Goal: Task Accomplishment & Management: Manage account settings

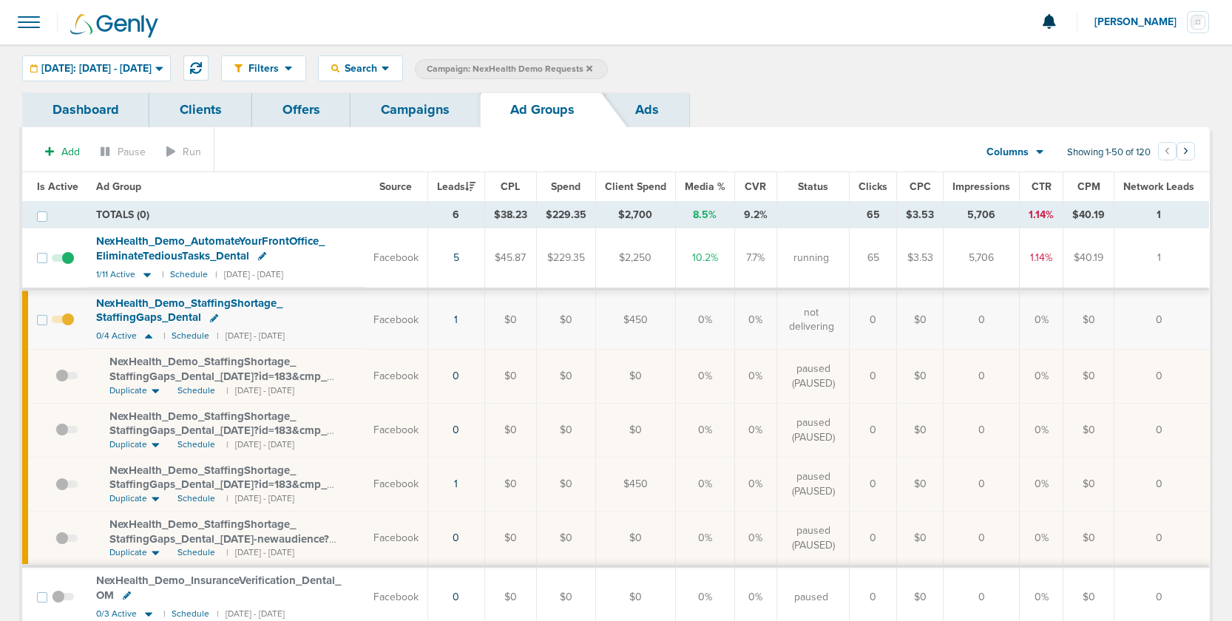
click at [401, 109] on link "Campaigns" at bounding box center [414, 109] width 129 height 35
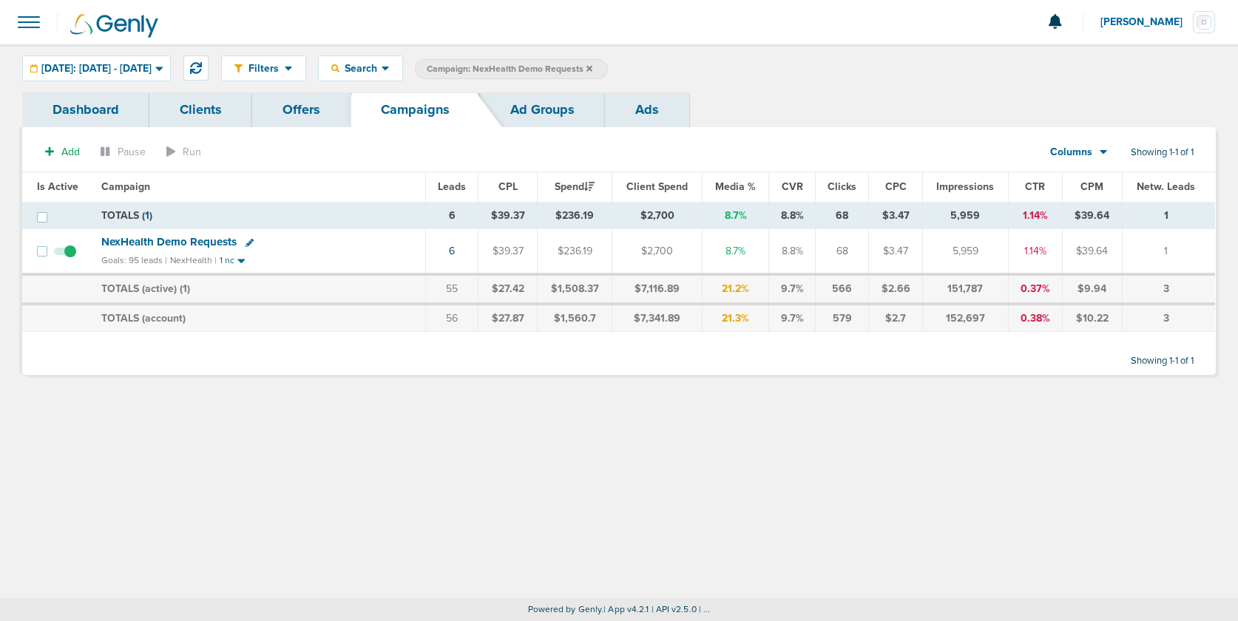
click at [592, 68] on icon at bounding box center [589, 68] width 6 height 6
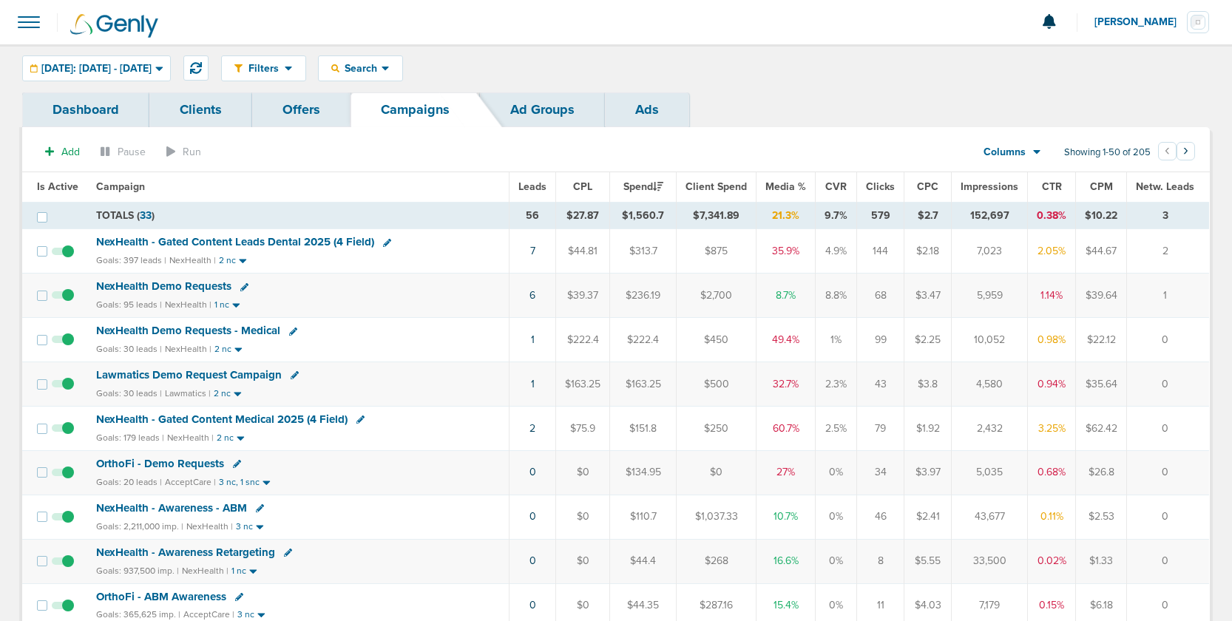
click at [138, 461] on span "OrthoFi - Demo Requests" at bounding box center [160, 463] width 128 height 13
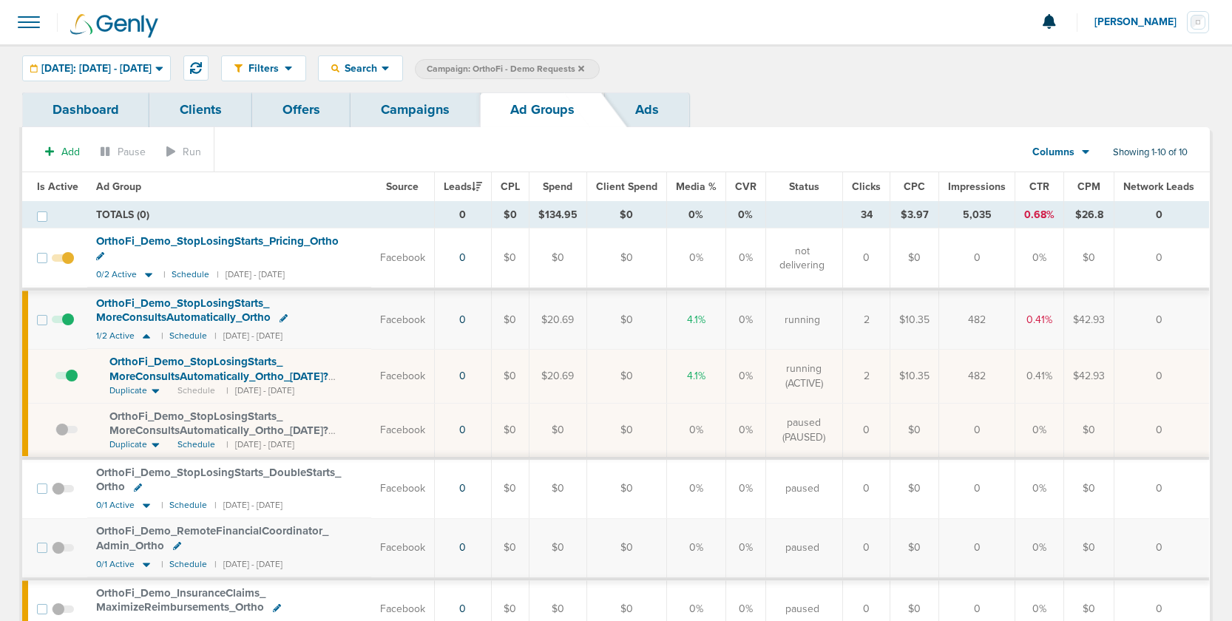
click at [413, 105] on link "Campaigns" at bounding box center [414, 109] width 129 height 35
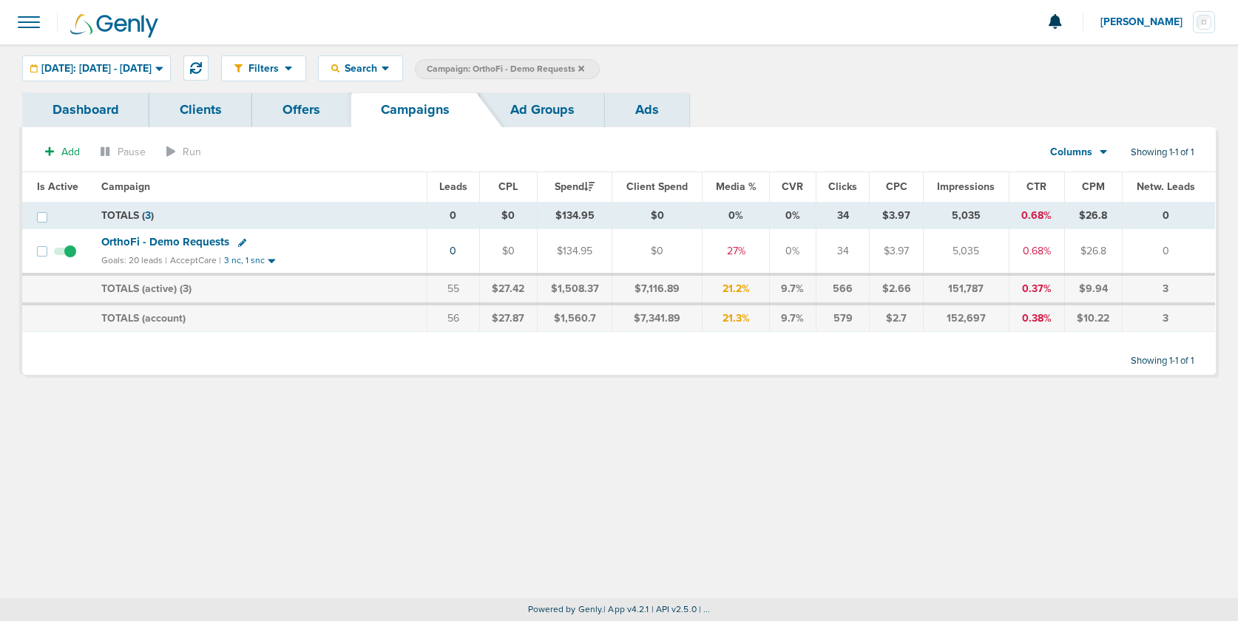
click at [538, 107] on link "Ad Groups" at bounding box center [542, 109] width 125 height 35
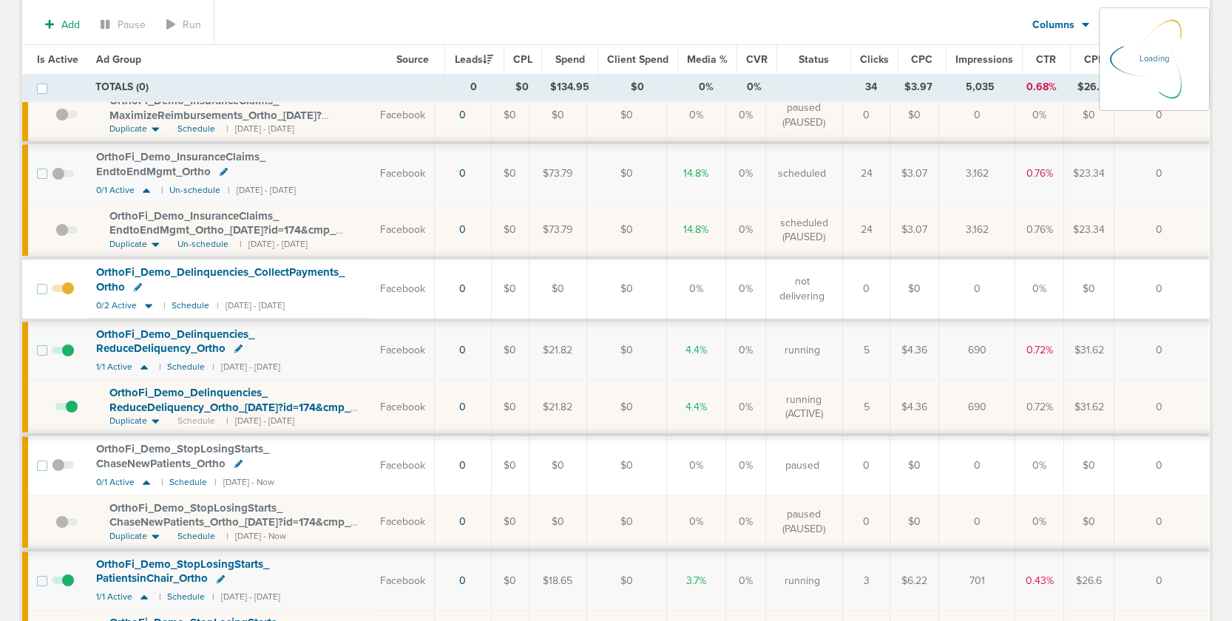
scroll to position [654, 0]
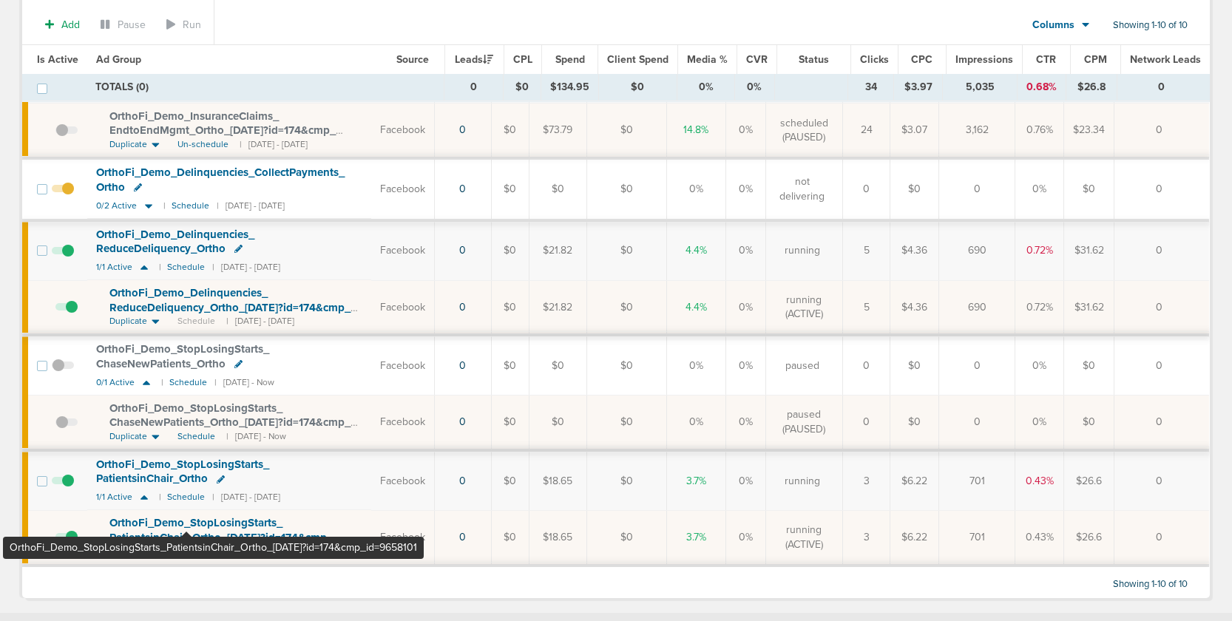
click at [186, 516] on span "OrthoFi_ Demo_ StopLosingStarts_ PatientsinChair_ Ortho_ 09.19.25?id=174&cmp_ i…" at bounding box center [220, 537] width 223 height 42
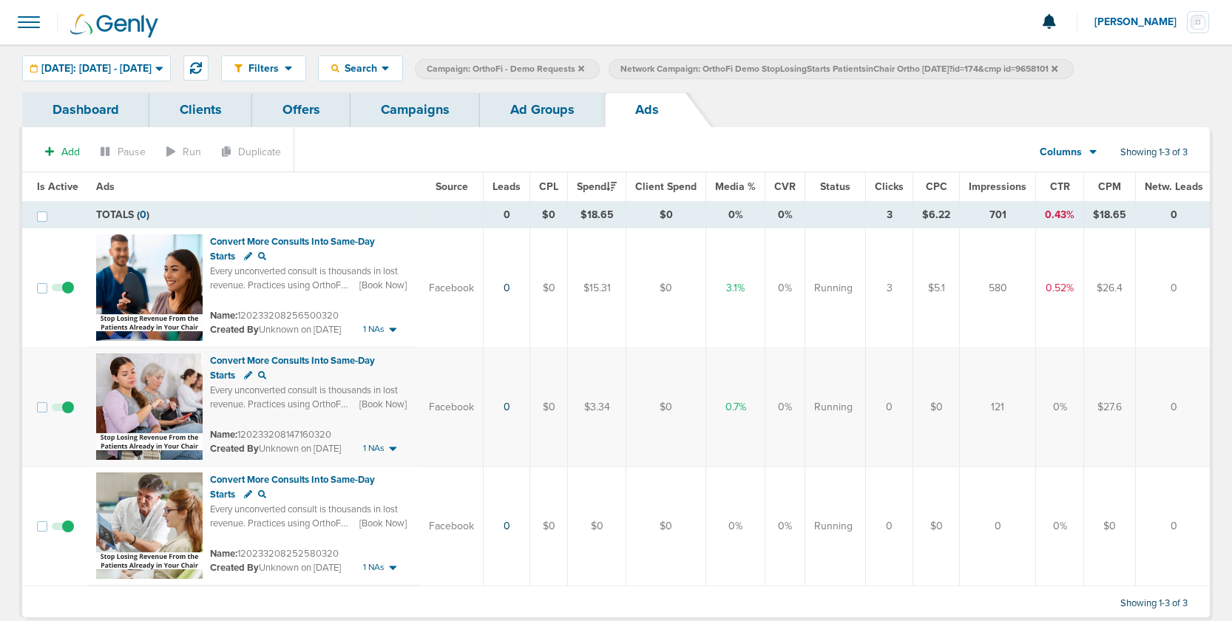
click at [530, 105] on link "Ad Groups" at bounding box center [542, 109] width 125 height 35
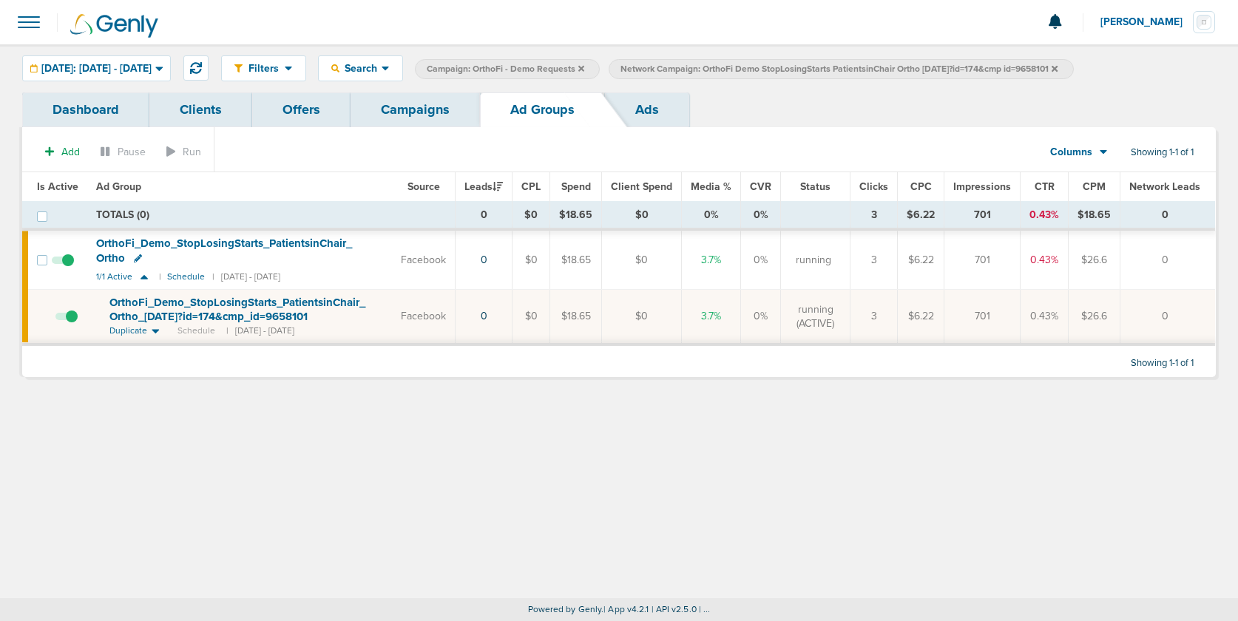
click at [1057, 67] on icon at bounding box center [1054, 68] width 6 height 6
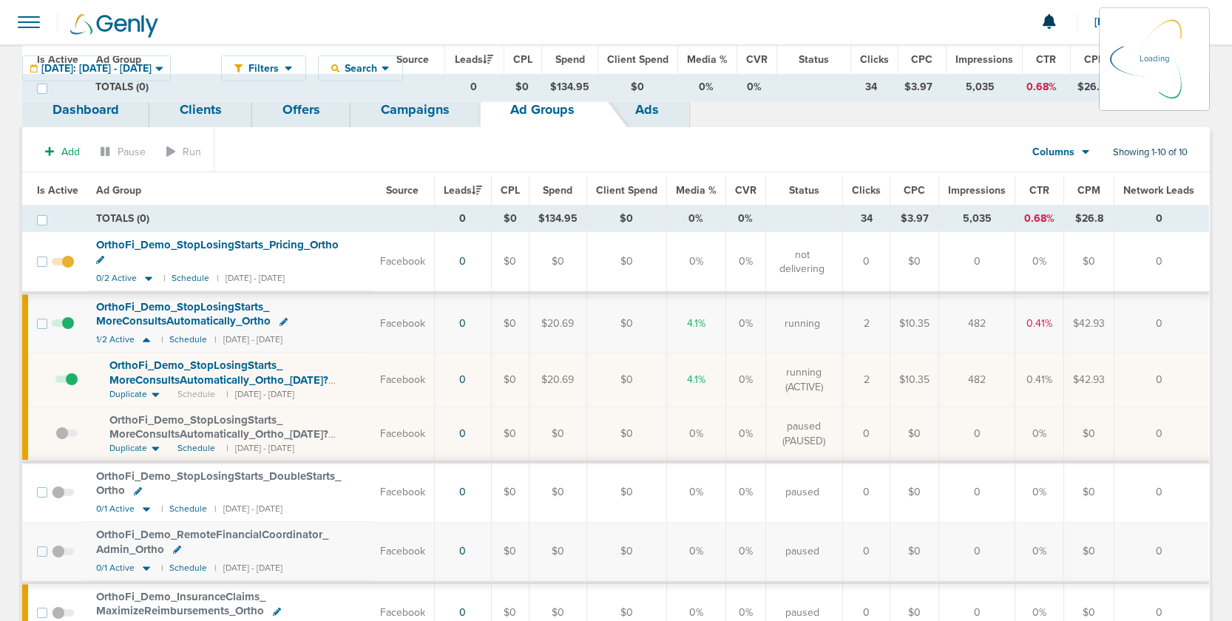
scroll to position [619, 0]
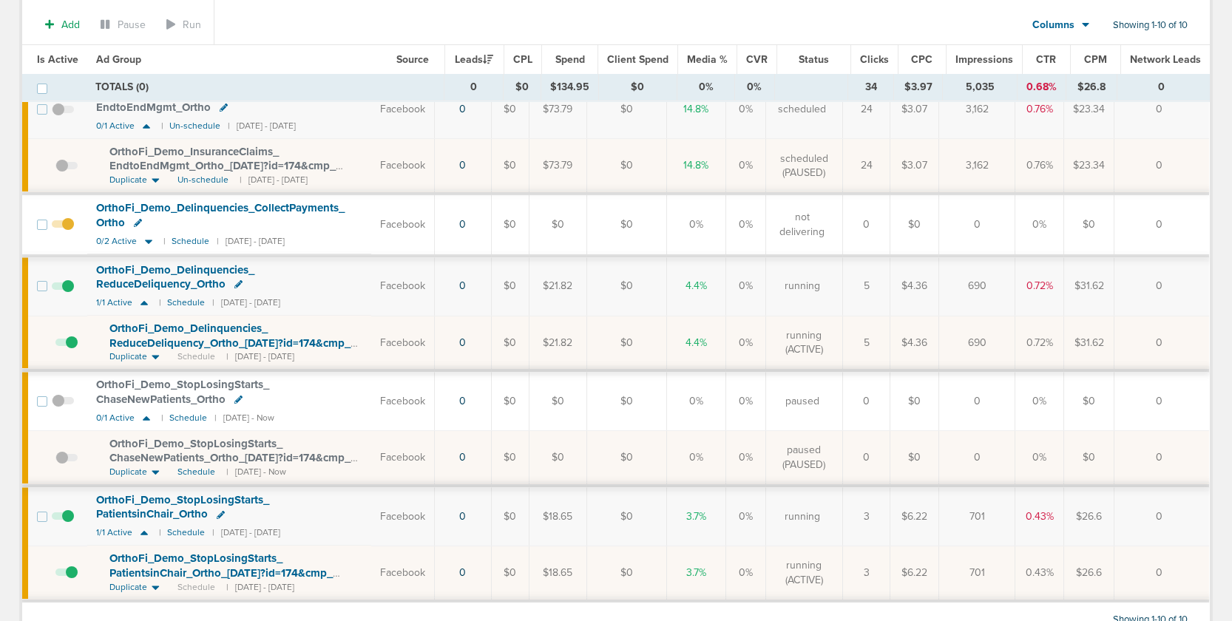
click at [191, 322] on span "OrthoFi_ Demo_ Delinquencies_ ReduceDeliquency_ Ortho_ 09.19.25?id=174&cmp_ id=…" at bounding box center [229, 343] width 241 height 42
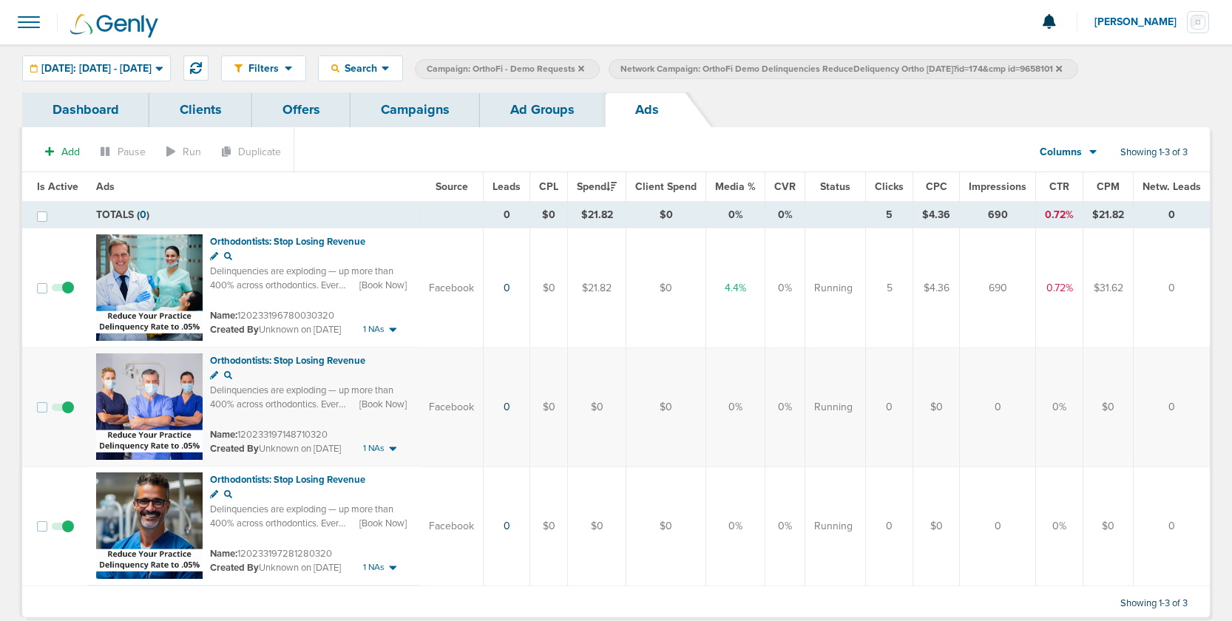
click at [522, 118] on link "Ad Groups" at bounding box center [542, 109] width 125 height 35
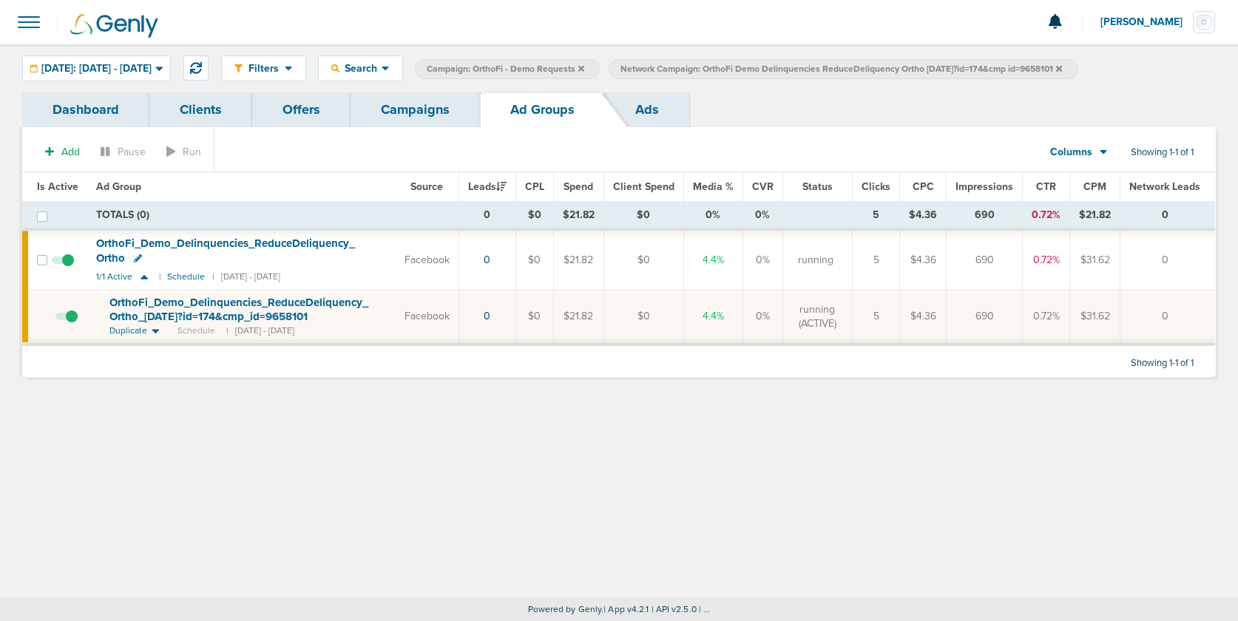
click at [432, 120] on link "Campaigns" at bounding box center [414, 109] width 129 height 35
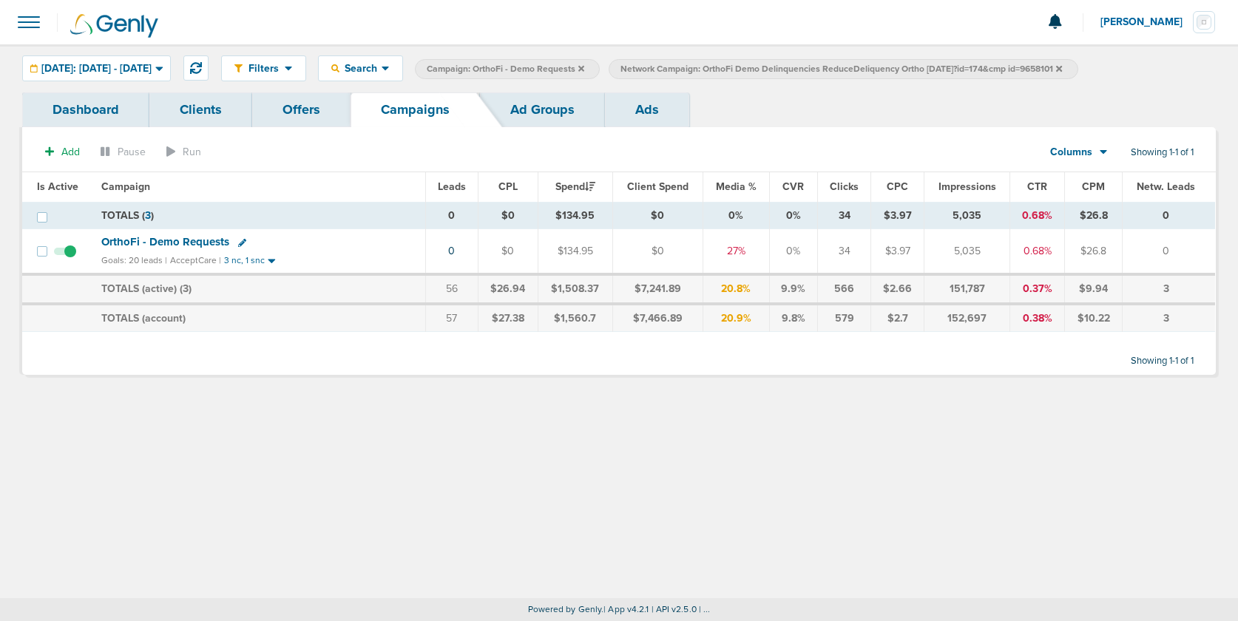
click at [1062, 66] on icon at bounding box center [1059, 68] width 6 height 9
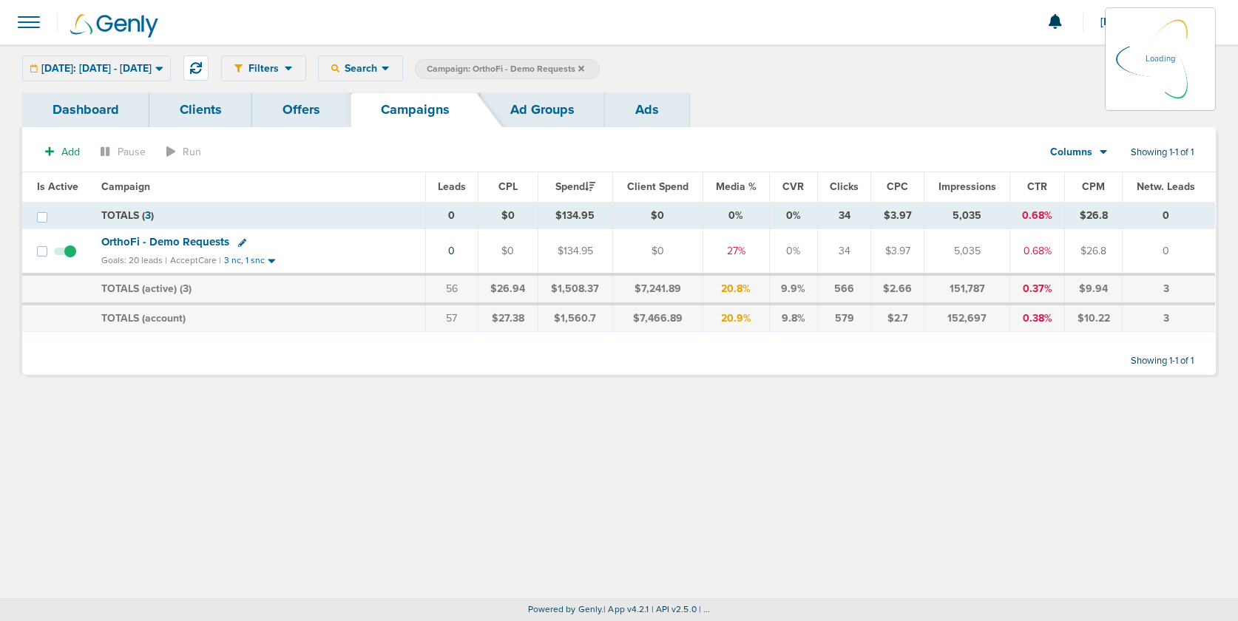
click at [584, 67] on icon at bounding box center [581, 68] width 6 height 6
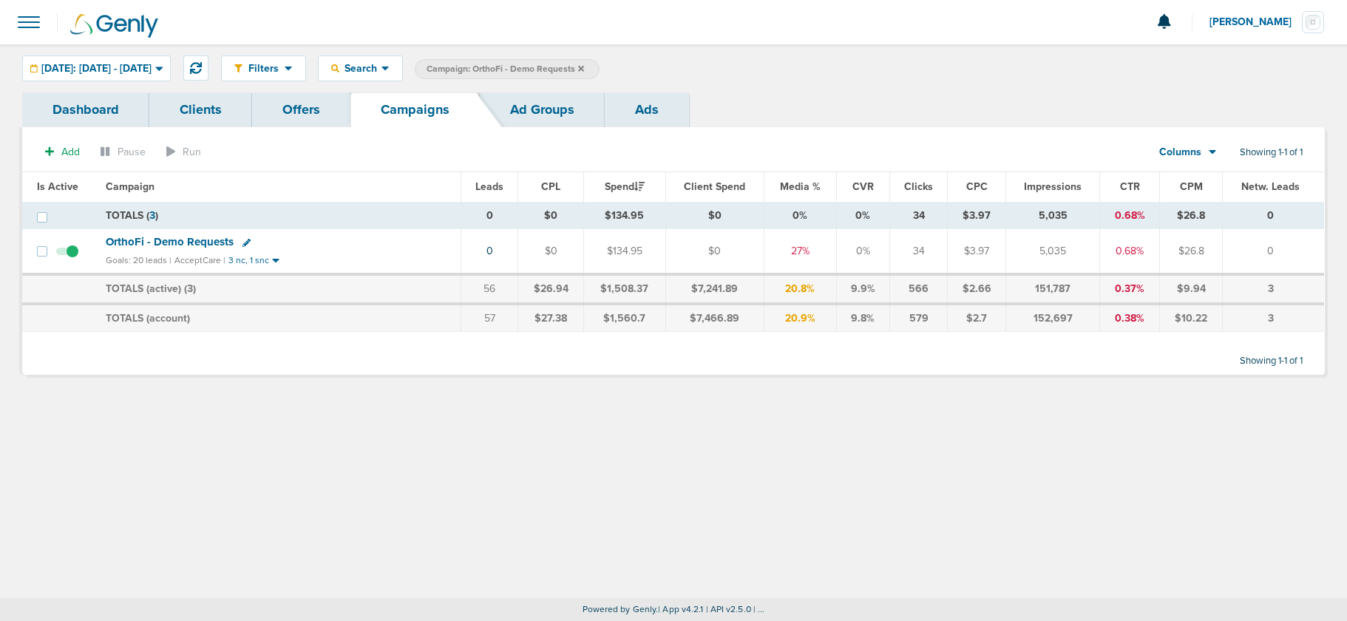
click at [584, 64] on icon at bounding box center [581, 68] width 6 height 9
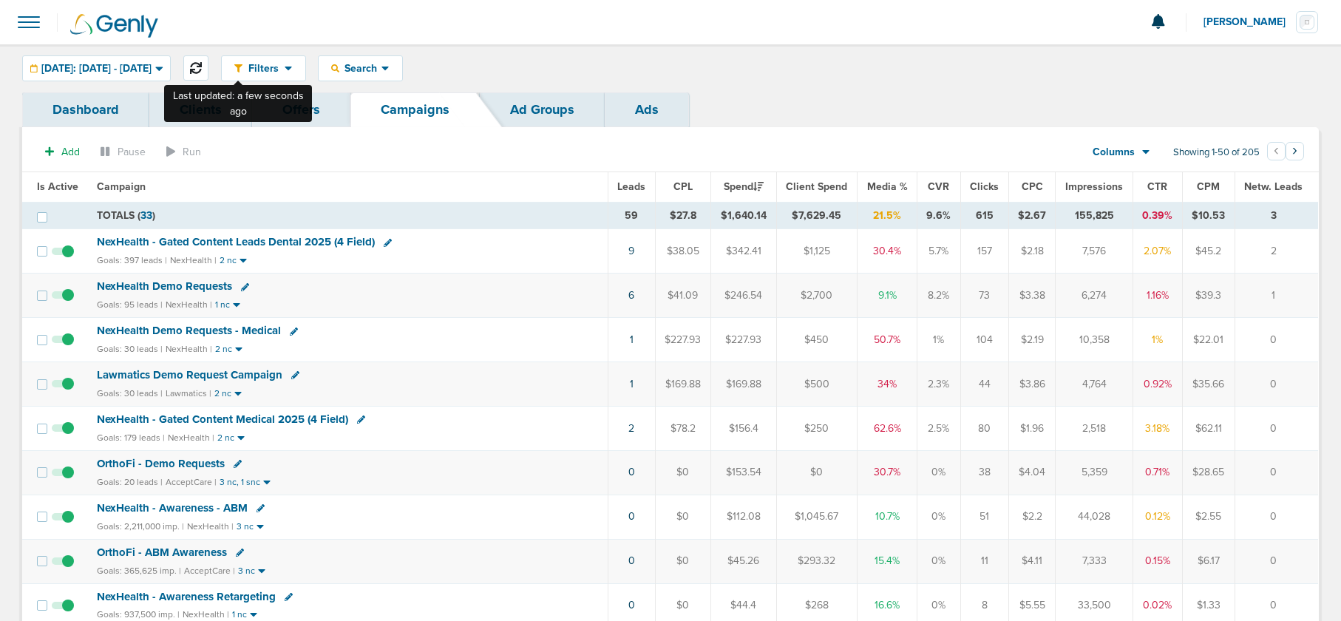
click at [202, 66] on icon at bounding box center [196, 68] width 12 height 12
click at [634, 251] on link "9" at bounding box center [631, 251] width 6 height 13
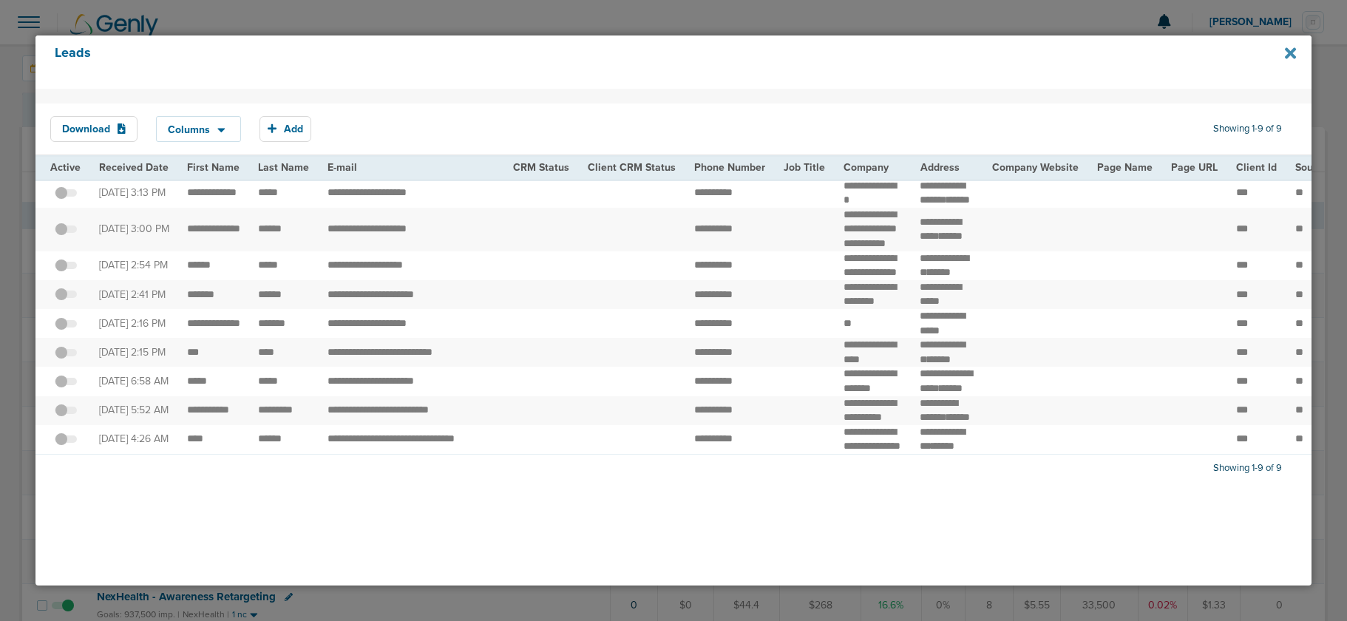
click at [1231, 51] on icon at bounding box center [1290, 52] width 11 height 11
click at [1231, 52] on icon at bounding box center [1290, 52] width 11 height 11
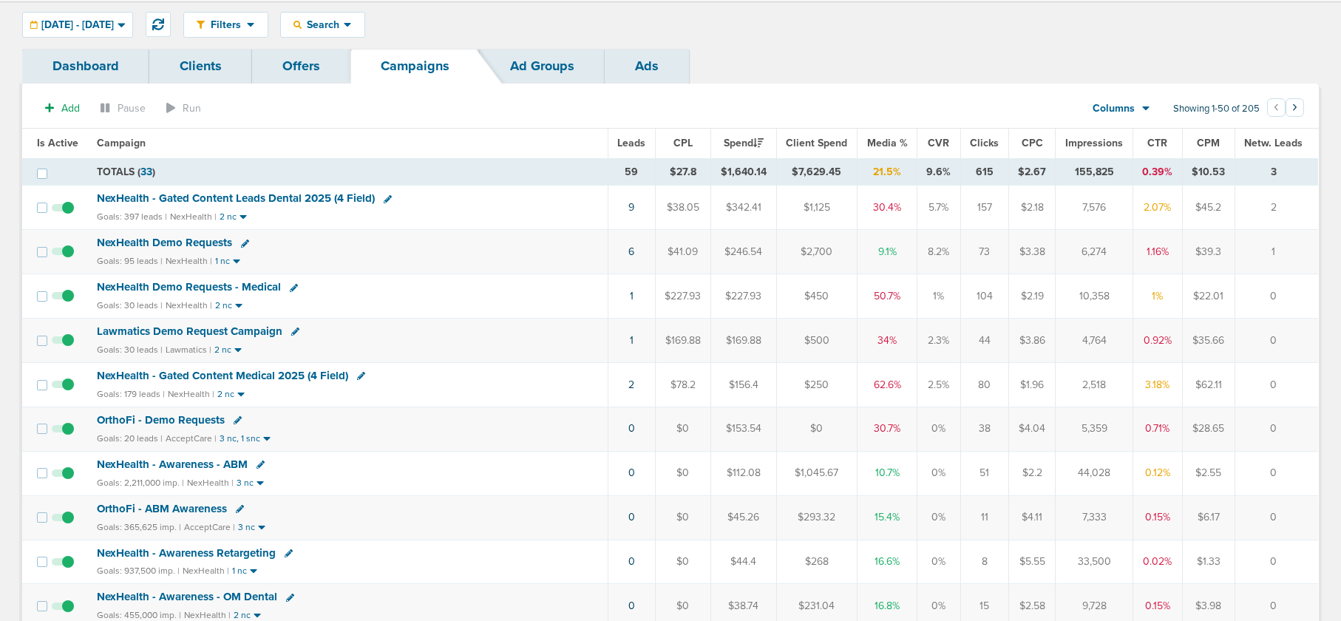
scroll to position [44, 0]
click at [291, 330] on icon at bounding box center [295, 331] width 8 height 8
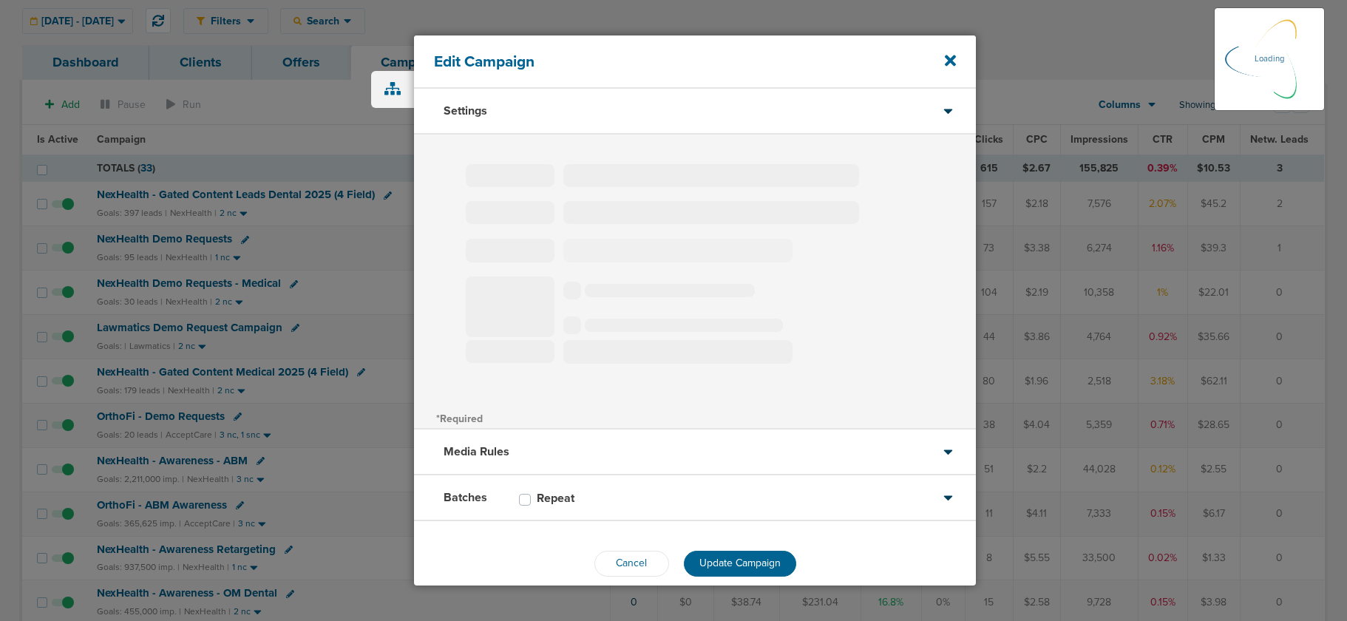
type input "Lawmatics Demo Request Campaign"
select select "Leads"
radio input "true"
select select "readWrite"
select select "1"
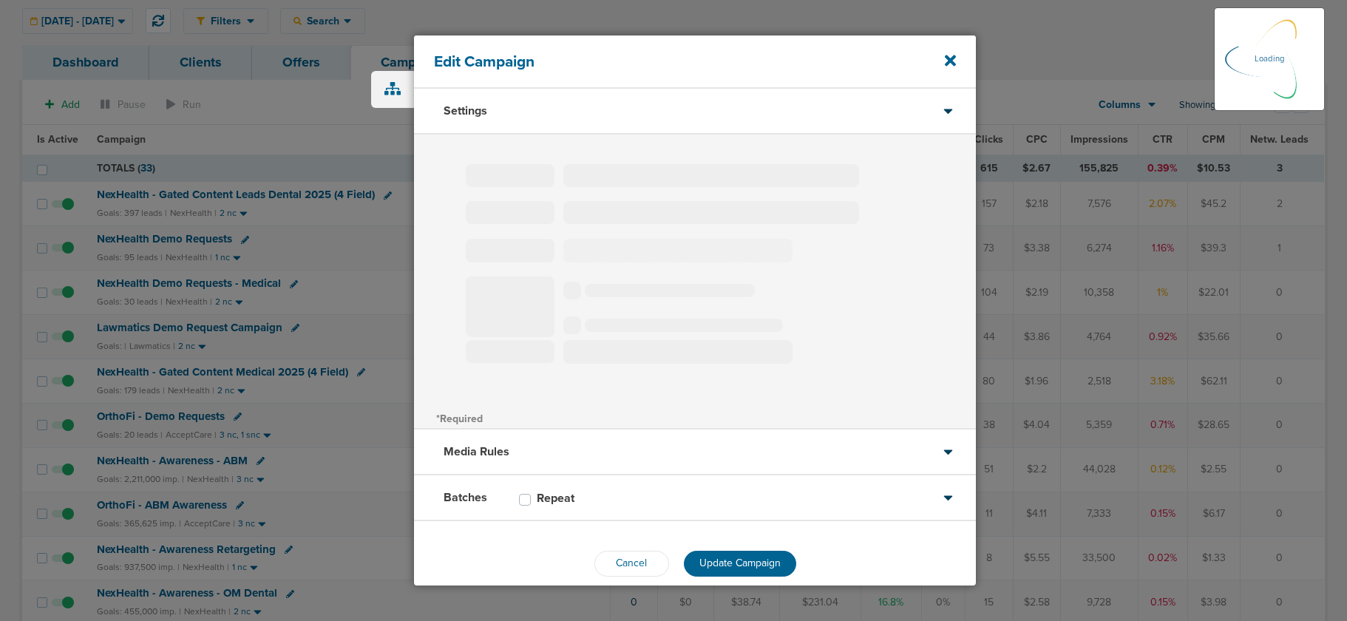
select select "1"
select select "2"
select select "3"
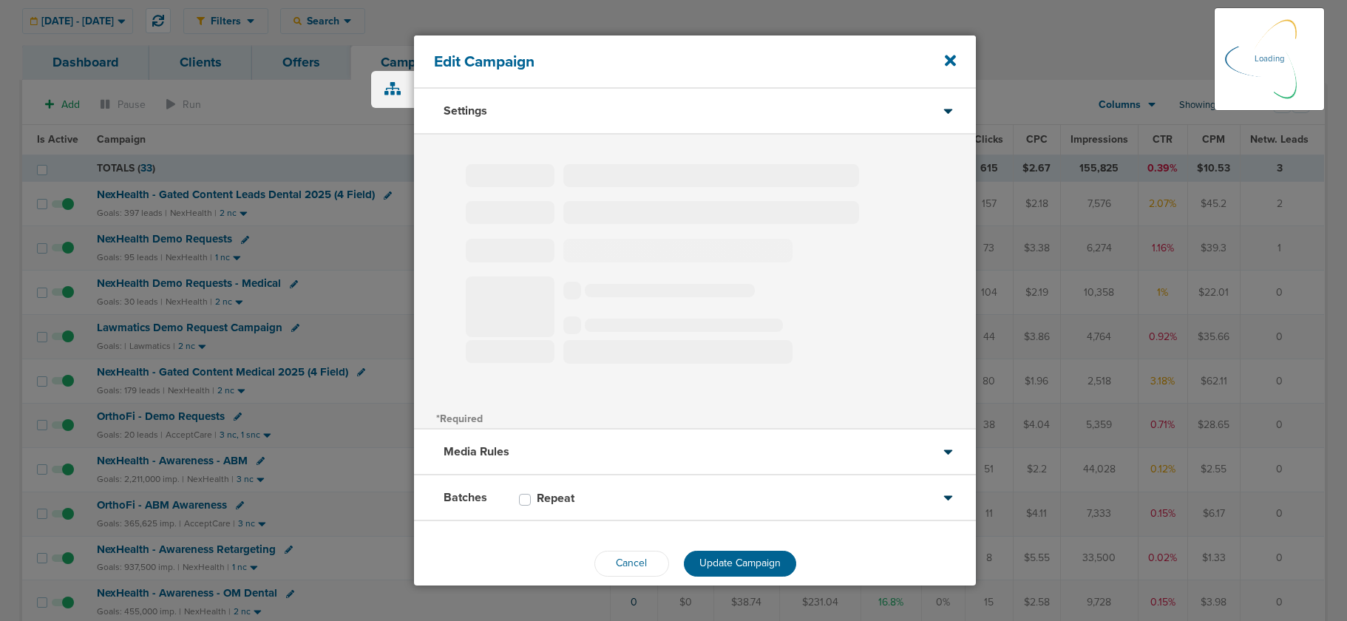
select select "4"
select select "6"
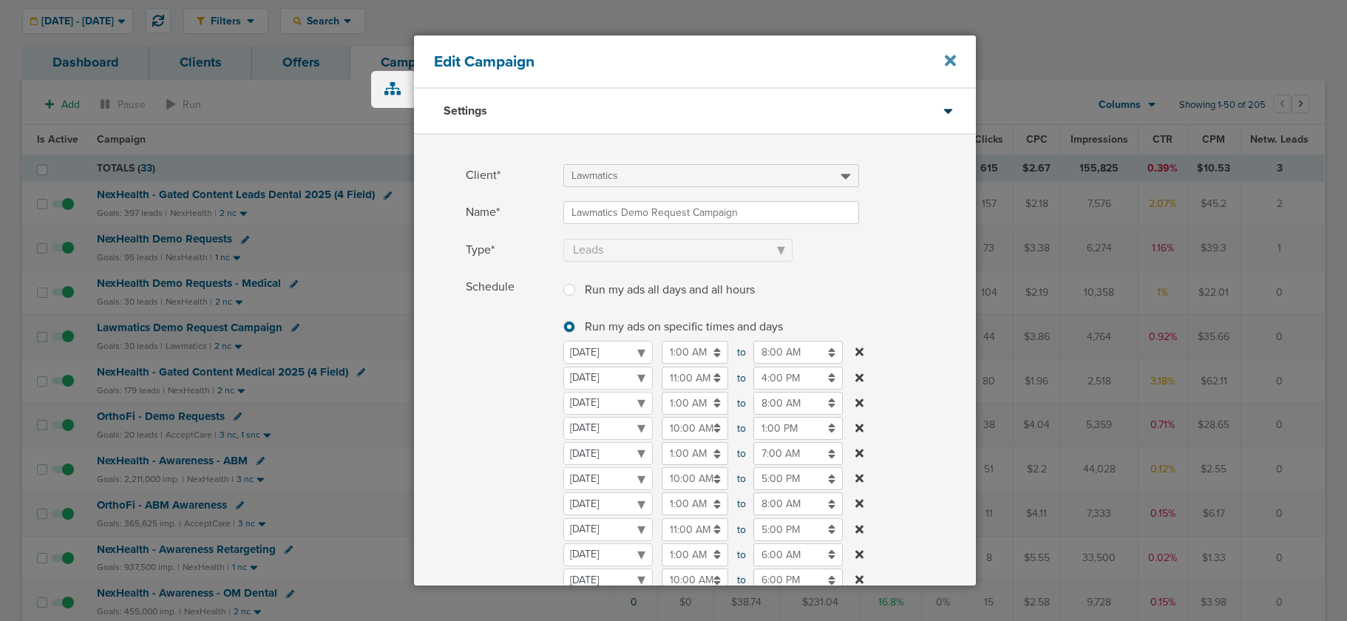
click at [954, 58] on icon at bounding box center [950, 60] width 11 height 16
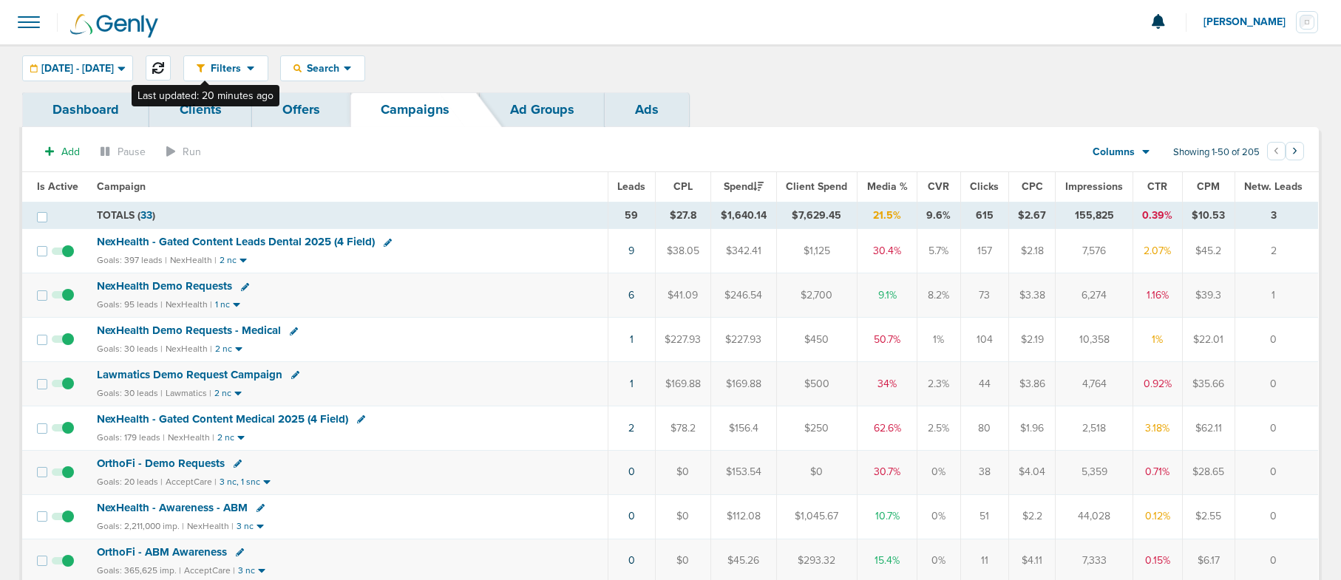
click at [164, 69] on icon at bounding box center [158, 68] width 12 height 12
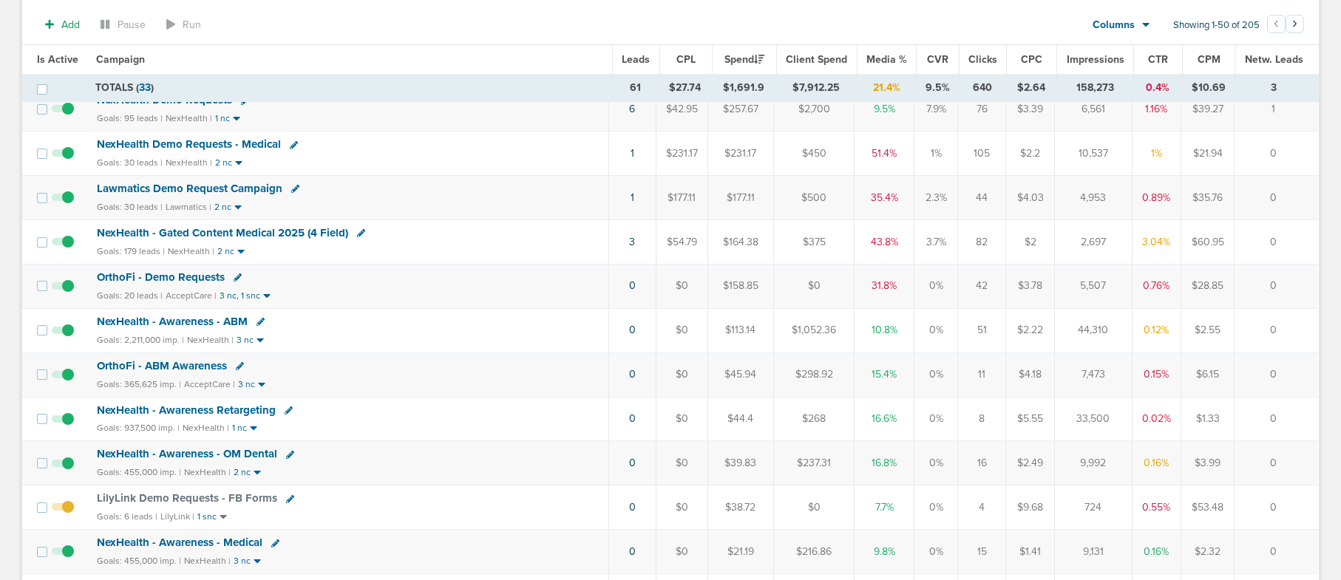
scroll to position [119, 0]
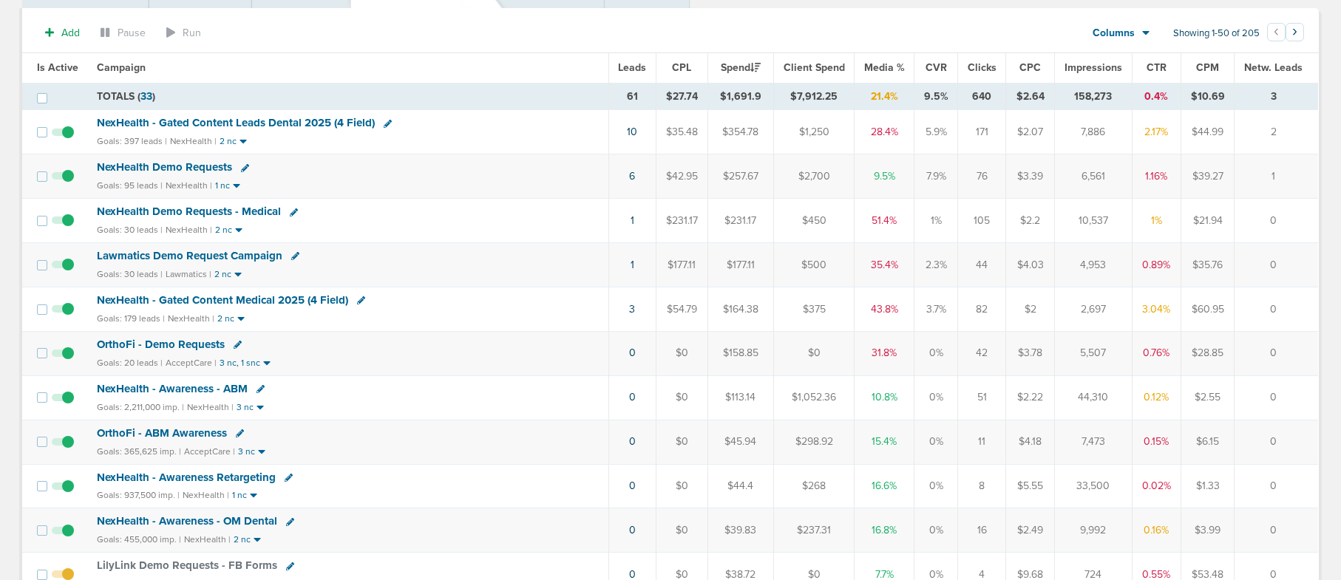
click at [163, 163] on span "NexHealth Demo Requests" at bounding box center [164, 166] width 135 height 13
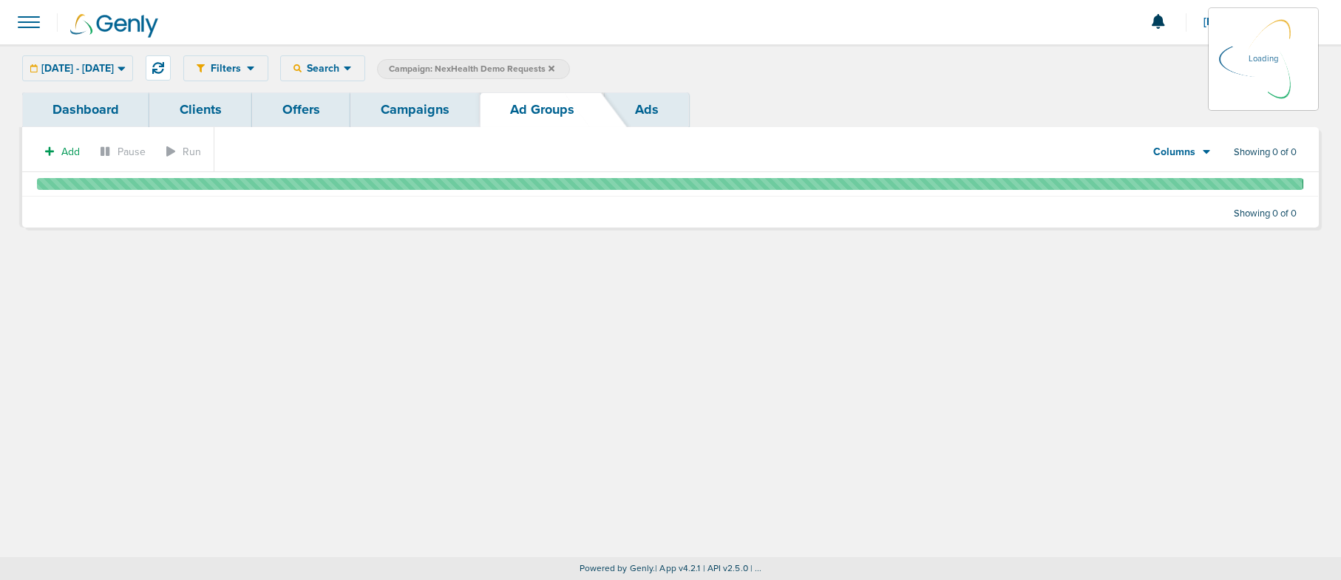
click at [570, 69] on label "Campaign: NexHealth Demo Requests" at bounding box center [473, 69] width 193 height 20
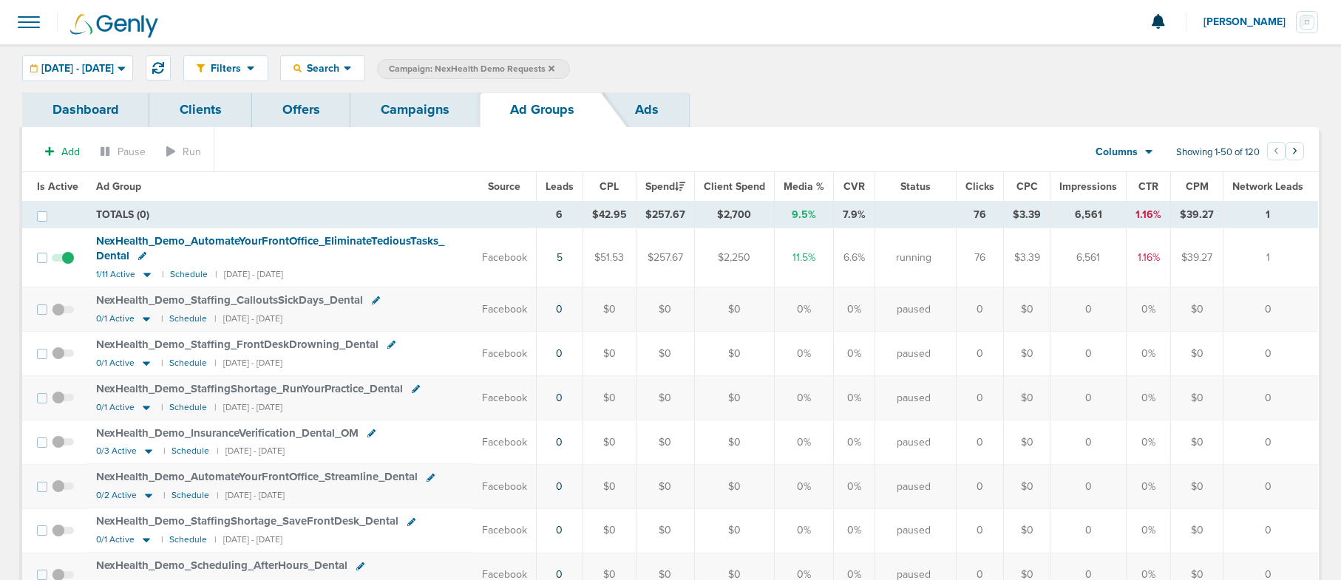
click at [418, 114] on link "Campaigns" at bounding box center [414, 109] width 129 height 35
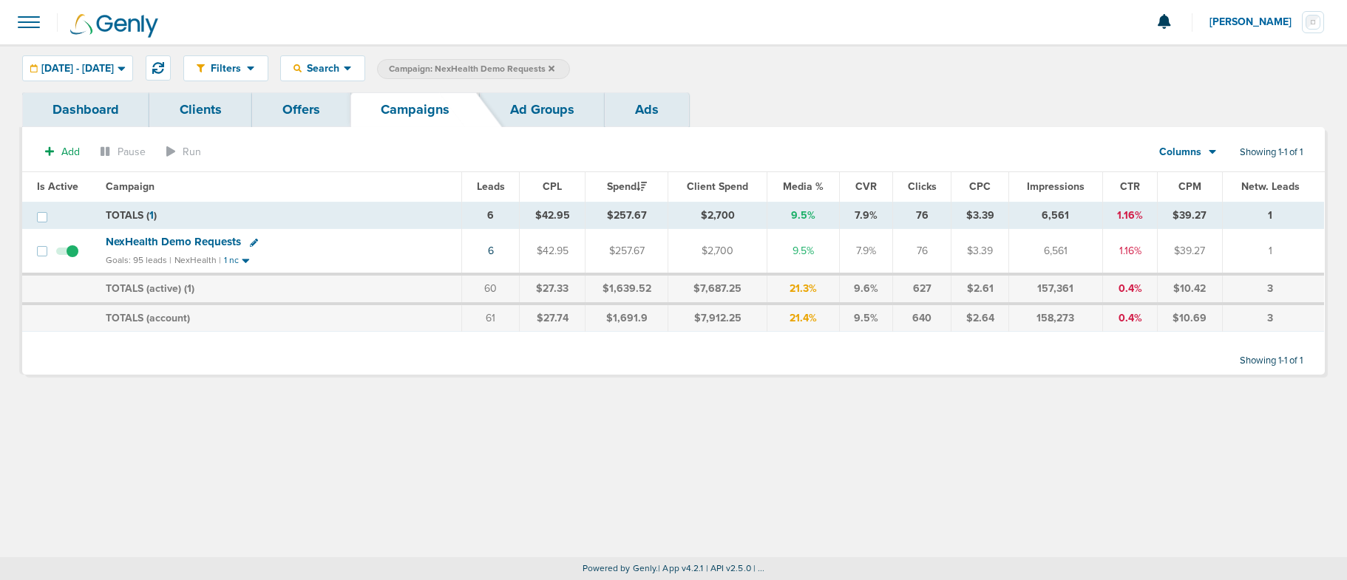
click at [554, 69] on icon at bounding box center [552, 68] width 6 height 6
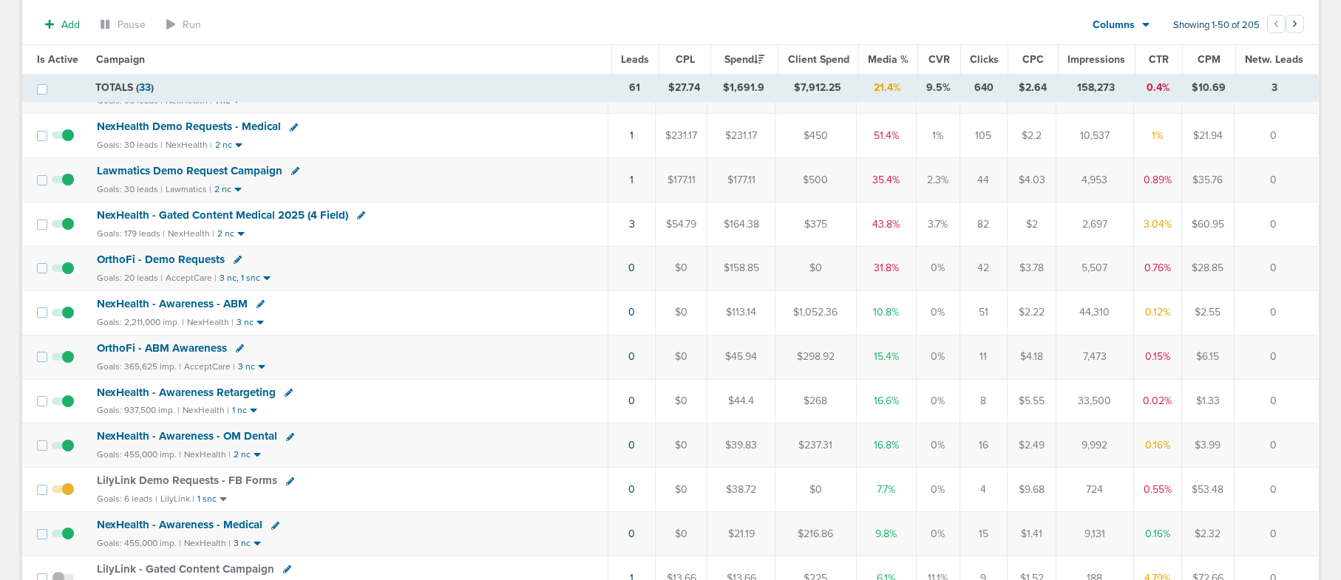
scroll to position [204, 0]
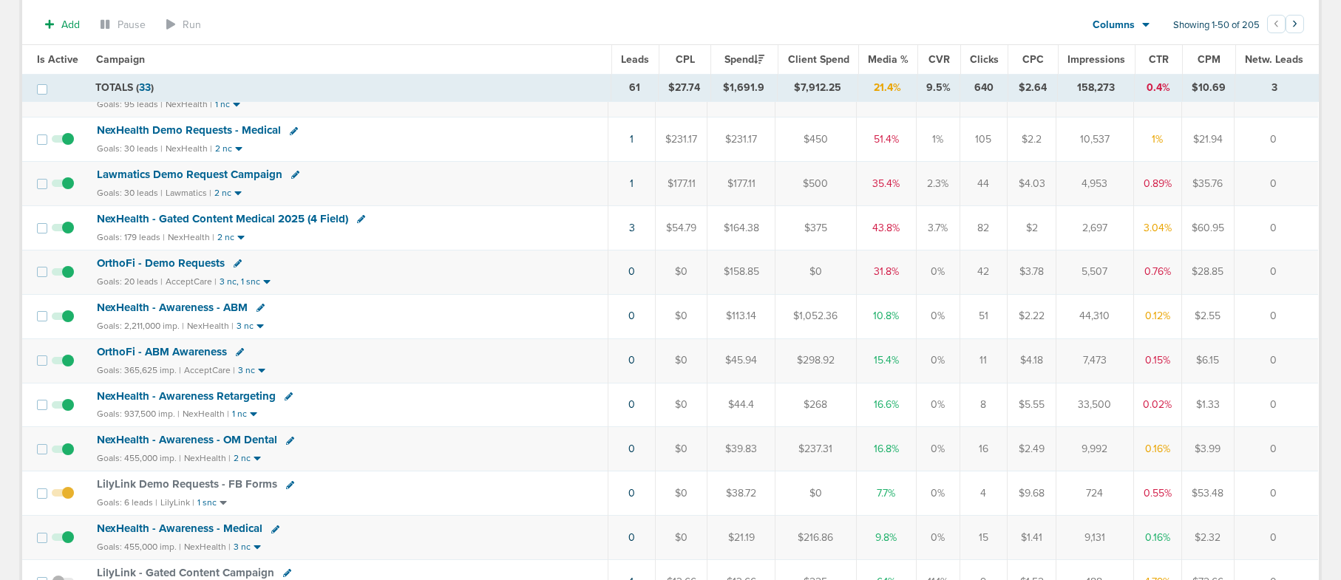
click at [175, 305] on span "NexHealth - Awareness - ABM" at bounding box center [172, 307] width 151 height 13
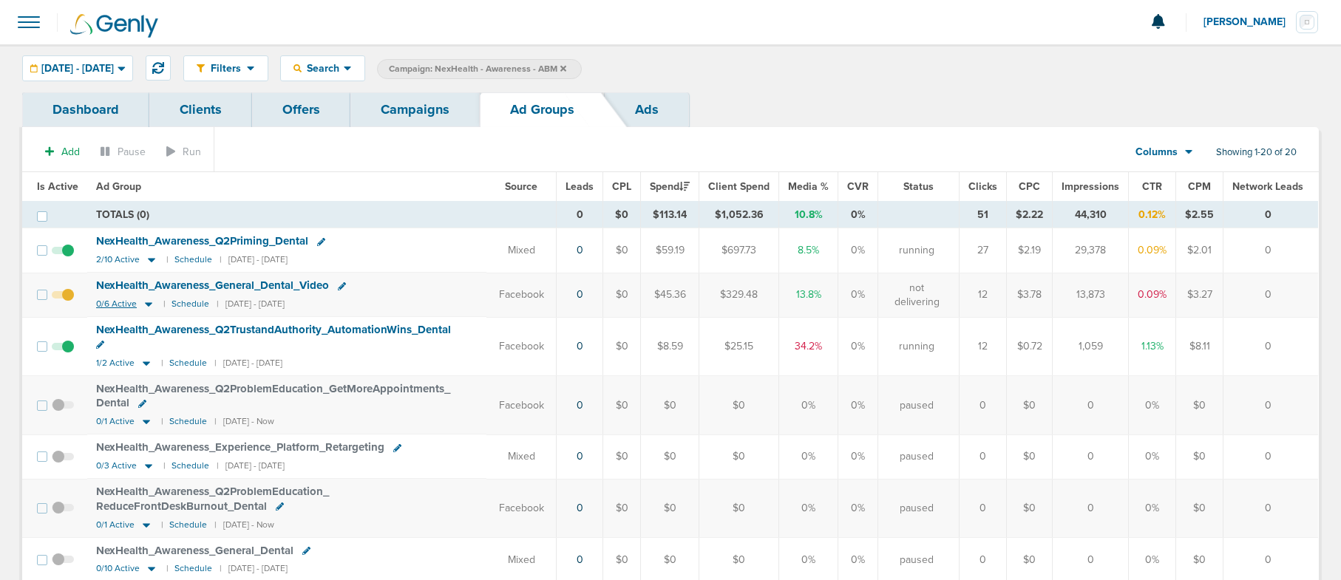
click at [148, 304] on icon at bounding box center [148, 305] width 7 height 4
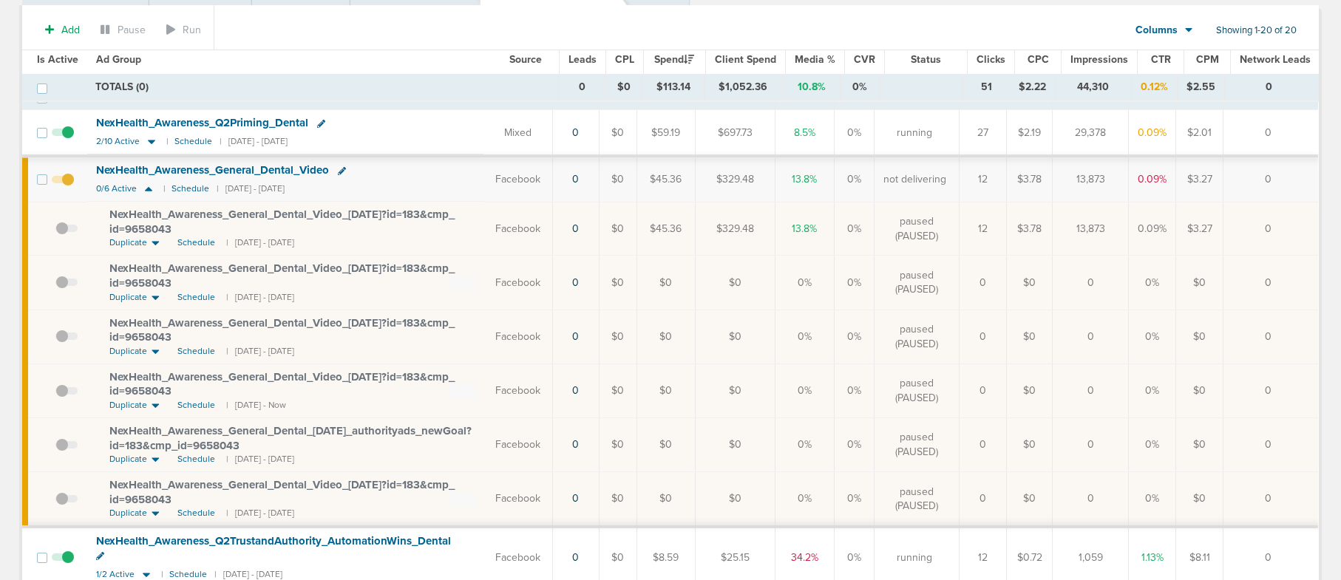
scroll to position [103, 0]
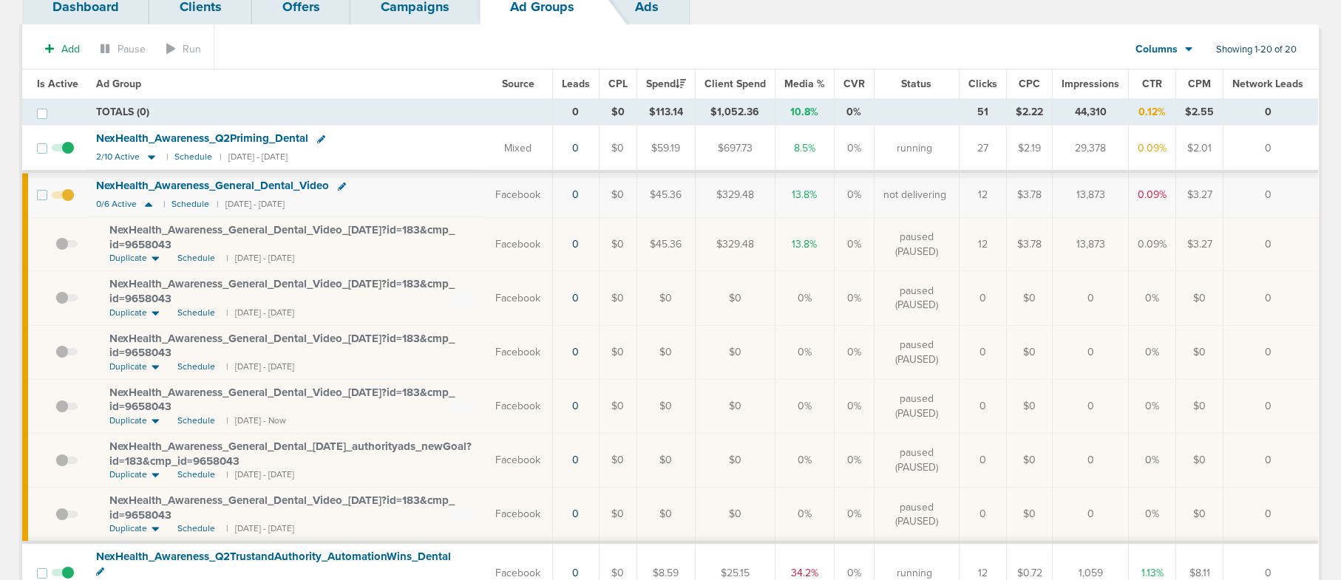
click at [65, 414] on span at bounding box center [66, 414] width 22 height 0
click at [55, 410] on input "checkbox" at bounding box center [55, 410] width 0 height 0
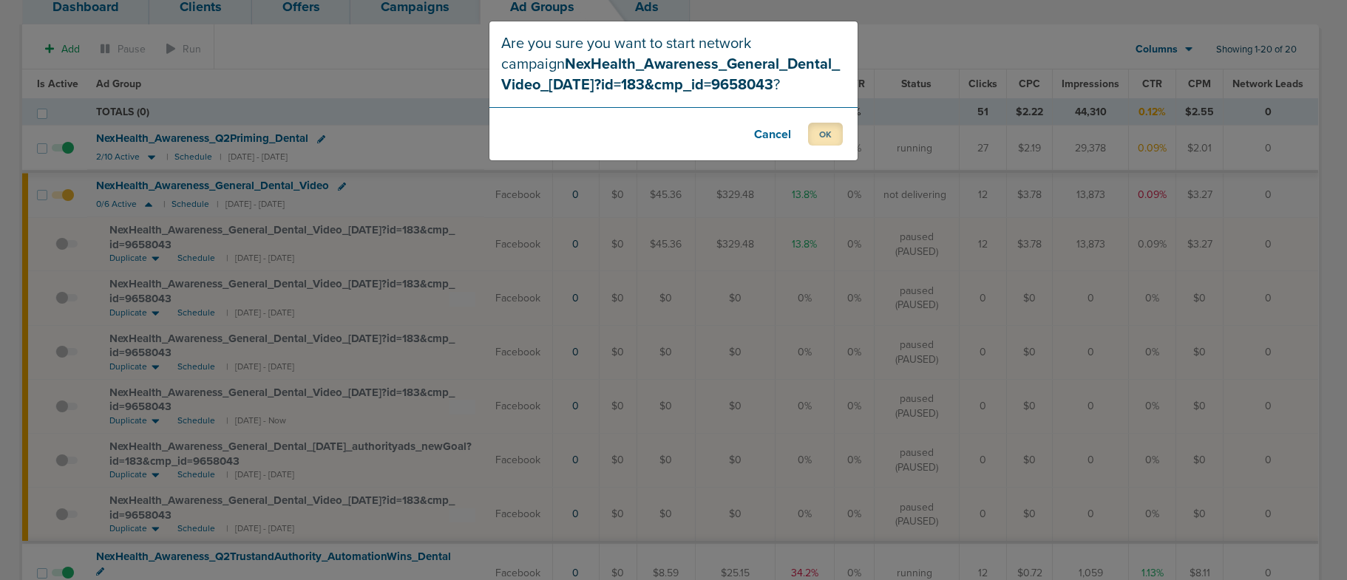
click at [812, 135] on button "OK" at bounding box center [825, 134] width 35 height 23
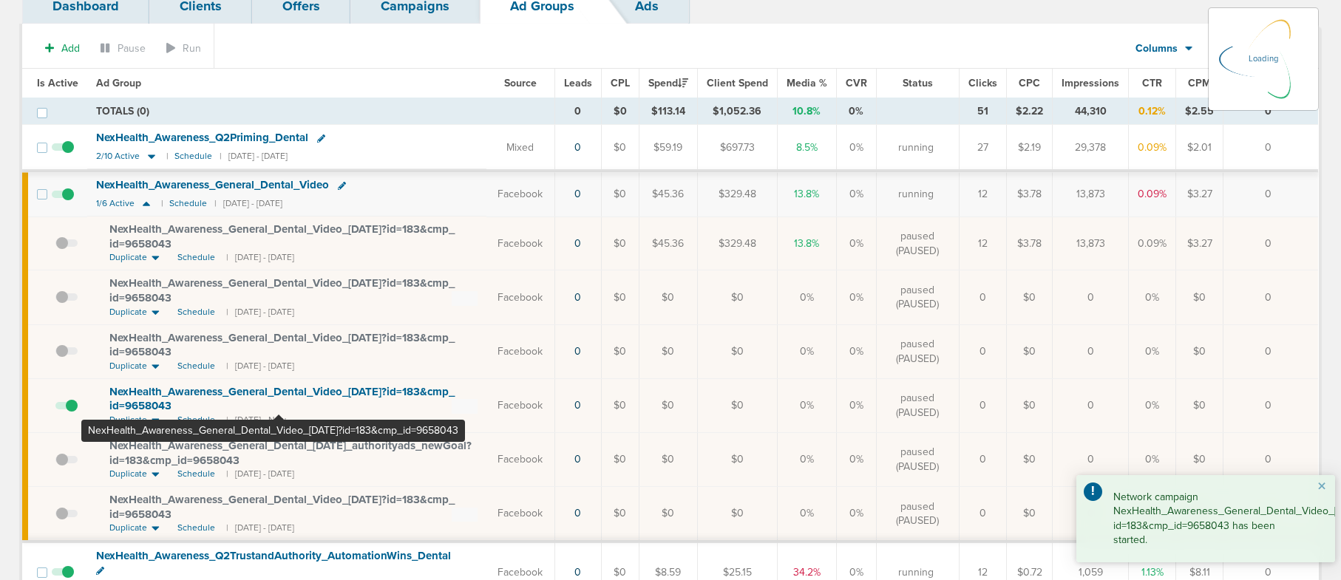
scroll to position [104, 0]
click at [279, 387] on span "NexHealth_ Awareness_ General_ Dental_ Video_ 09.22.25?id=183&cmp_ id=9658043" at bounding box center [281, 401] width 345 height 28
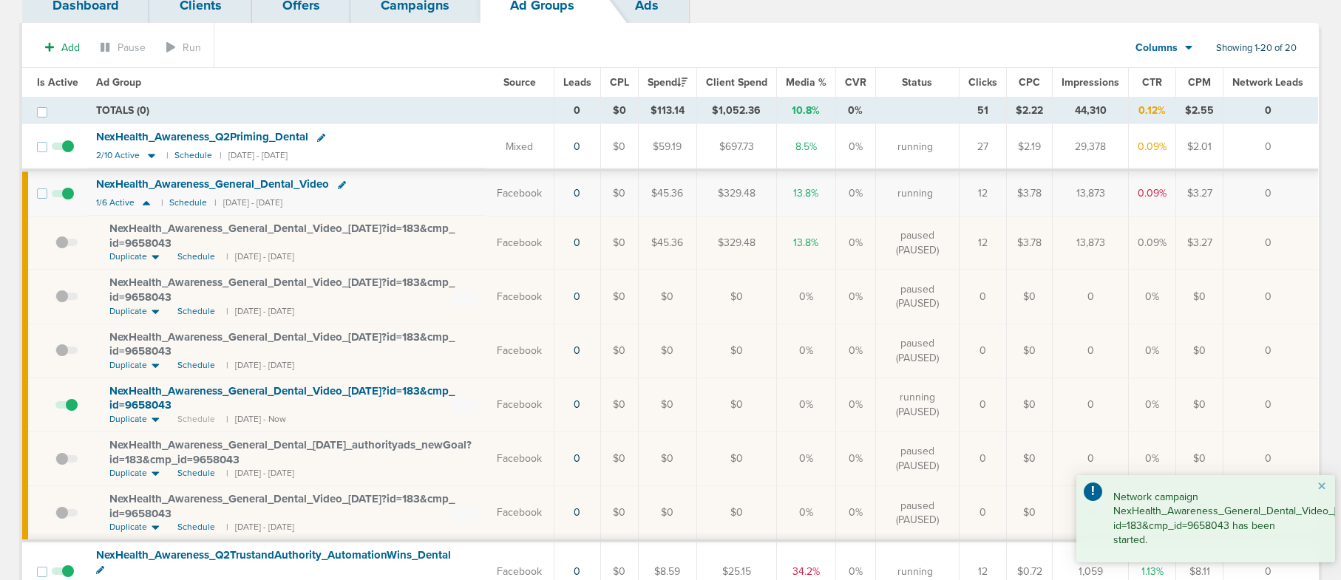
click at [279, 390] on span "NexHealth_ Awareness_ General_ Dental_ Video_ 09.22.25?id=183&cmp_ id=9658043" at bounding box center [281, 398] width 345 height 28
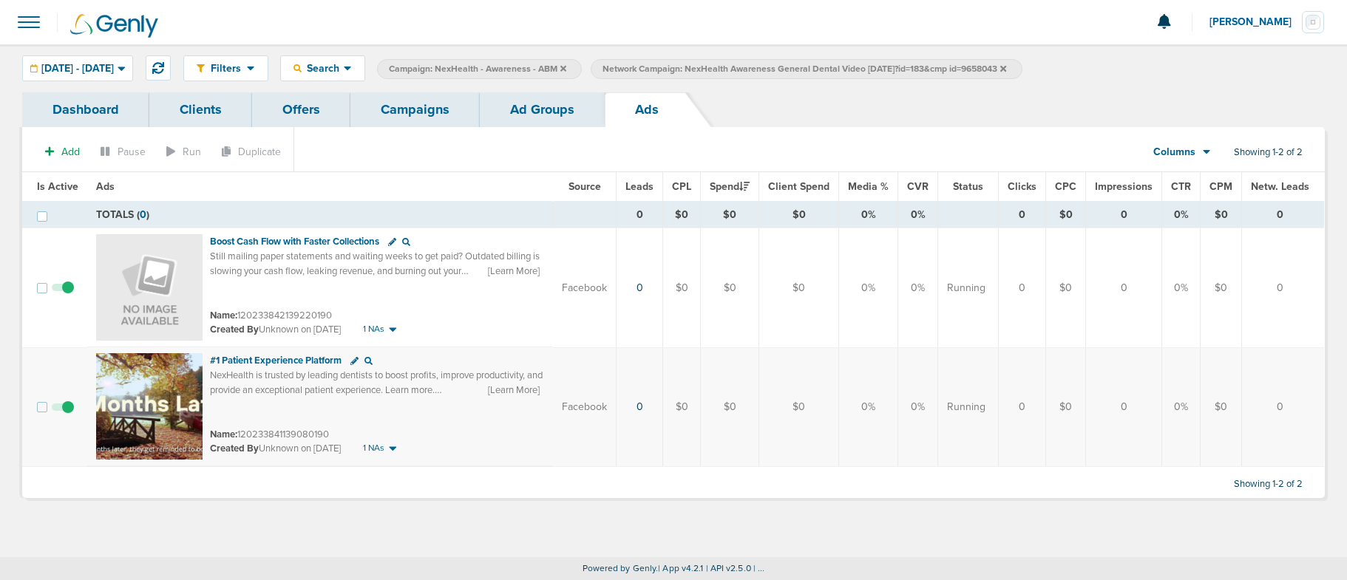
click at [419, 105] on link "Campaigns" at bounding box center [414, 109] width 129 height 35
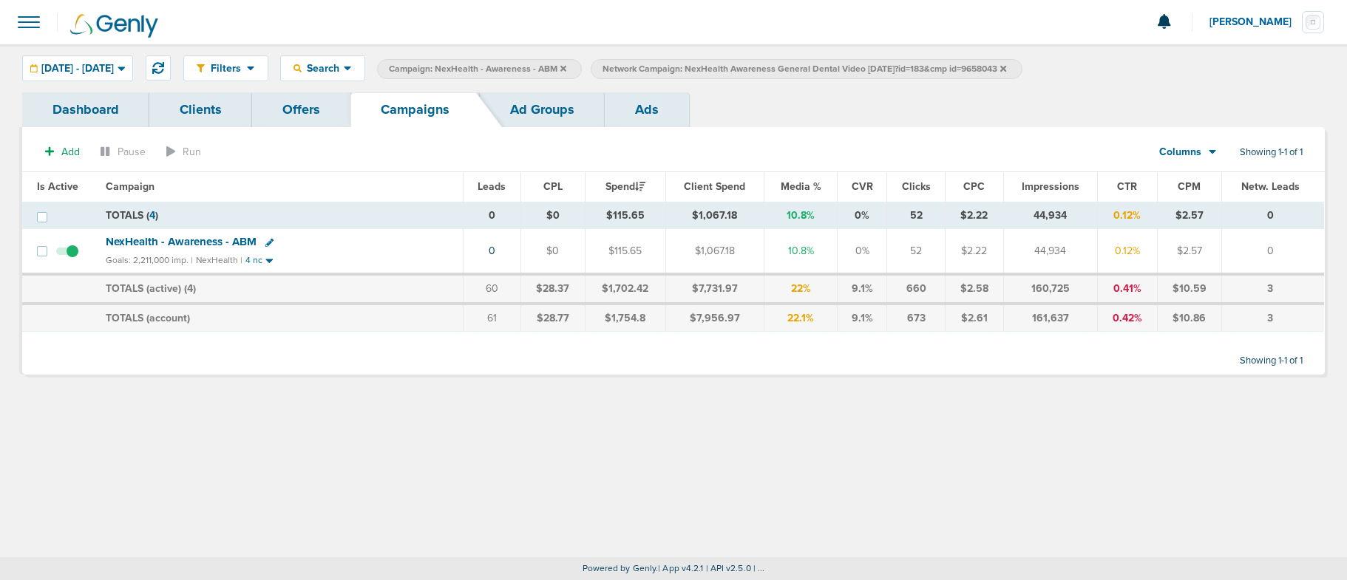
click at [1006, 67] on icon at bounding box center [1003, 68] width 6 height 6
click at [566, 67] on icon at bounding box center [563, 68] width 6 height 6
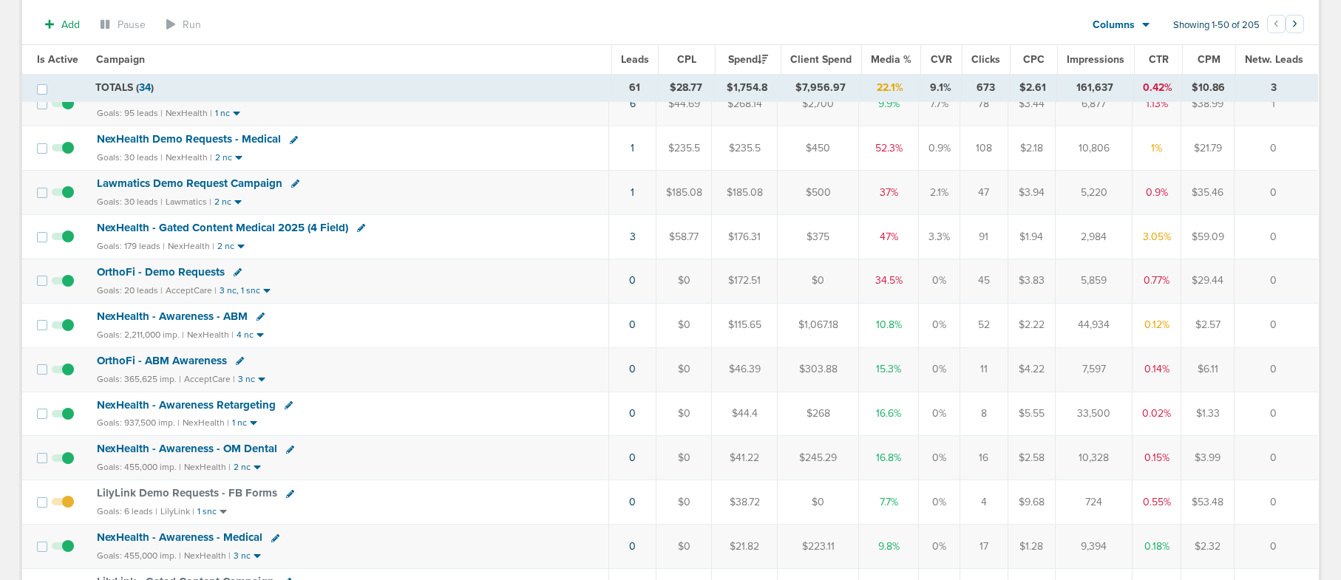
scroll to position [197, 0]
click at [155, 267] on span "OrthoFi - Demo Requests" at bounding box center [161, 270] width 128 height 13
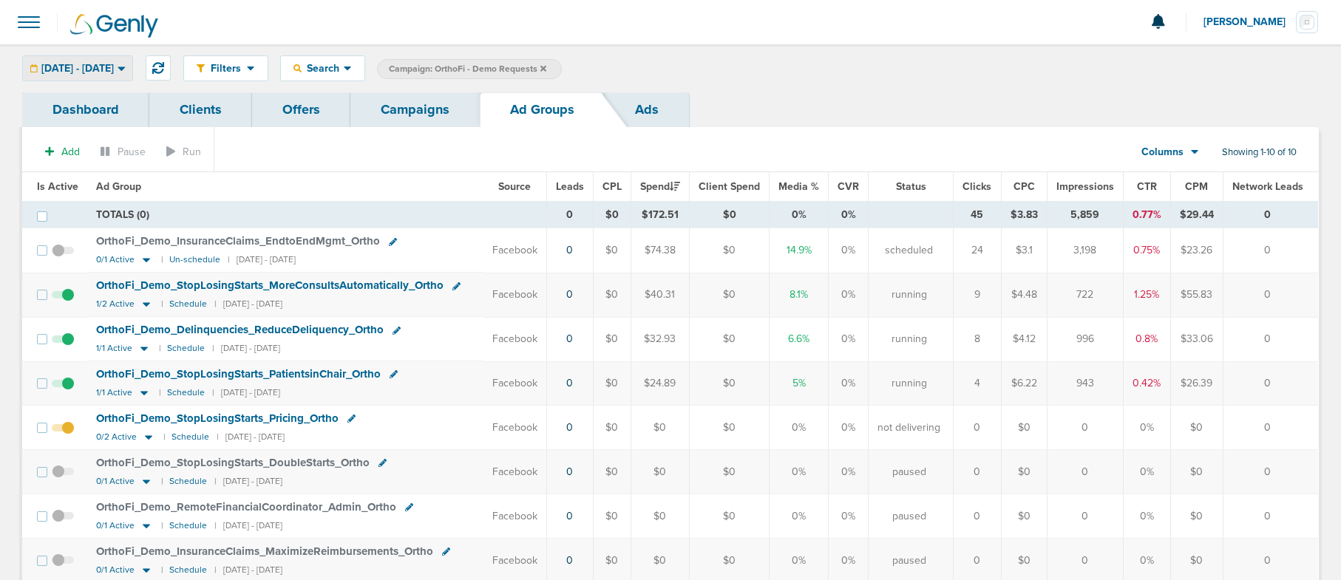
click at [113, 68] on span "[DATE] - [DATE]" at bounding box center [77, 69] width 72 height 10
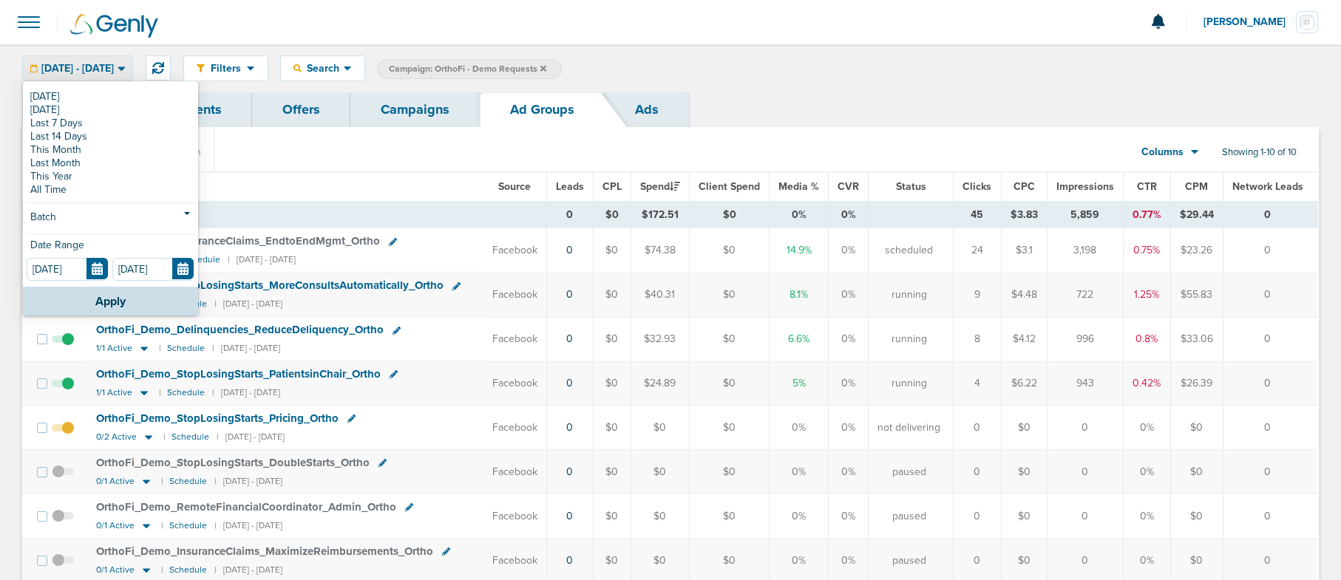
drag, startPoint x: 275, startPoint y: 208, endPoint x: 195, endPoint y: 250, distance: 90.3
click at [274, 210] on td "TOTALS (0)" at bounding box center [316, 215] width 459 height 27
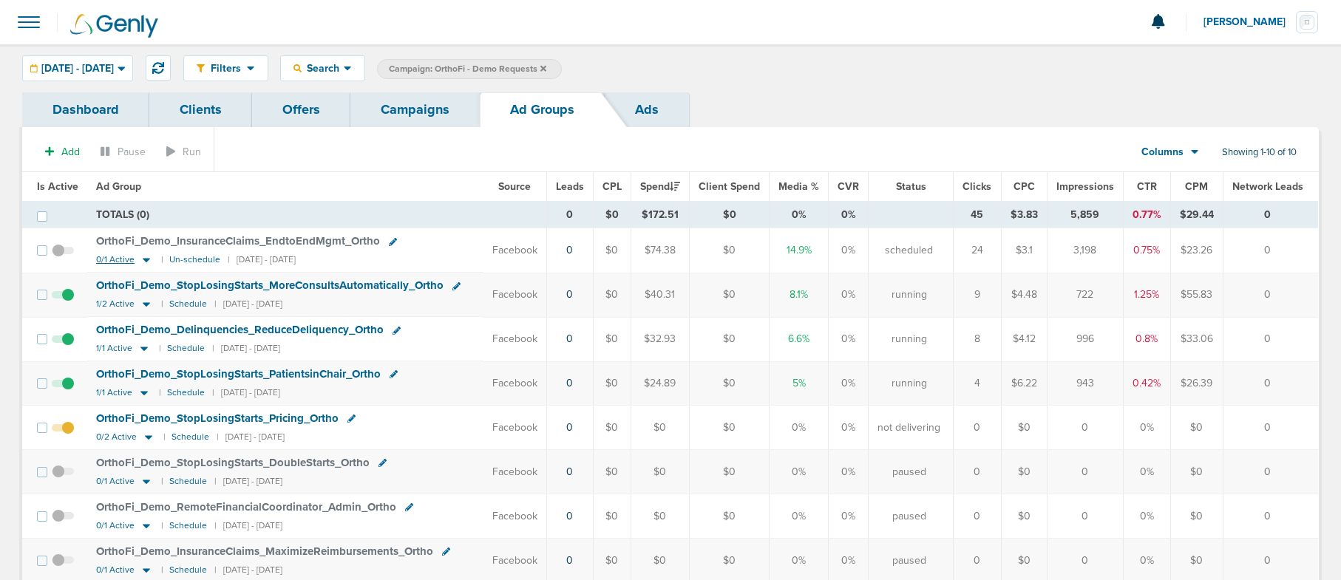
click at [143, 259] on icon at bounding box center [146, 261] width 7 height 4
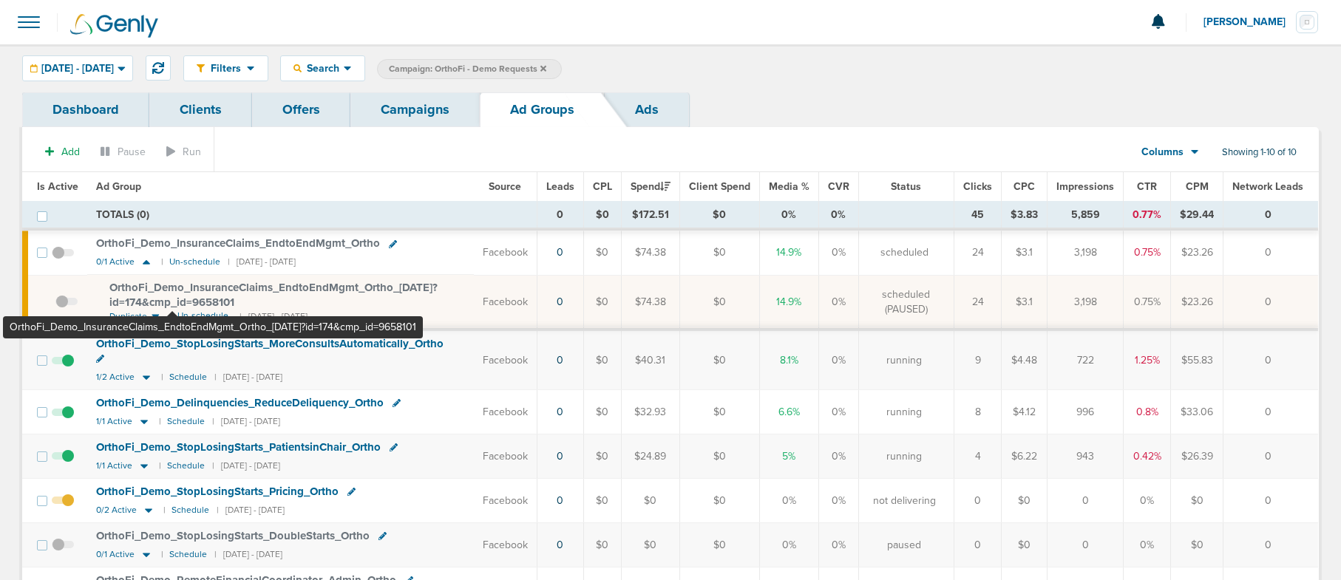
click at [172, 297] on span "OrthoFi_ Demo_ InsuranceClaims_ EndtoEndMgmt_ Ortho_ 09.17.25?id=174&cmp_ id=96…" at bounding box center [273, 295] width 328 height 28
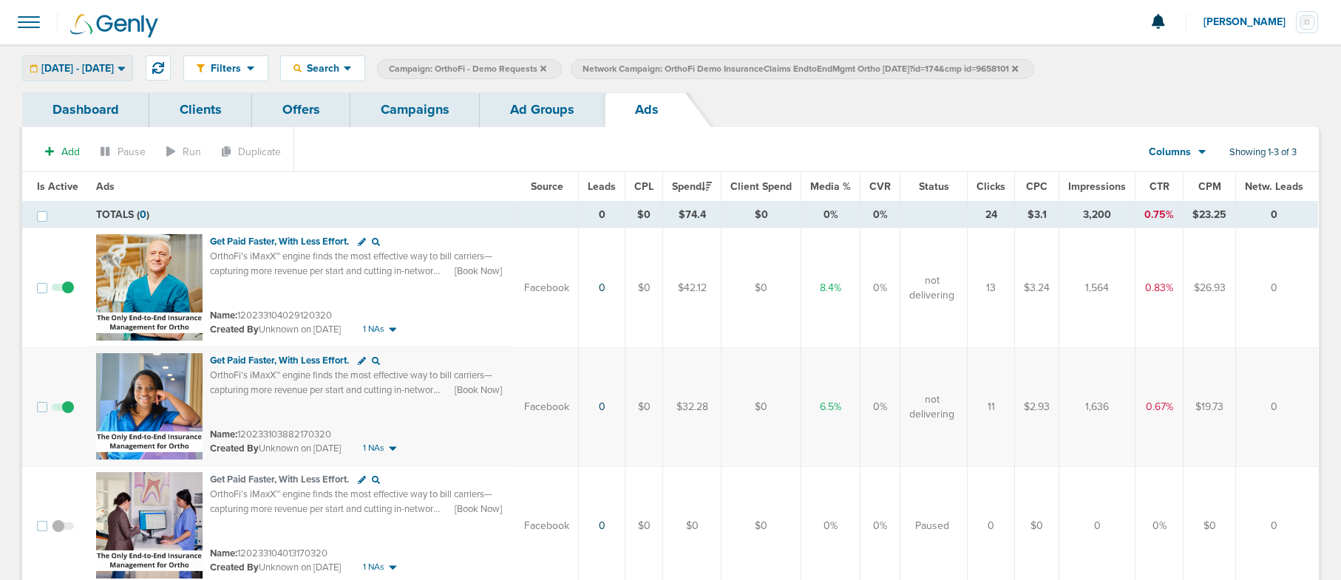
click at [114, 71] on span "[DATE] - [DATE]" at bounding box center [77, 69] width 72 height 10
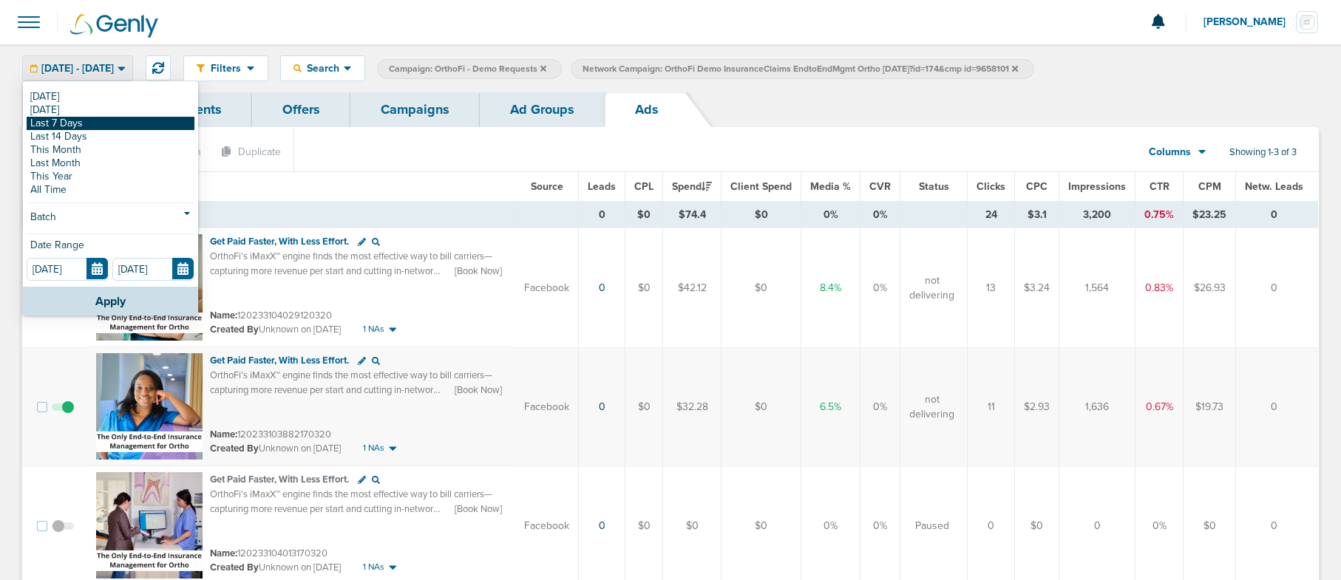
click at [69, 121] on link "Last 7 Days" at bounding box center [111, 123] width 168 height 13
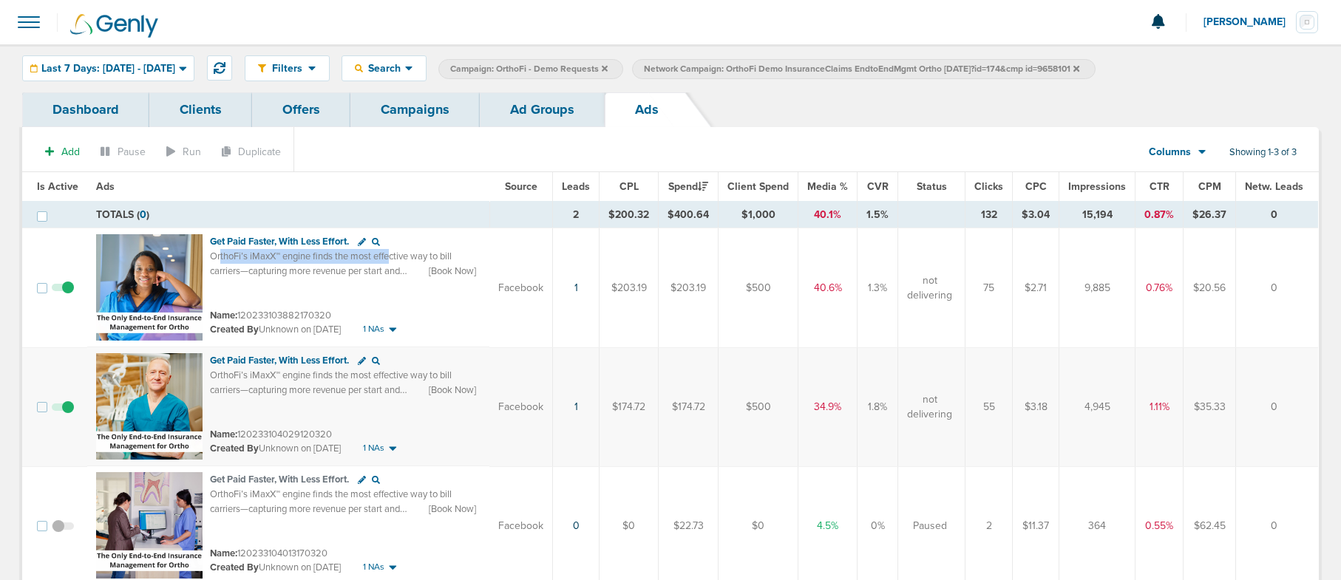
drag, startPoint x: 217, startPoint y: 254, endPoint x: 386, endPoint y: 259, distance: 168.6
click at [393, 262] on div "OrthoFi’s iMaxX™ engine finds the most effective way to bill carriers—capturing…" at bounding box center [345, 263] width 271 height 29
click at [386, 259] on span "OrthoFi’s iMaxX™ engine finds the most effective way to bill carriers—capturing…" at bounding box center [343, 285] width 266 height 69
click at [512, 115] on link "Ad Groups" at bounding box center [542, 109] width 125 height 35
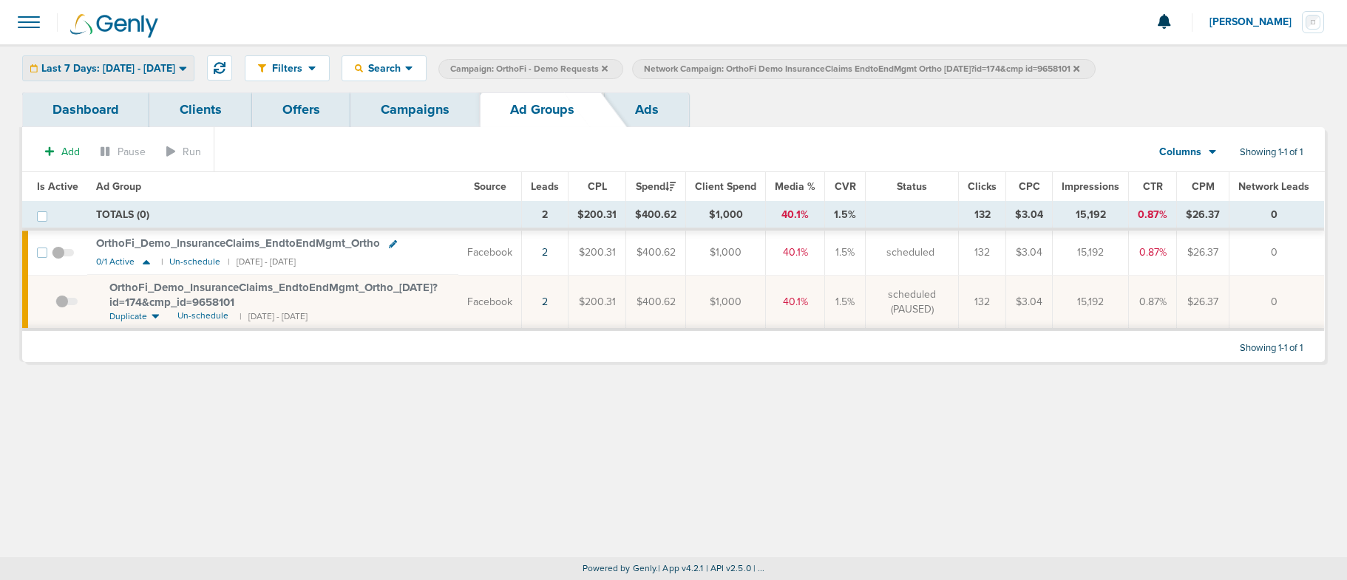
click at [155, 68] on span "Last 7 Days: 09.15.2025 - 09.22.2025" at bounding box center [108, 69] width 134 height 10
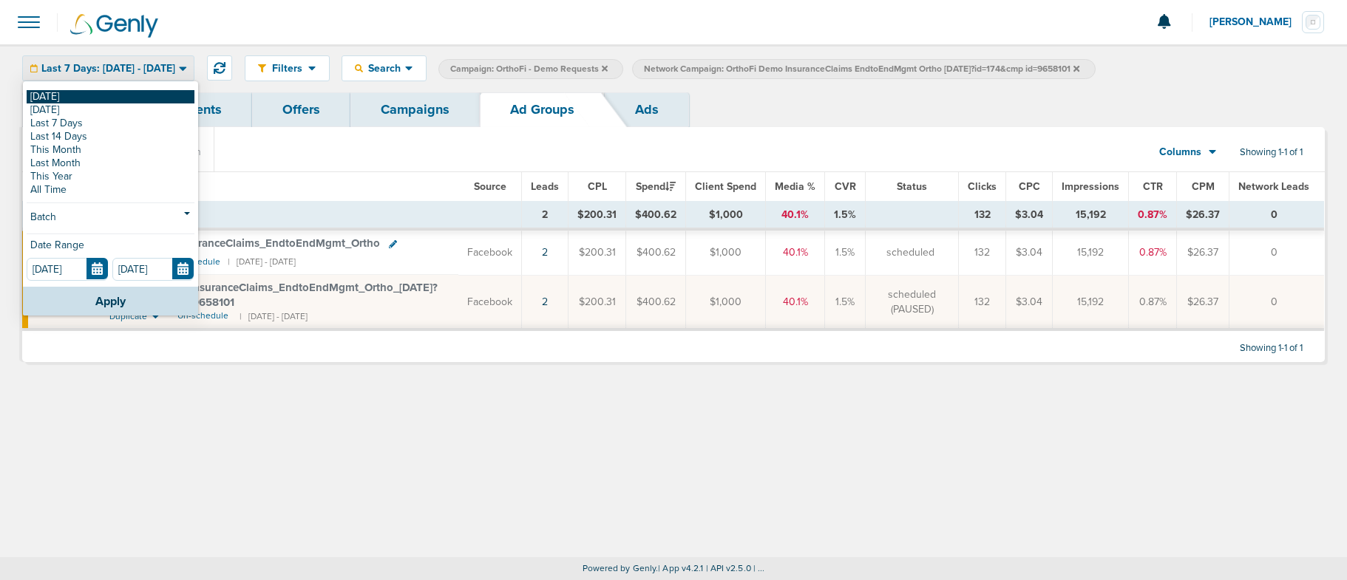
click at [149, 92] on link "[DATE]" at bounding box center [111, 96] width 168 height 13
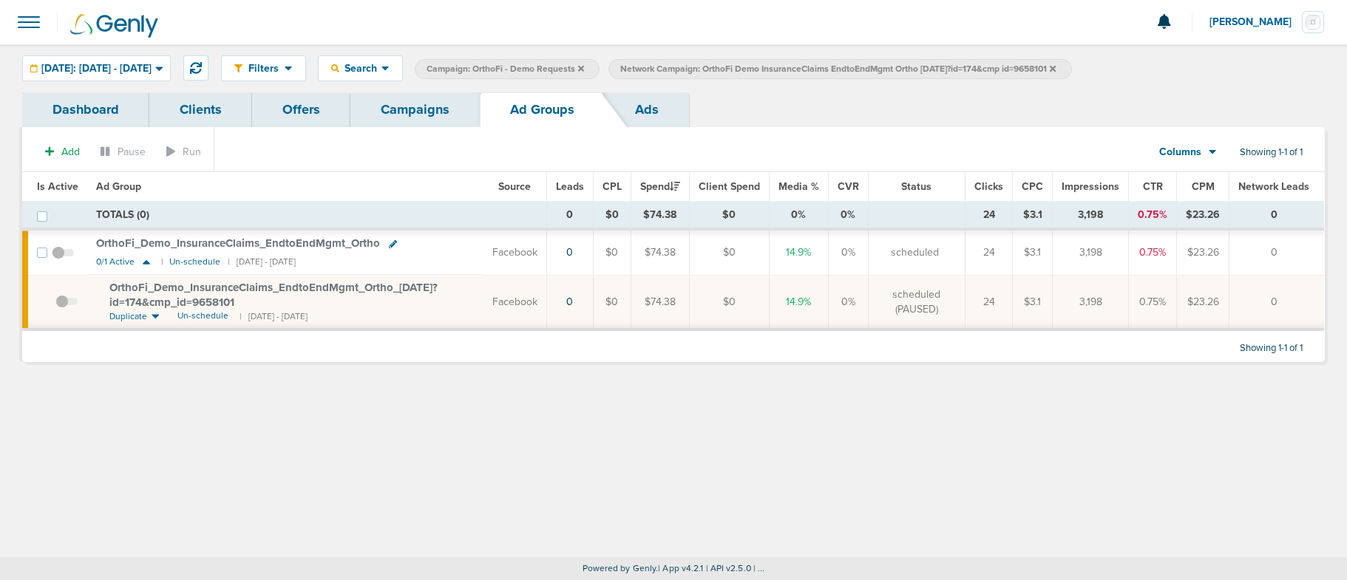
click at [1071, 68] on label "Network Campaign: OrthoFi Demo InsuranceClaims EndtoEndMgmt Ortho 09.17.25?id=1…" at bounding box center [839, 69] width 463 height 20
click at [1056, 68] on icon at bounding box center [1053, 68] width 6 height 6
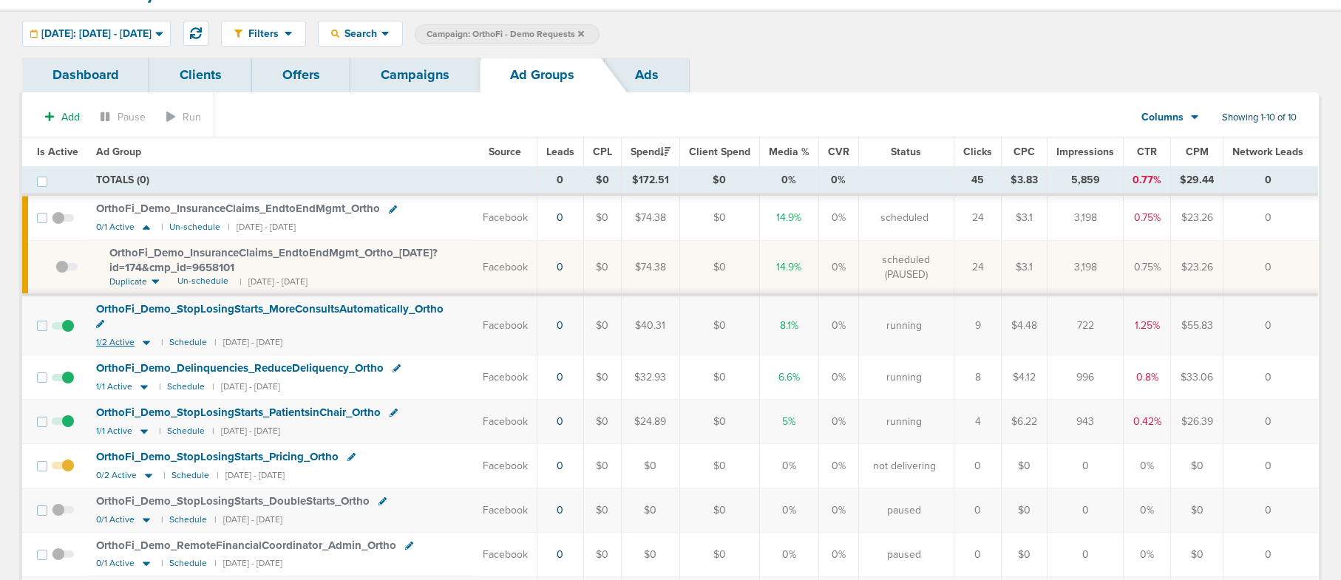
scroll to position [38, 0]
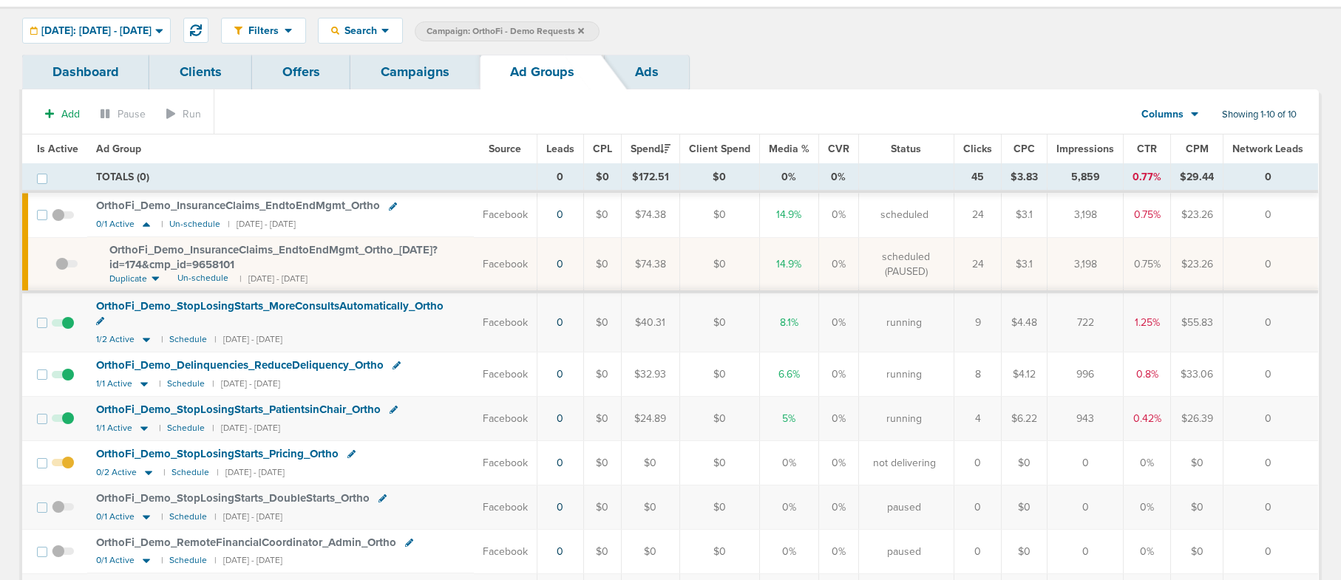
click at [67, 427] on span at bounding box center [63, 427] width 22 height 0
click at [63, 422] on input "checkbox" at bounding box center [63, 422] width 0 height 0
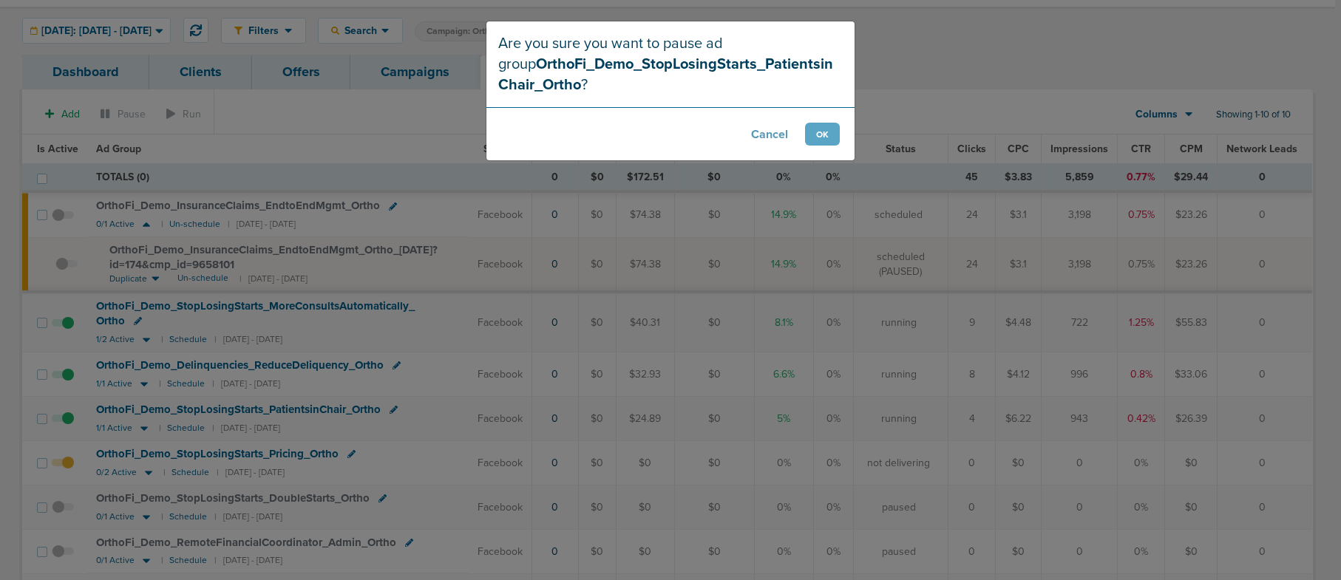
scroll to position [38, 0]
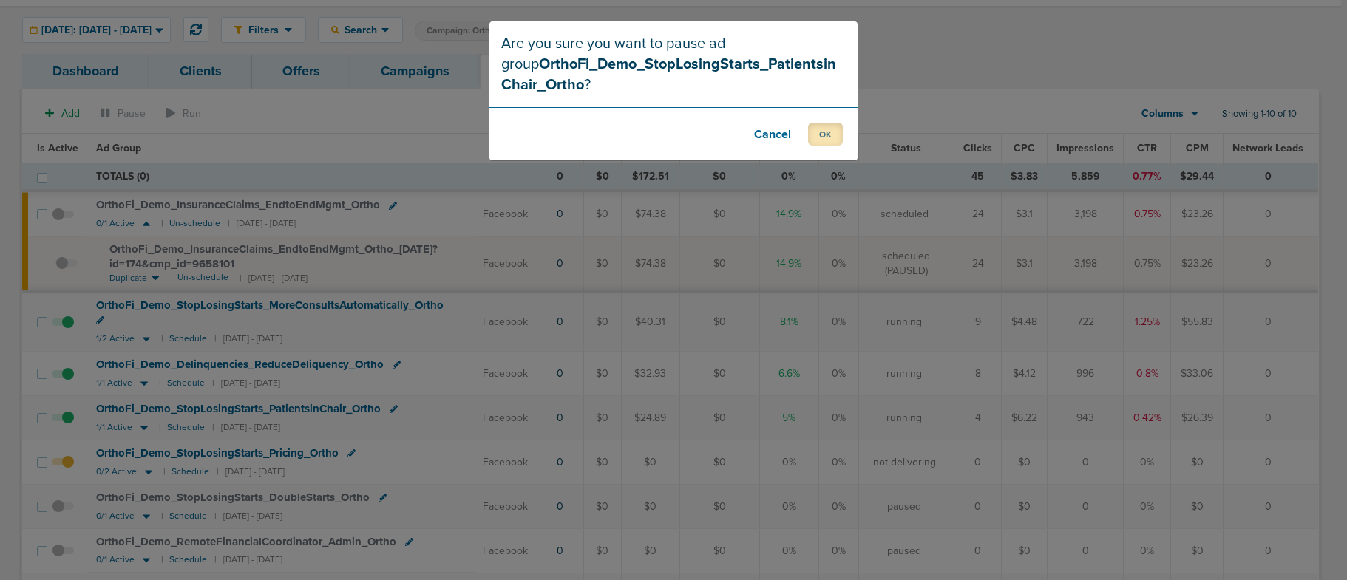
click at [829, 132] on button "OK" at bounding box center [825, 134] width 35 height 23
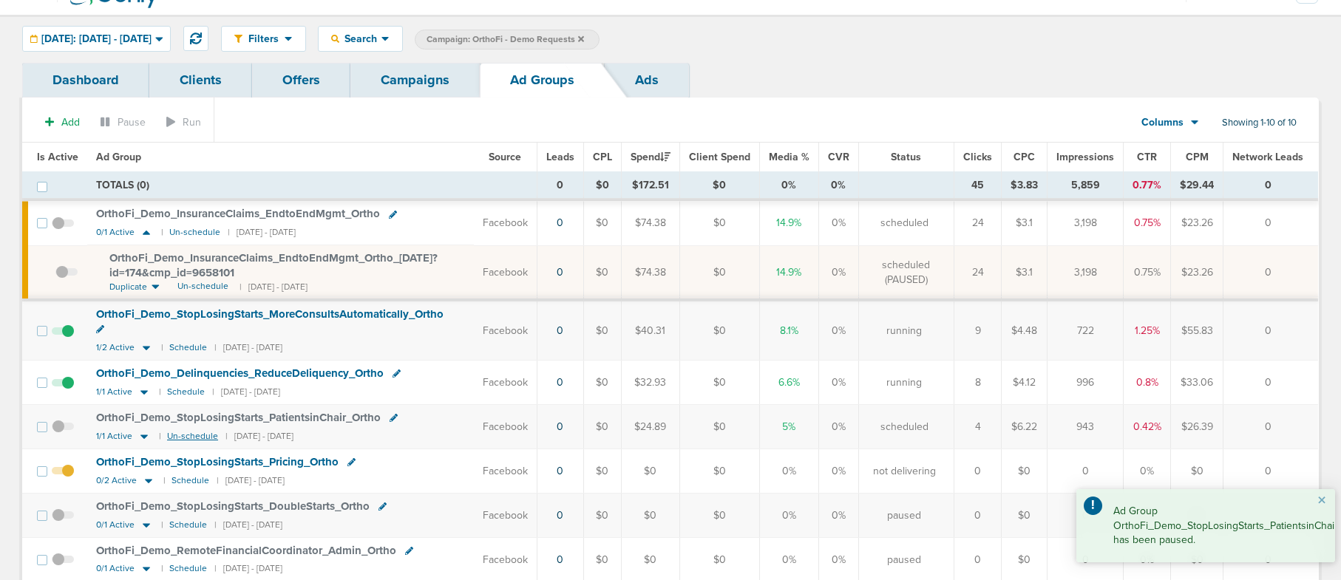
click at [184, 431] on small "Un-schedule" at bounding box center [192, 436] width 51 height 11
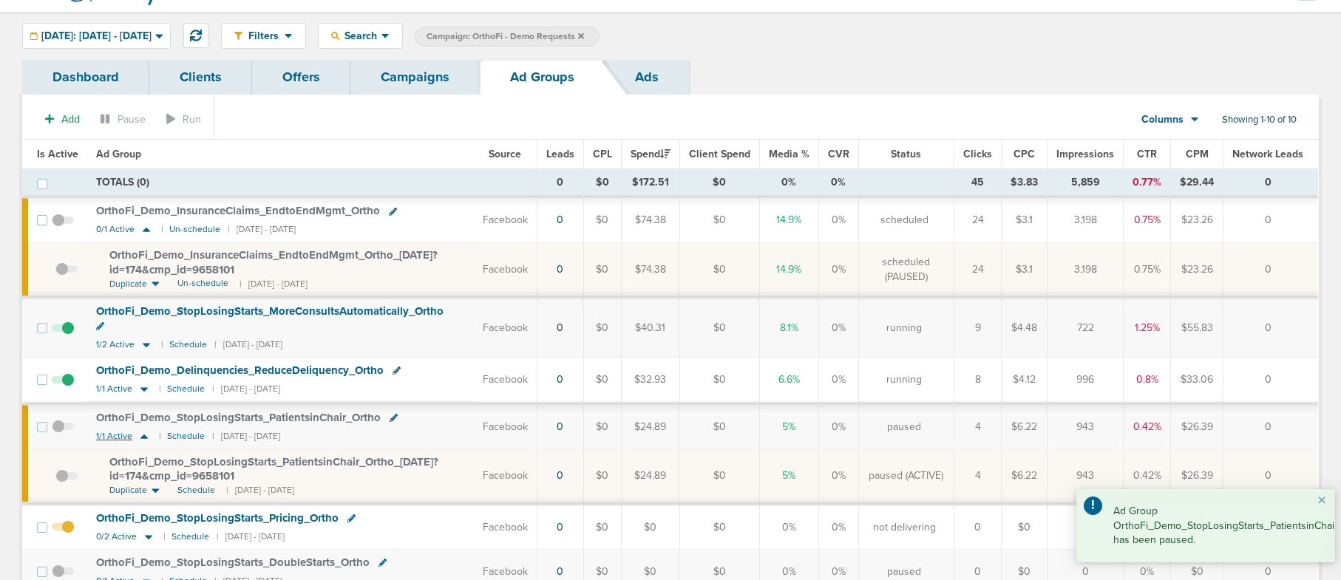
click at [143, 430] on icon at bounding box center [144, 436] width 15 height 13
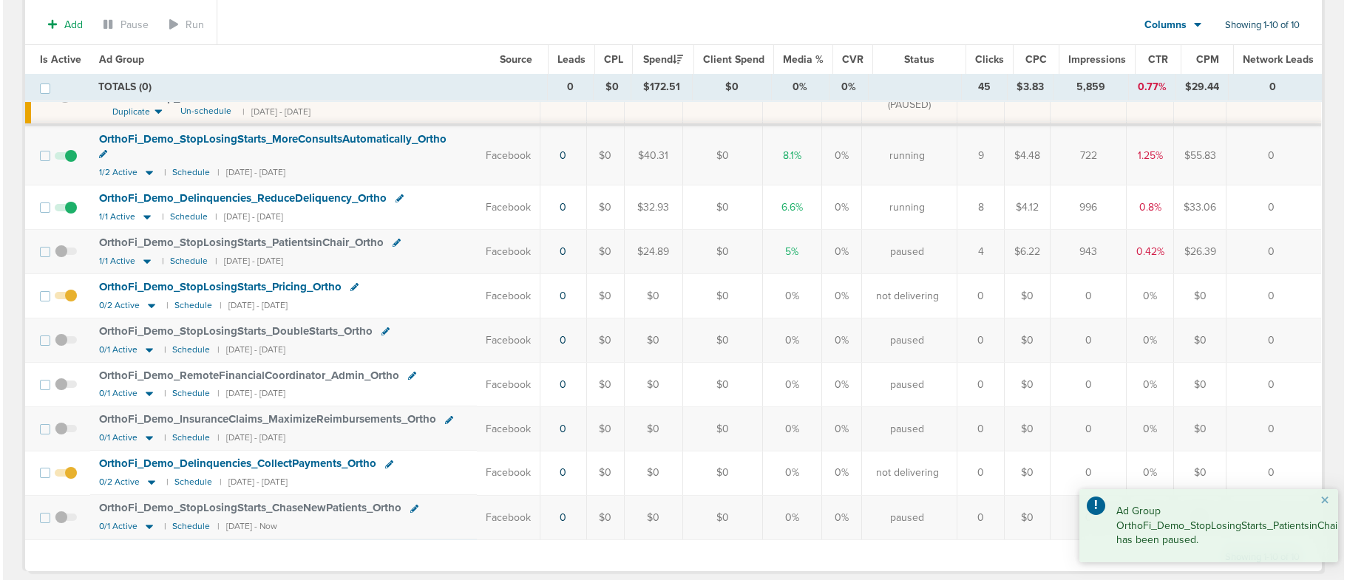
scroll to position [214, 0]
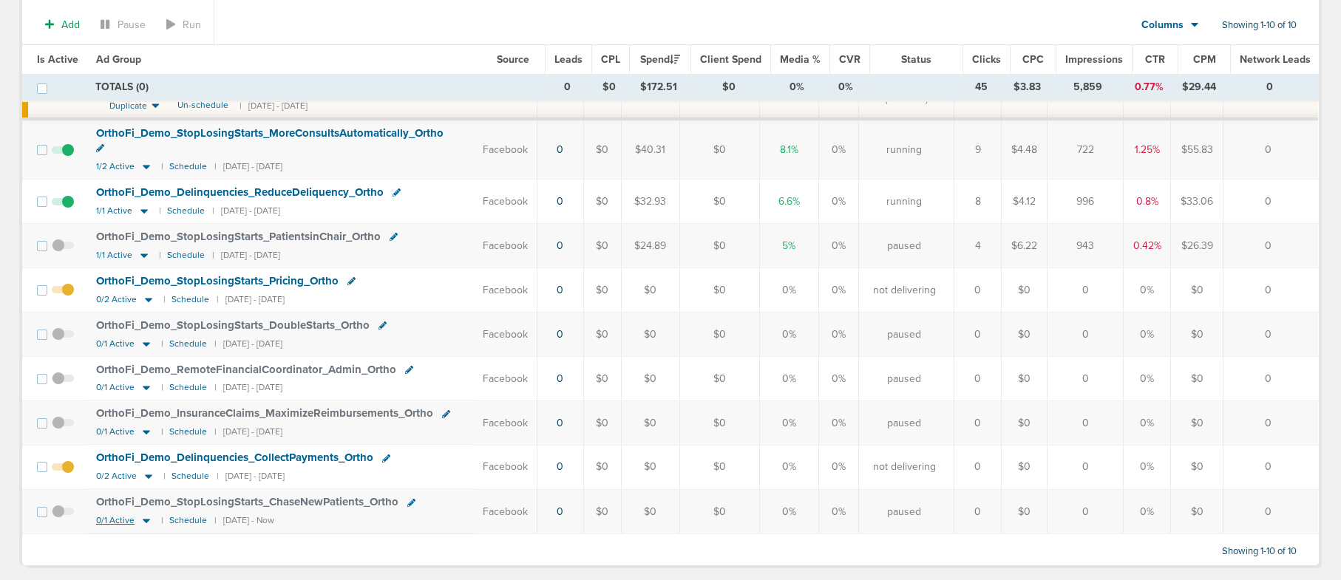
click at [143, 515] on icon at bounding box center [146, 521] width 15 height 13
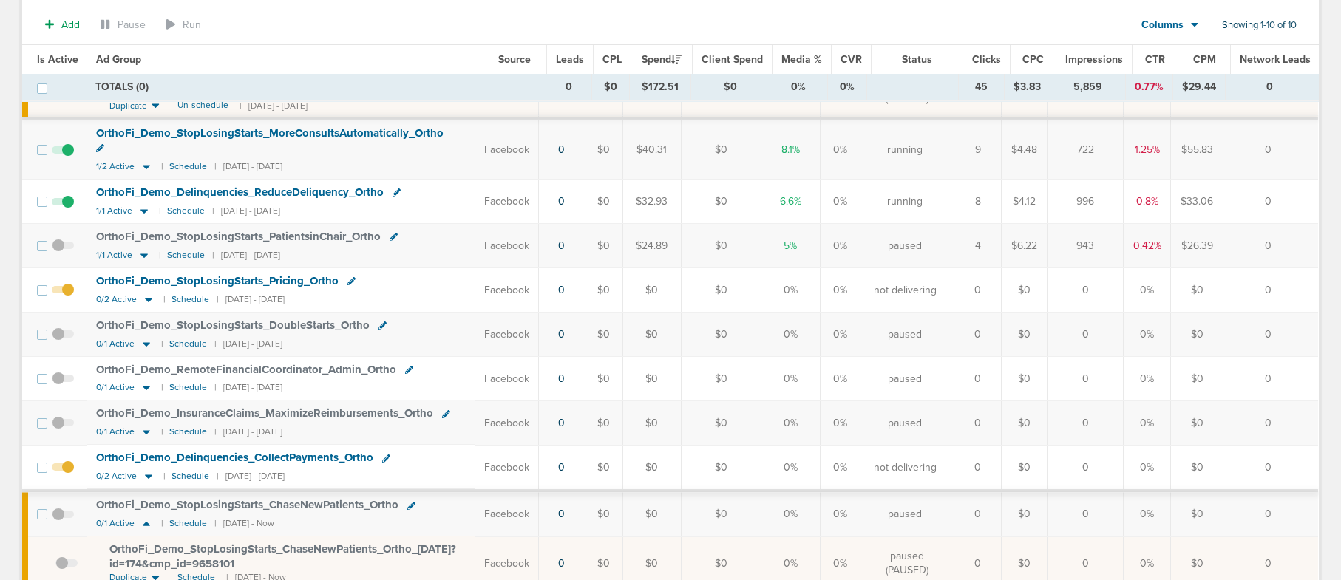
click at [61, 522] on span at bounding box center [63, 522] width 22 height 0
click at [63, 518] on input "checkbox" at bounding box center [63, 518] width 0 height 0
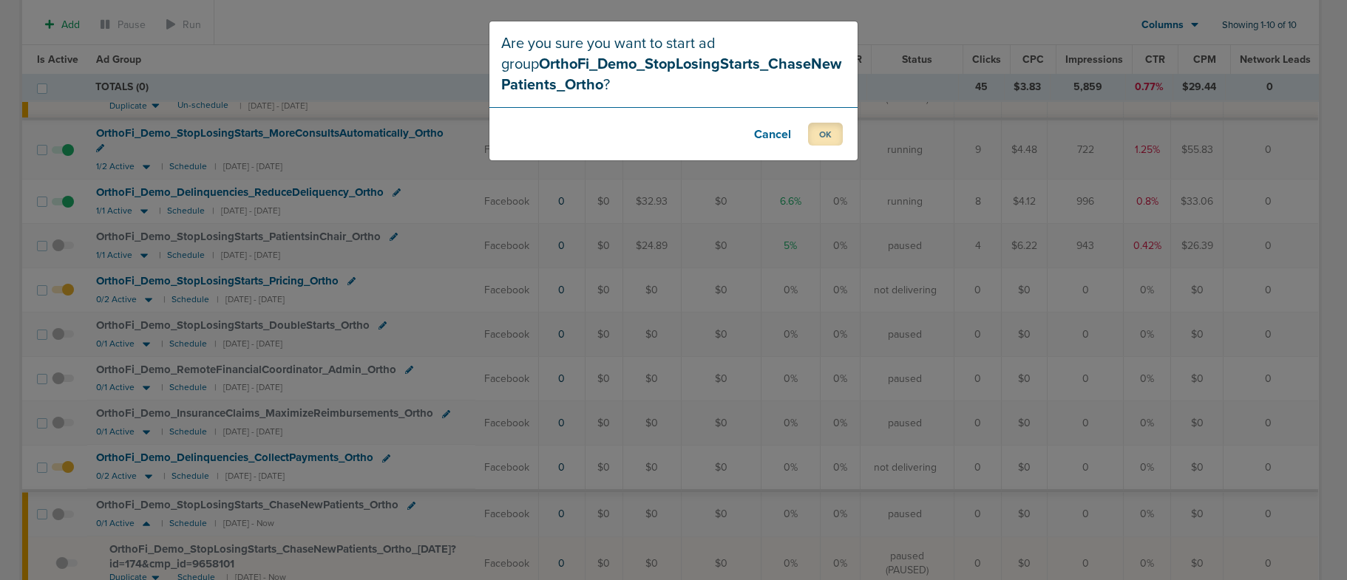
click at [812, 138] on button "OK" at bounding box center [825, 134] width 35 height 23
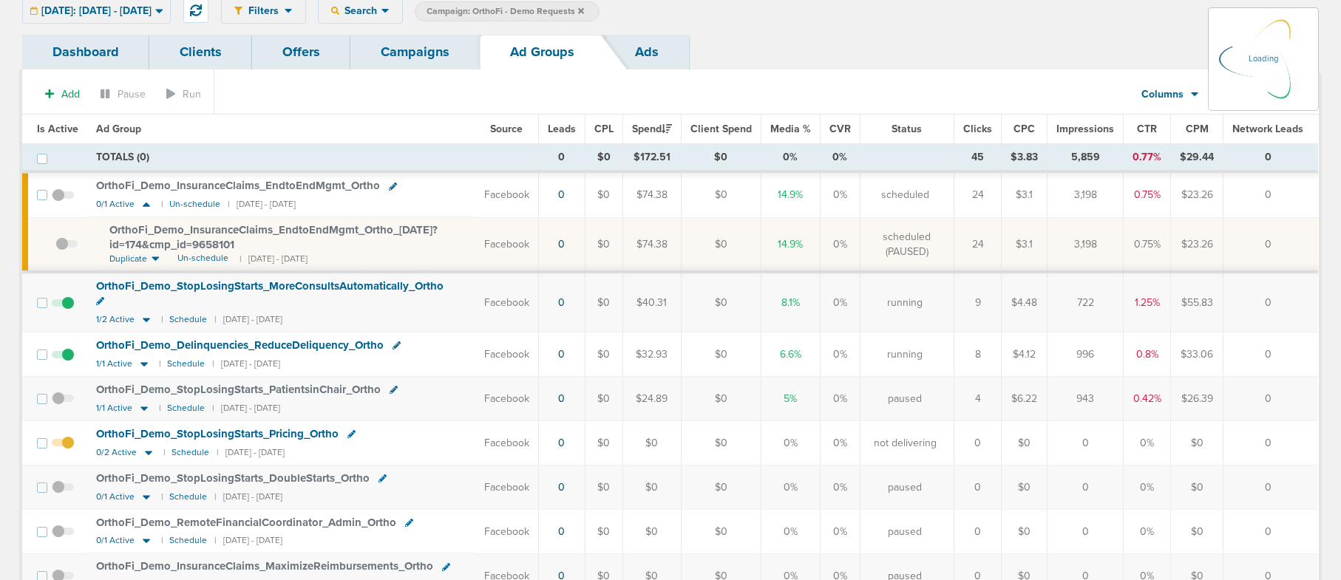
scroll to position [14, 0]
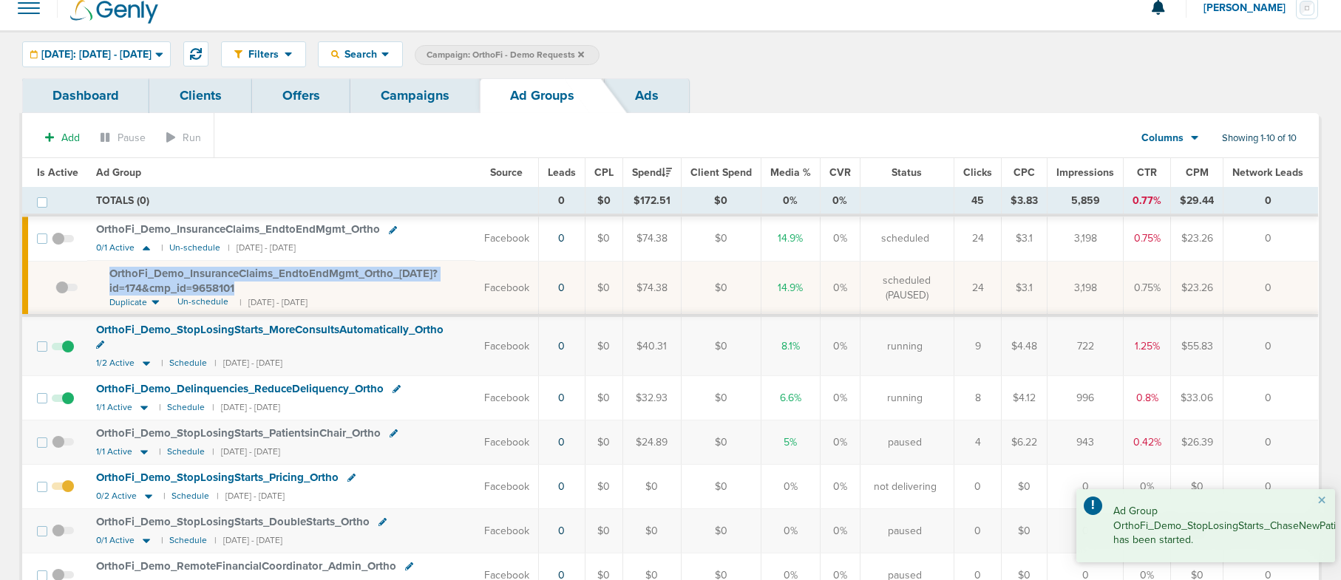
drag, startPoint x: 106, startPoint y: 273, endPoint x: 243, endPoint y: 287, distance: 138.2
click at [243, 287] on td "OrthoFi_ Demo_ InsuranceClaims_ EndtoEndMgmt_ Ortho_ 09.17.25?id=174&cmp_ id=96…" at bounding box center [281, 288] width 388 height 55
copy span "OrthoFi_ Demo_ InsuranceClaims_ EndtoEndMgmt_ Ortho_ 09.17.25?id=174&cmp_ id=96…"
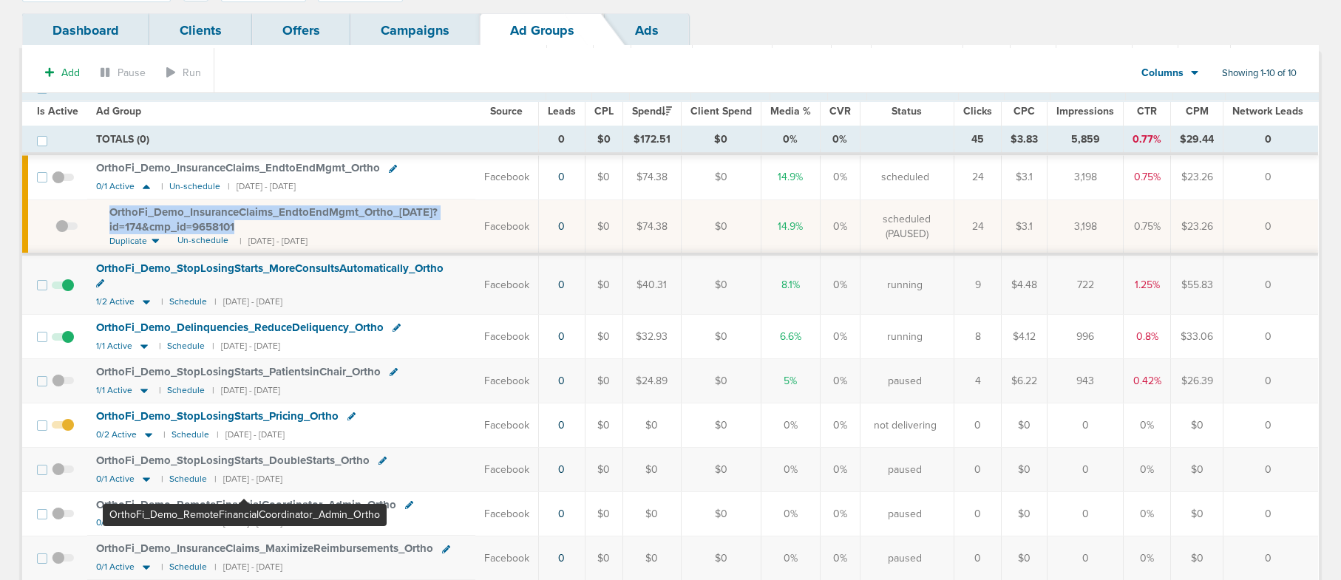
scroll to position [0, 0]
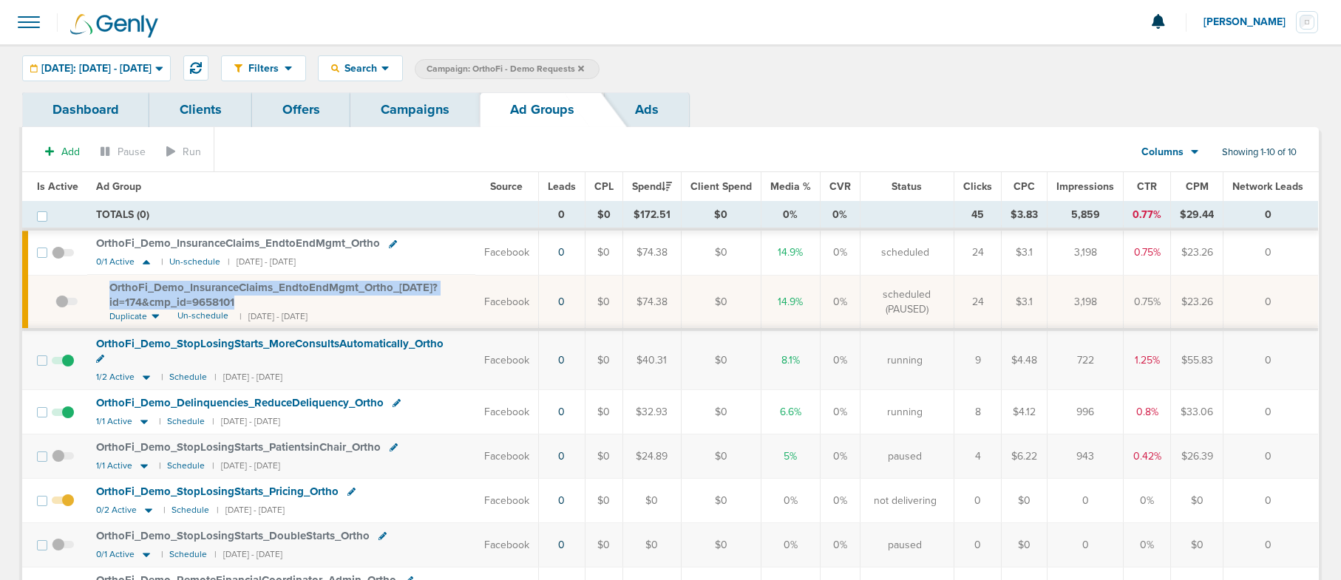
click at [402, 106] on link "Campaigns" at bounding box center [414, 109] width 129 height 35
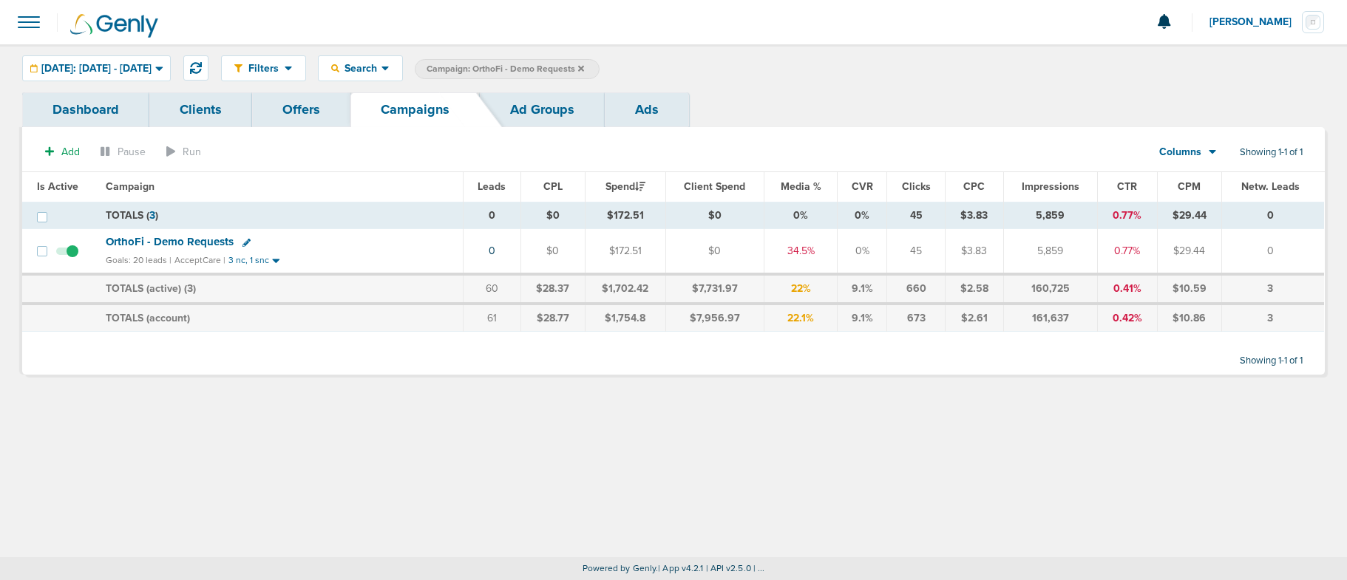
click at [584, 67] on icon at bounding box center [581, 68] width 6 height 6
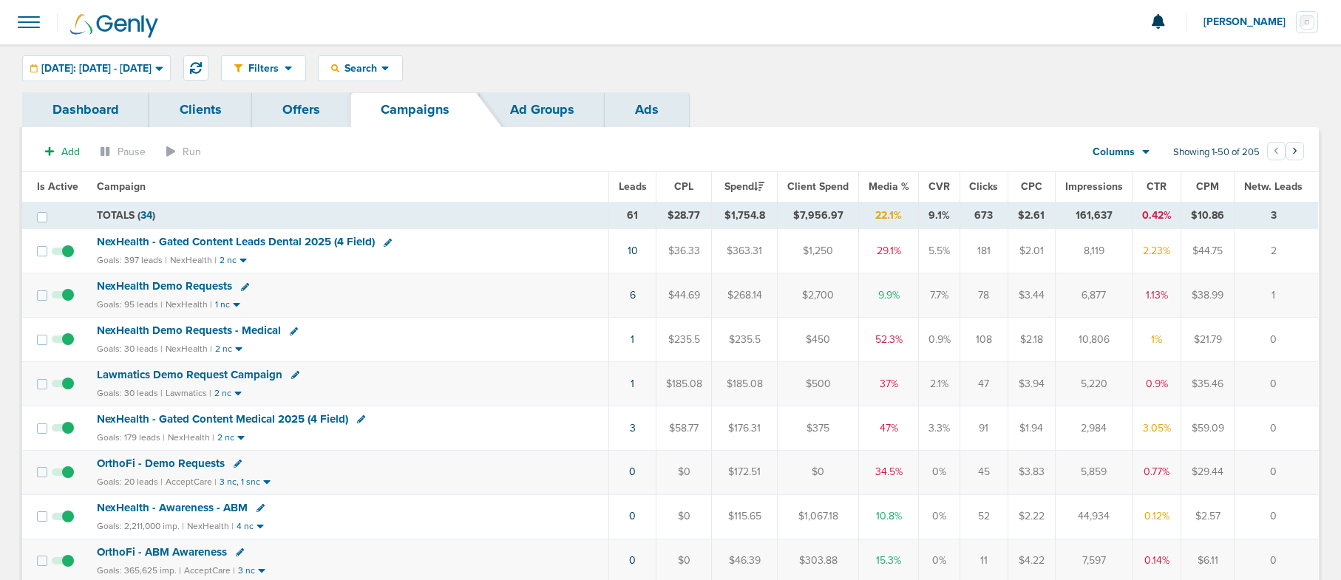
click at [243, 288] on icon at bounding box center [245, 287] width 8 height 8
select select
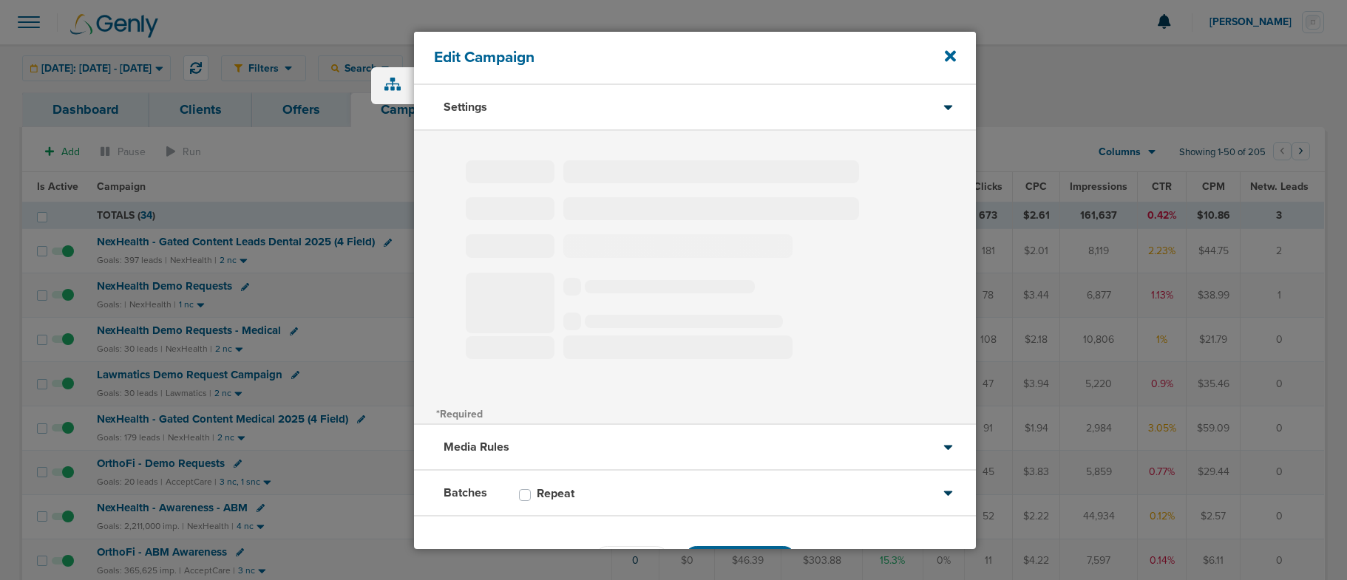
type input "NexHealth Demo Requests"
select select "Leads"
radio input "true"
select select "readWrite"
select select "1"
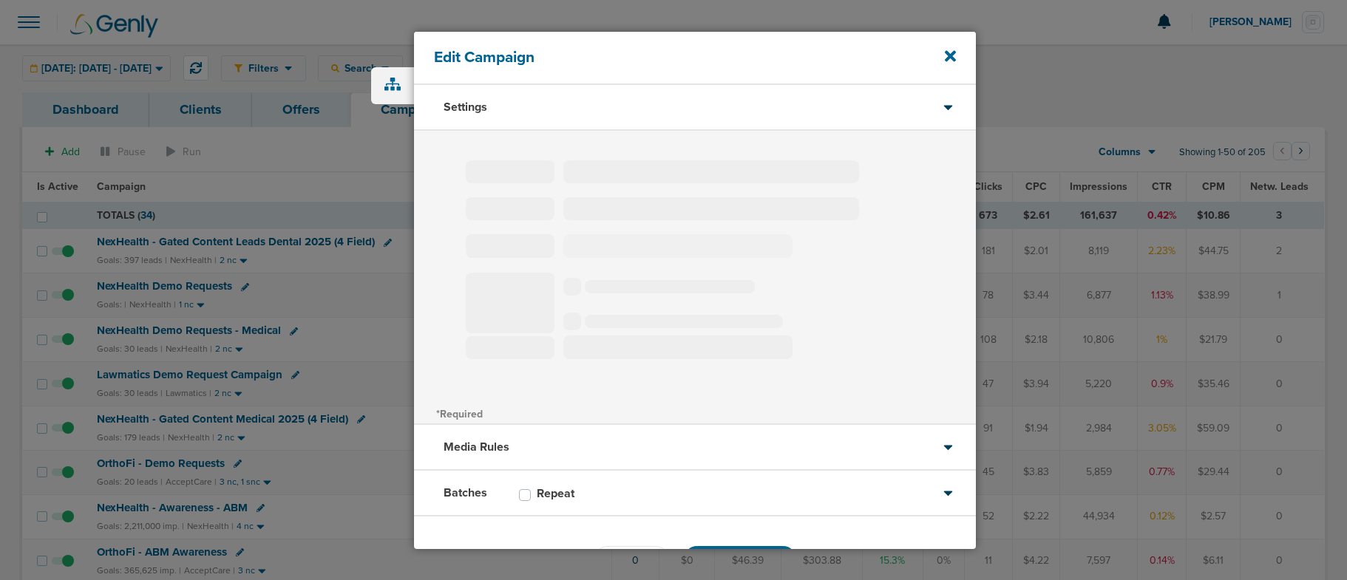
select select "1"
select select "2"
select select "3"
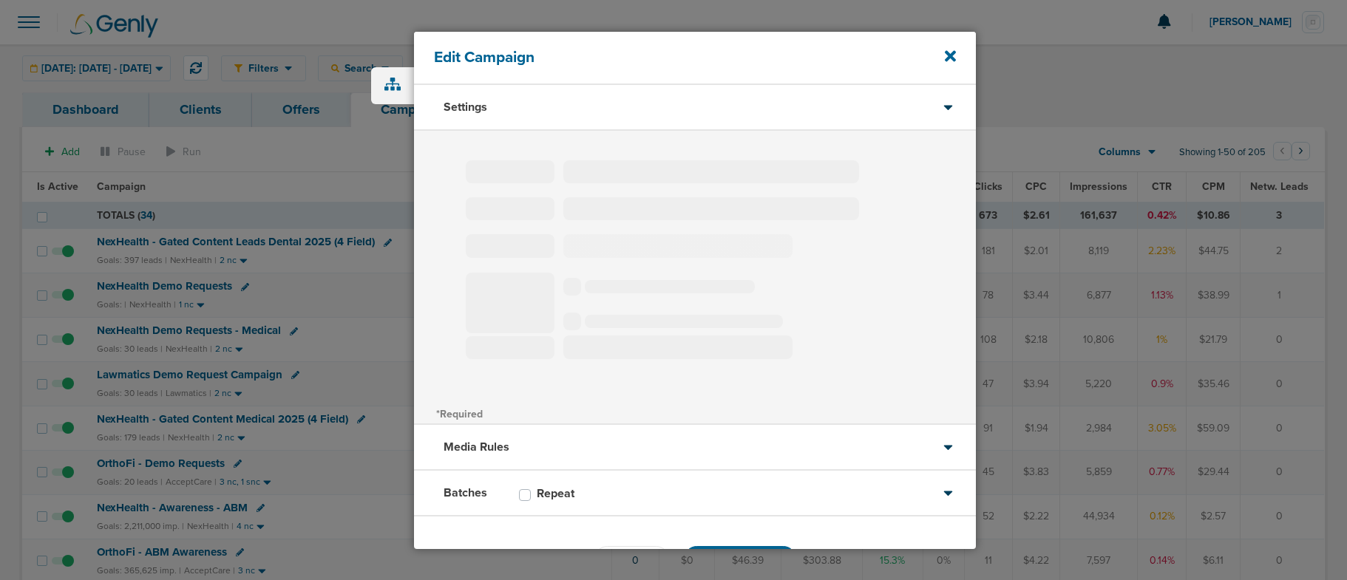
select select "4"
select select "6"
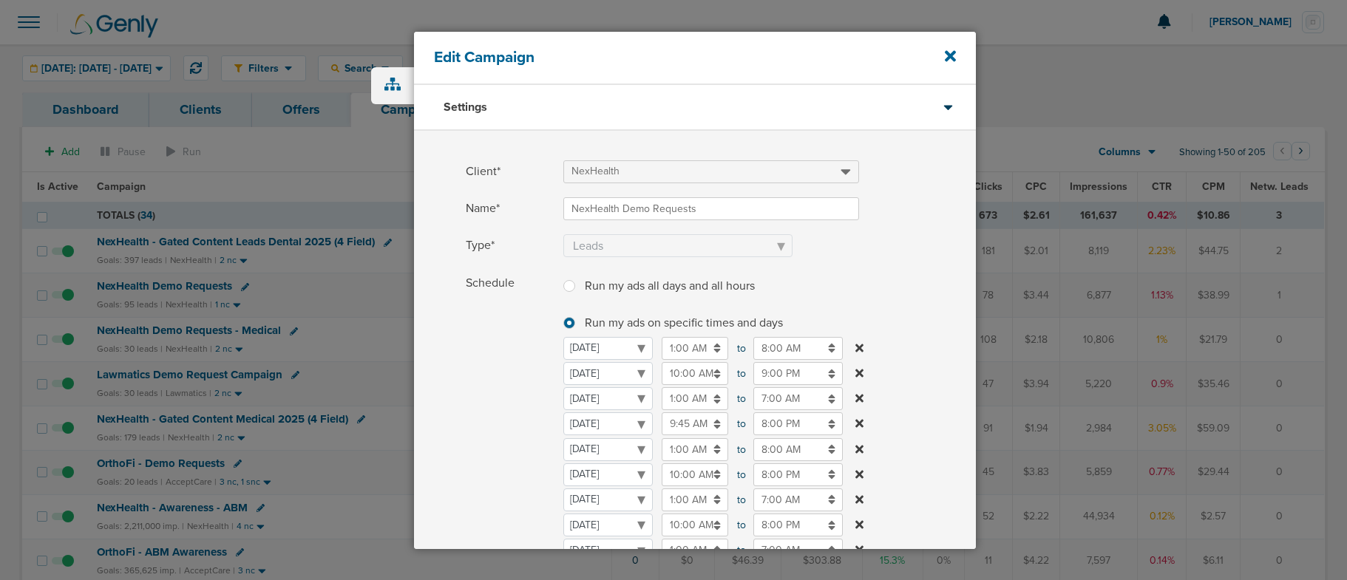
click at [769, 392] on input "7:00 AM" at bounding box center [797, 398] width 89 height 23
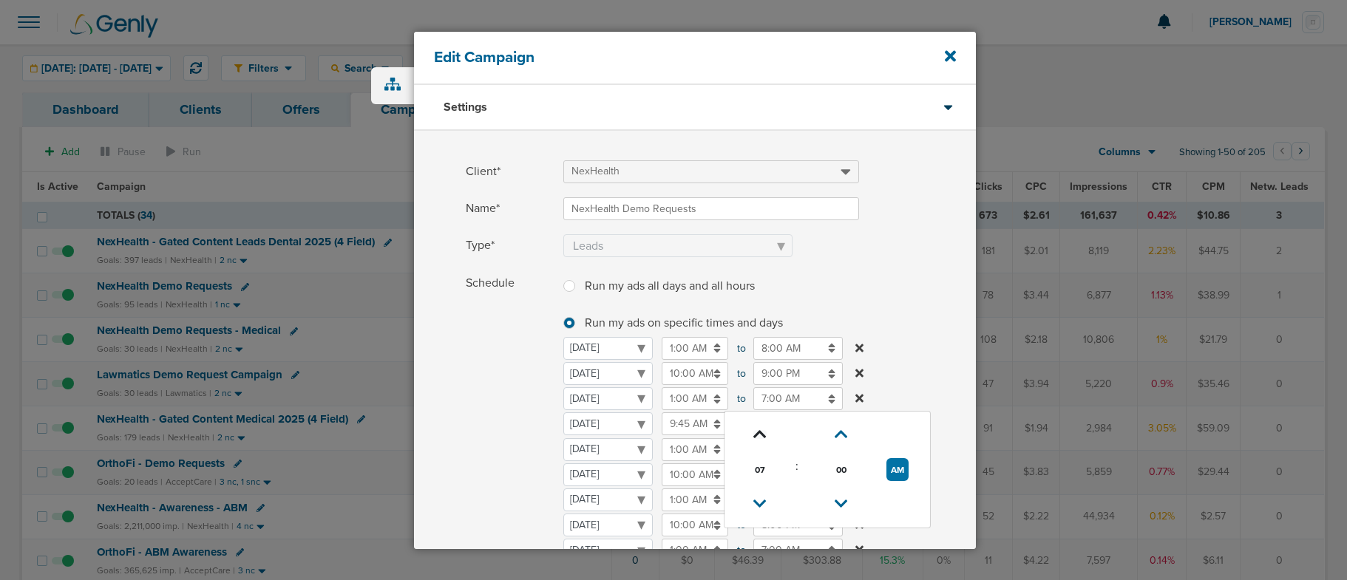
click at [759, 434] on icon at bounding box center [759, 434] width 13 height 9
type input "8:00 AM"
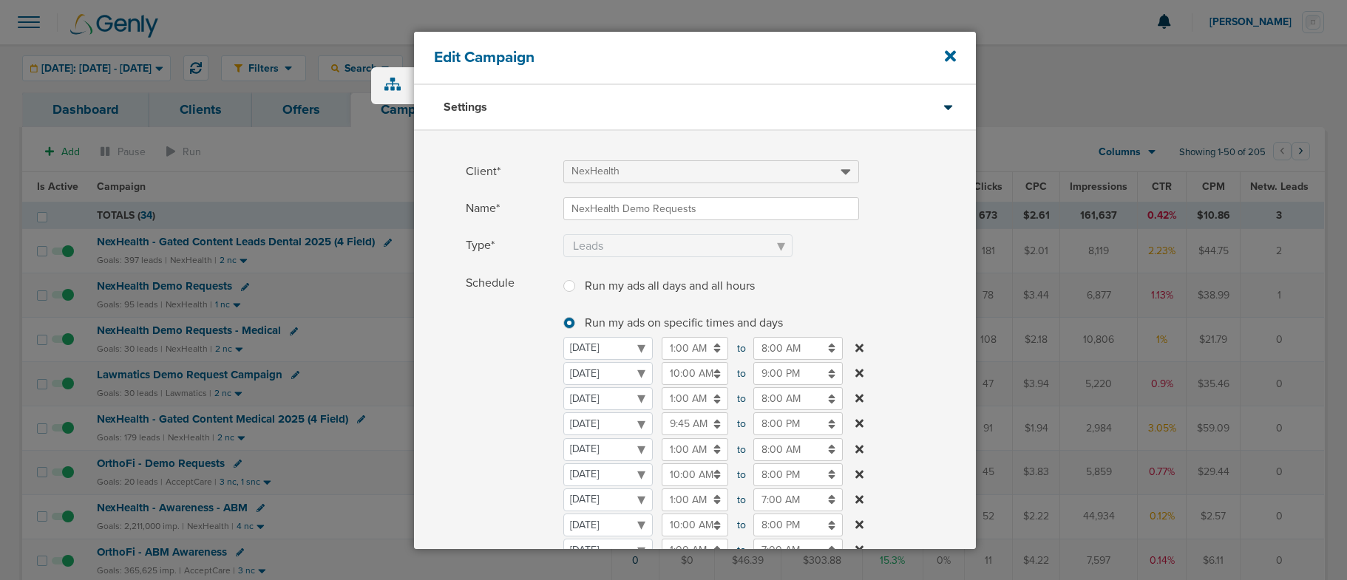
click at [498, 395] on span "Schedule" at bounding box center [510, 464] width 89 height 385
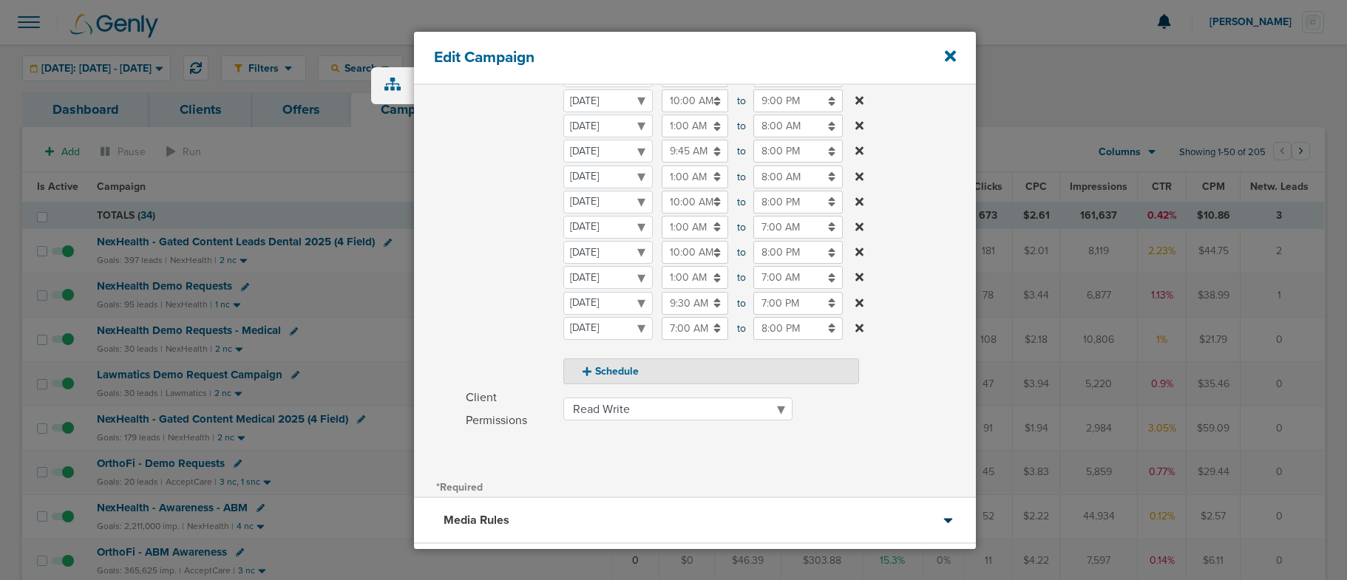
scroll to position [398, 0]
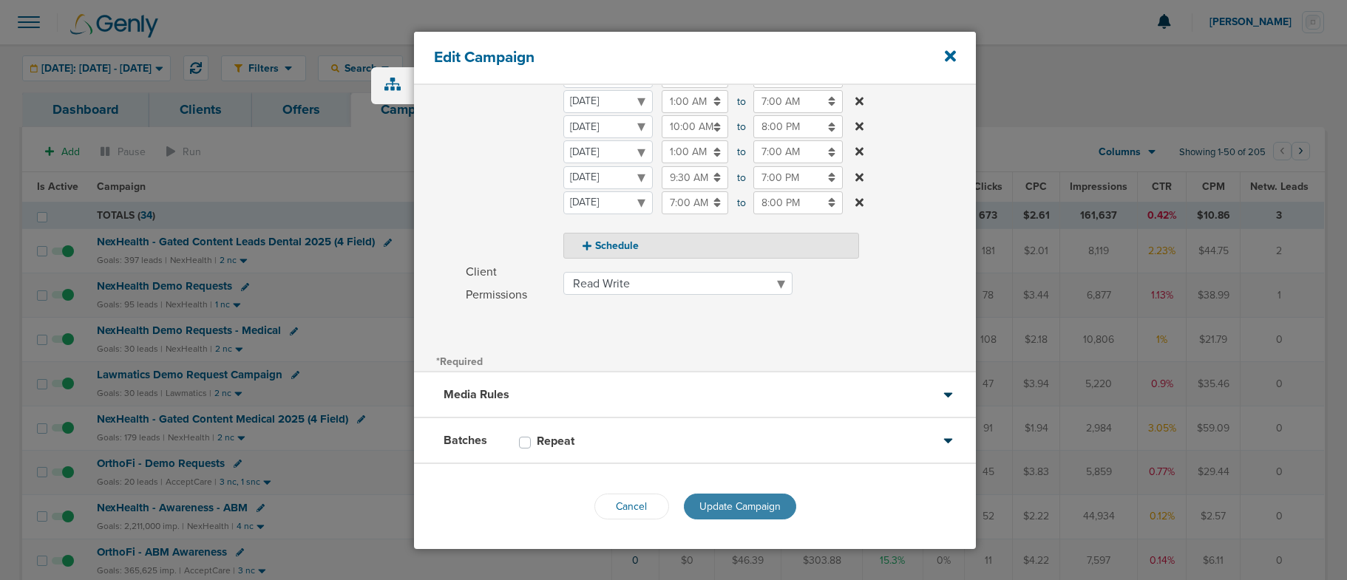
click at [738, 511] on span "Update Campaign" at bounding box center [739, 506] width 81 height 13
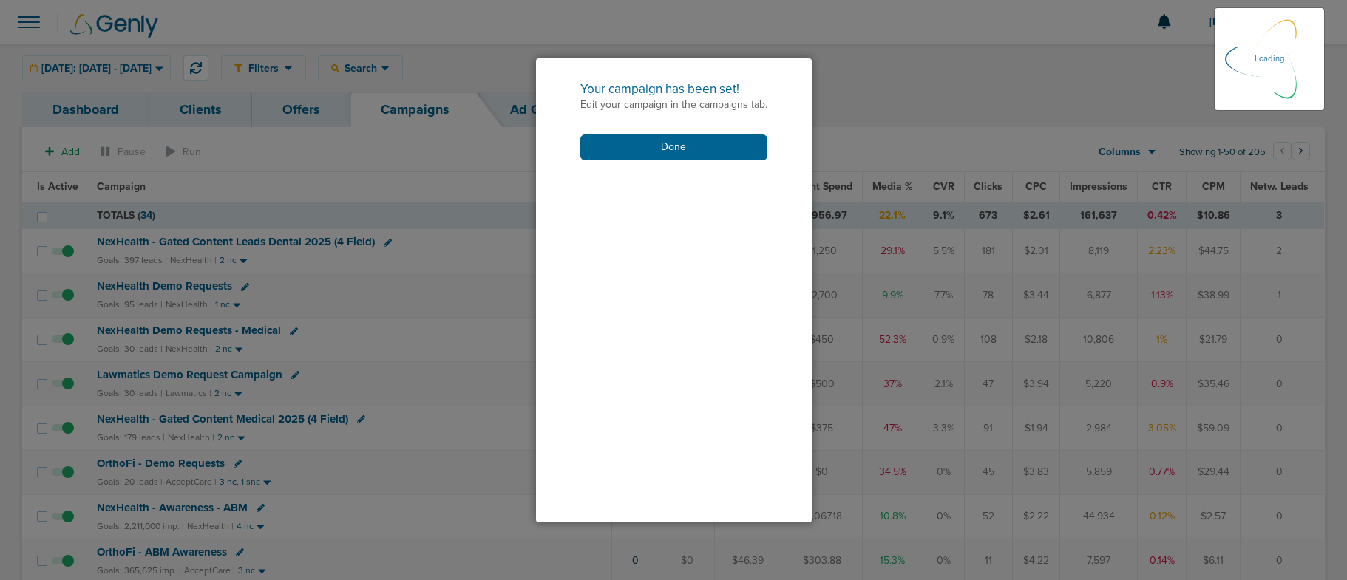
scroll to position [353, 0]
drag, startPoint x: 685, startPoint y: 150, endPoint x: 680, endPoint y: 159, distance: 9.9
click at [685, 150] on button "Done" at bounding box center [673, 148] width 187 height 26
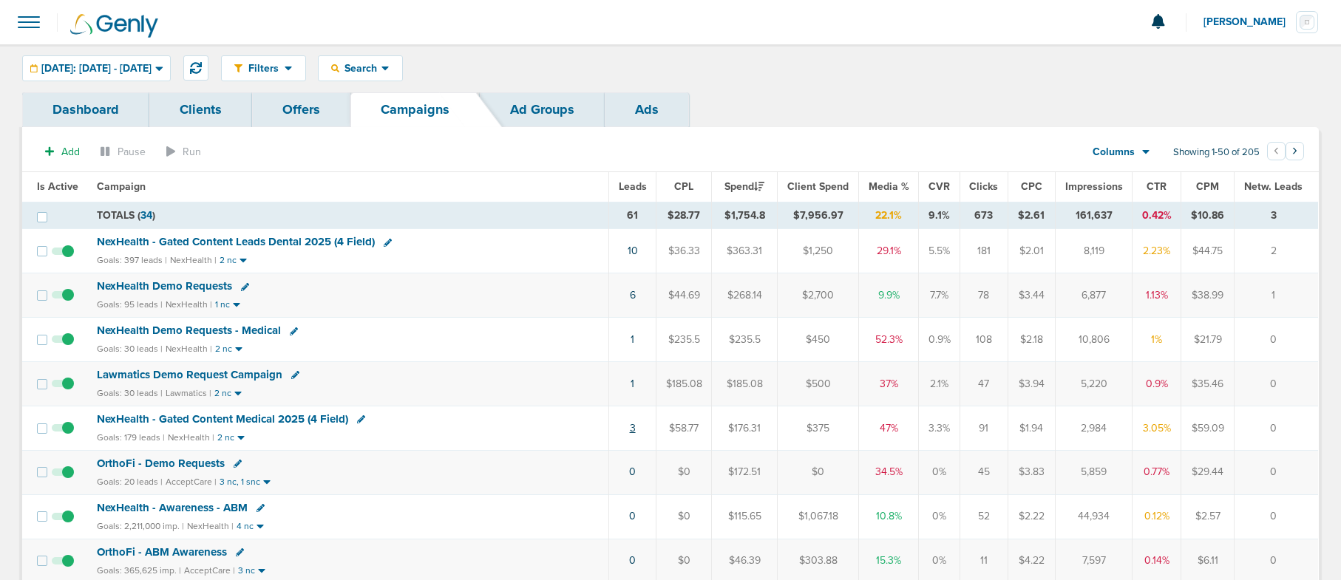
click at [634, 428] on link "3" at bounding box center [633, 428] width 6 height 13
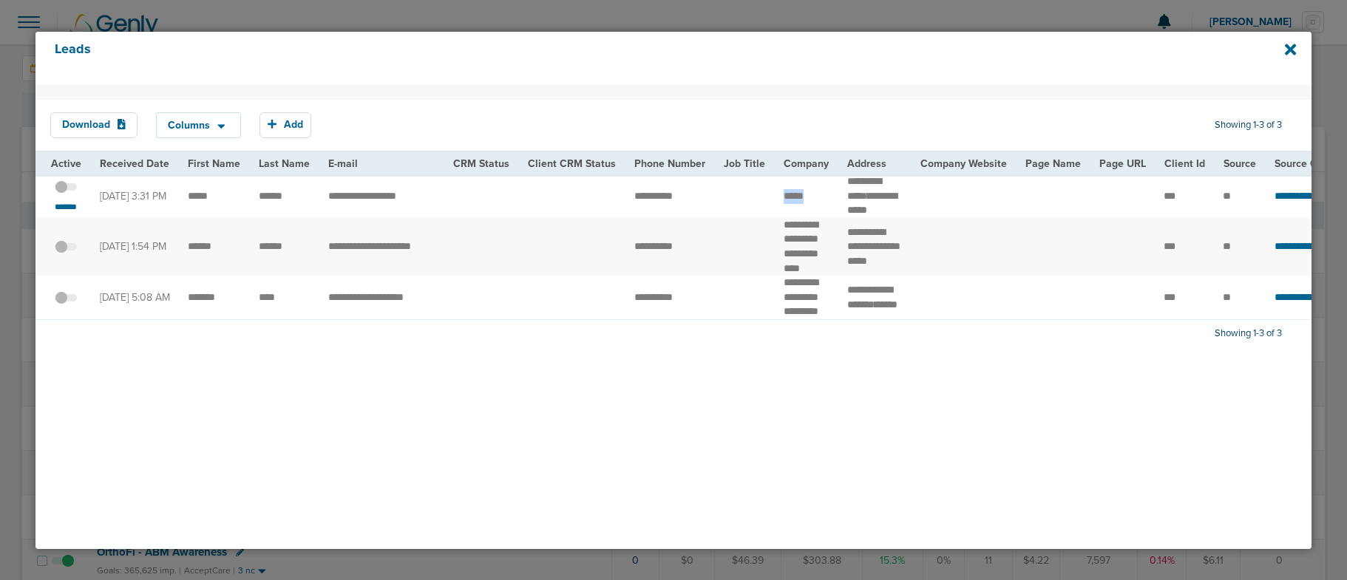
drag, startPoint x: 776, startPoint y: 203, endPoint x: 815, endPoint y: 203, distance: 38.5
click at [815, 203] on td "*****" at bounding box center [807, 196] width 64 height 44
click at [198, 207] on td "*****" at bounding box center [214, 196] width 71 height 44
drag, startPoint x: 180, startPoint y: 203, endPoint x: 289, endPoint y: 205, distance: 108.7
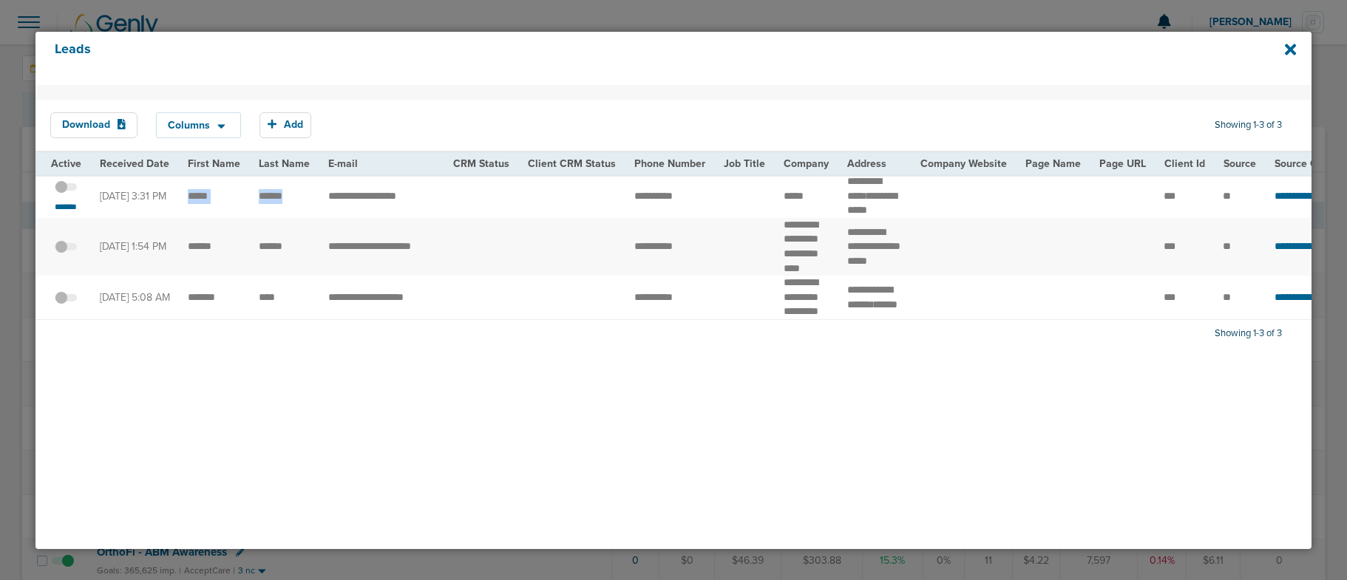
copy tr
click at [63, 213] on small "*******" at bounding box center [65, 207] width 31 height 12
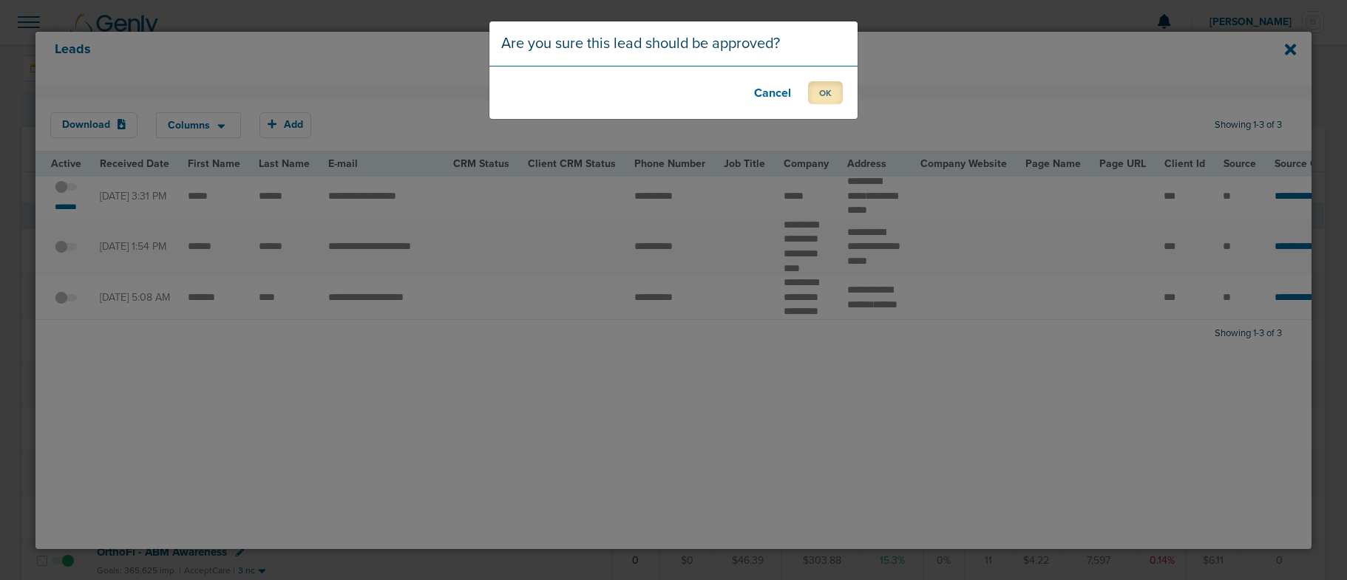
click at [832, 86] on button "OK" at bounding box center [825, 92] width 35 height 23
click at [839, 88] on button "OK" at bounding box center [825, 92] width 35 height 23
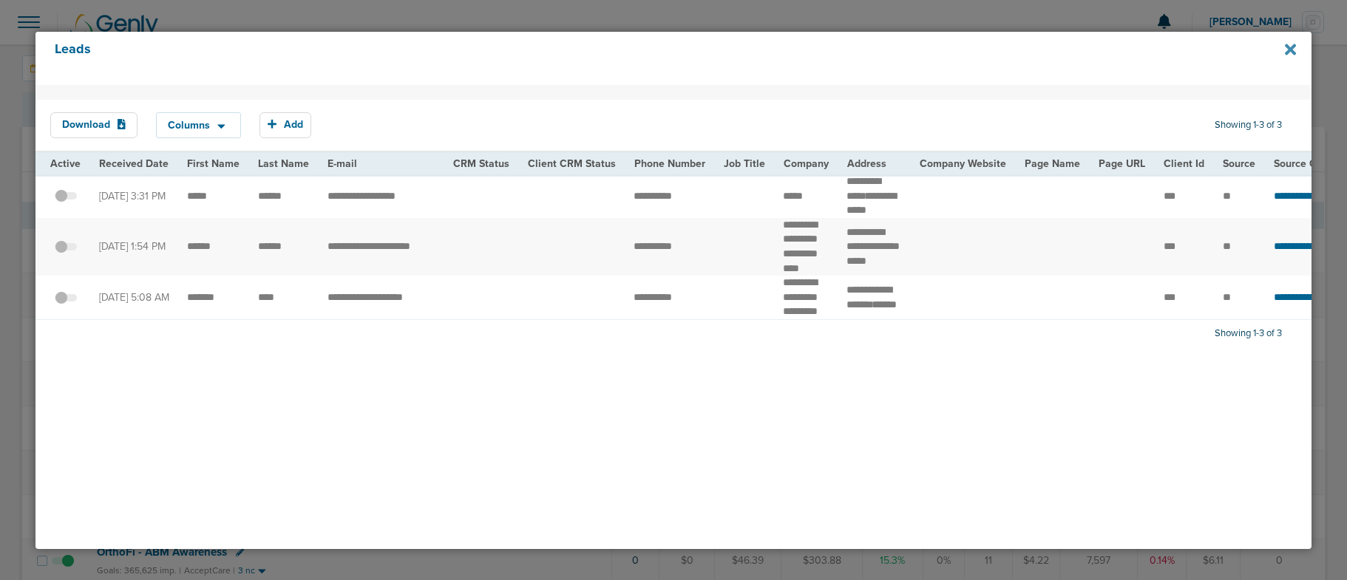
click at [1289, 54] on icon at bounding box center [1290, 49] width 11 height 16
click at [1289, 47] on icon at bounding box center [1290, 49] width 11 height 11
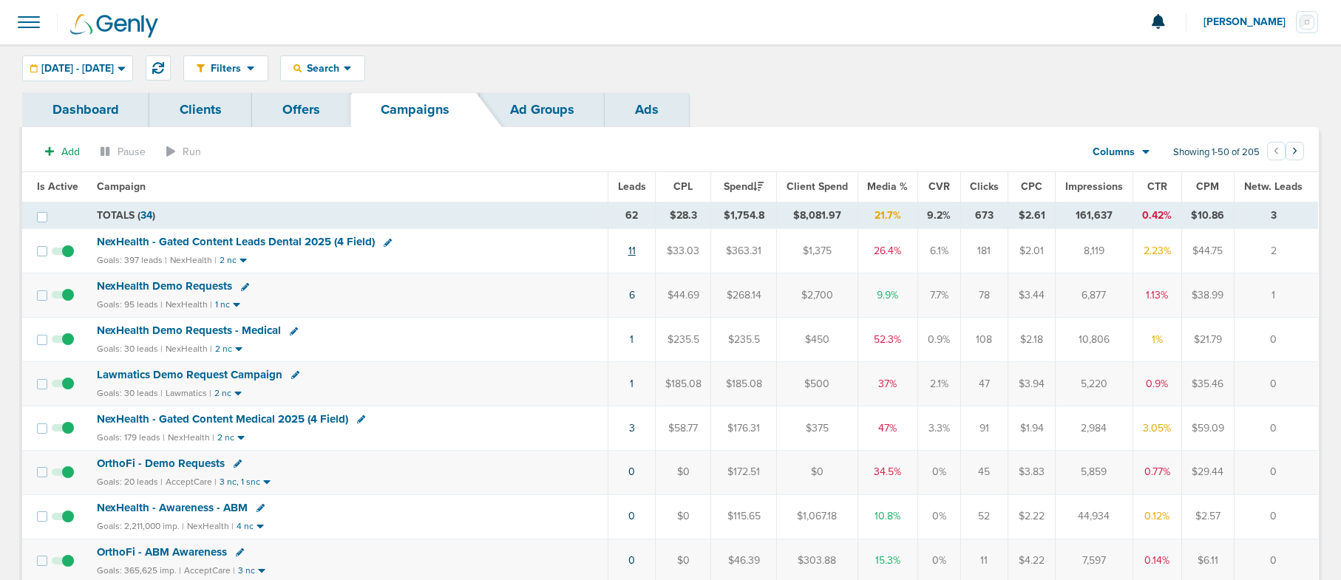
click at [628, 254] on td "11" at bounding box center [631, 251] width 47 height 44
click at [634, 253] on link "11" at bounding box center [631, 251] width 7 height 13
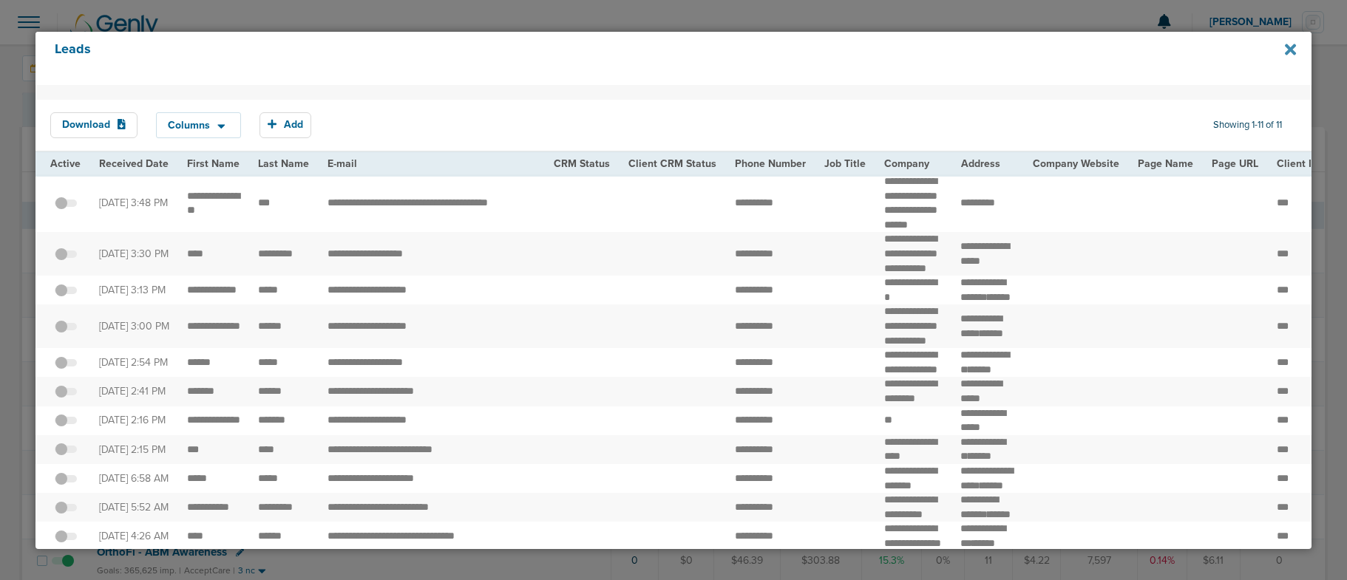
click at [1292, 48] on icon at bounding box center [1290, 49] width 11 height 11
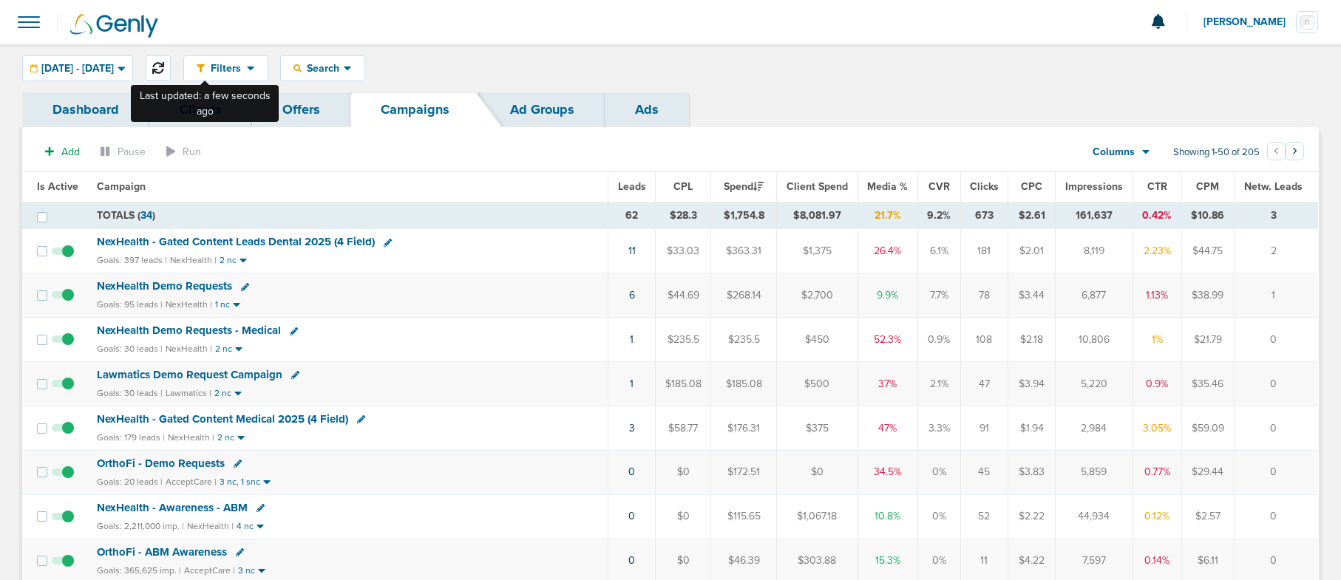
click at [164, 62] on icon at bounding box center [158, 68] width 12 height 12
click at [164, 63] on icon at bounding box center [158, 68] width 12 height 12
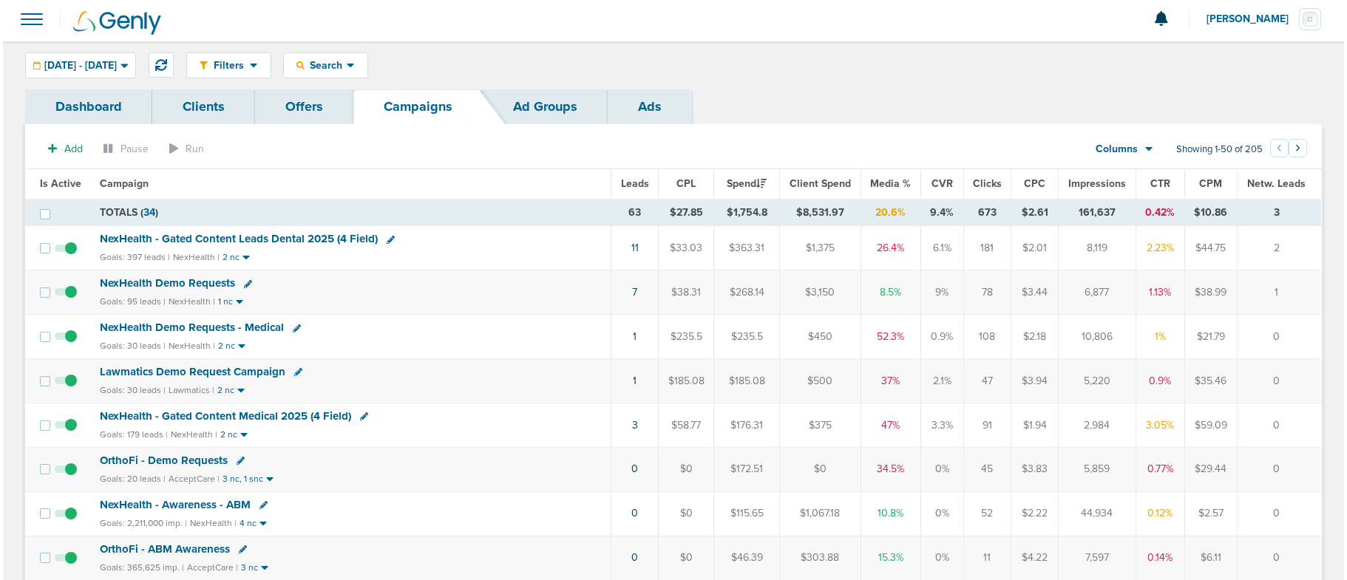
scroll to position [2, 0]
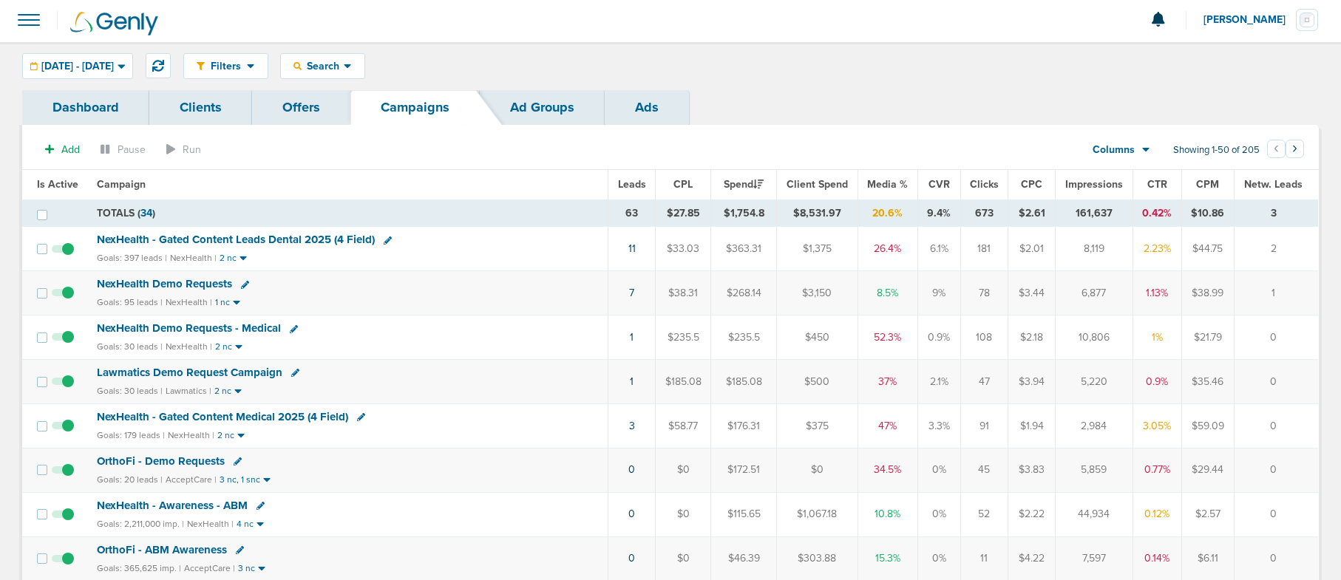
click at [290, 328] on icon at bounding box center [294, 329] width 8 height 8
select select
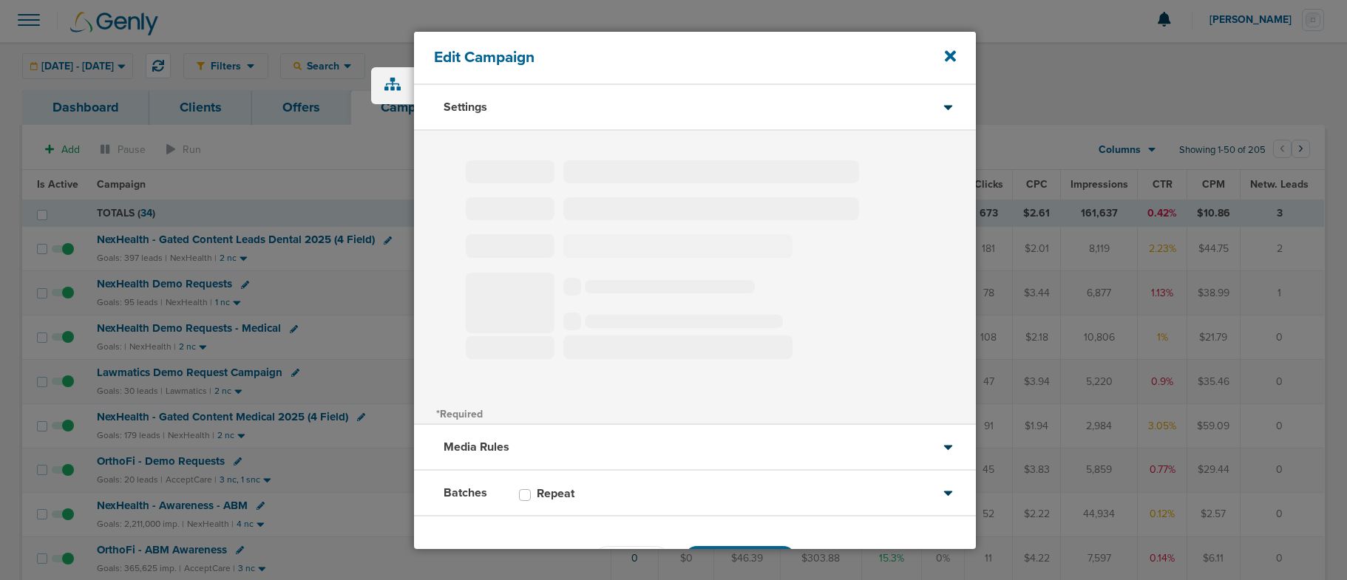
type input "NexHealth Demo Requests - Medical"
select select "Leads"
radio input "true"
select select "readOnly"
select select "1"
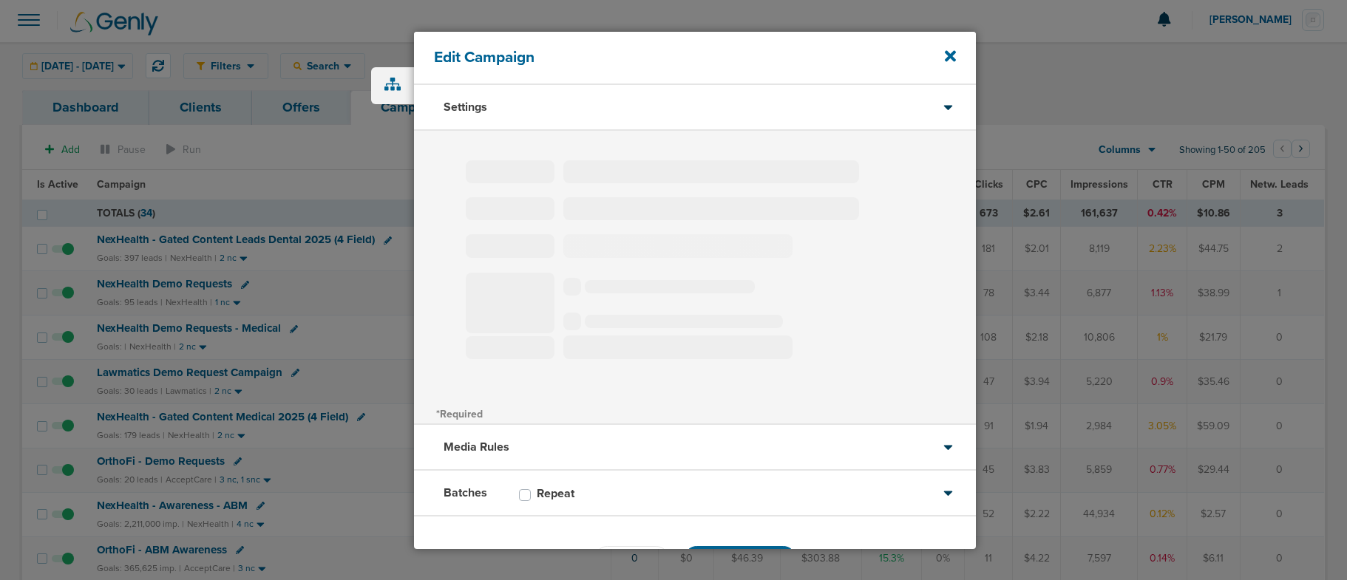
select select "1"
select select "2"
select select "3"
select select "4"
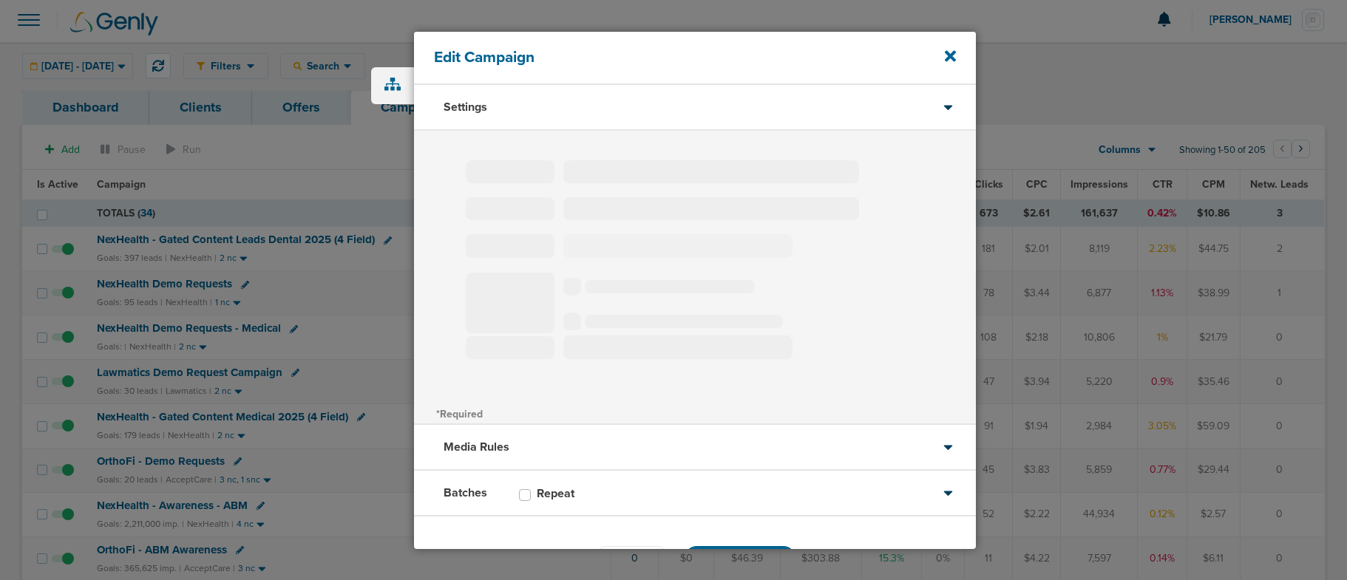
select select "6"
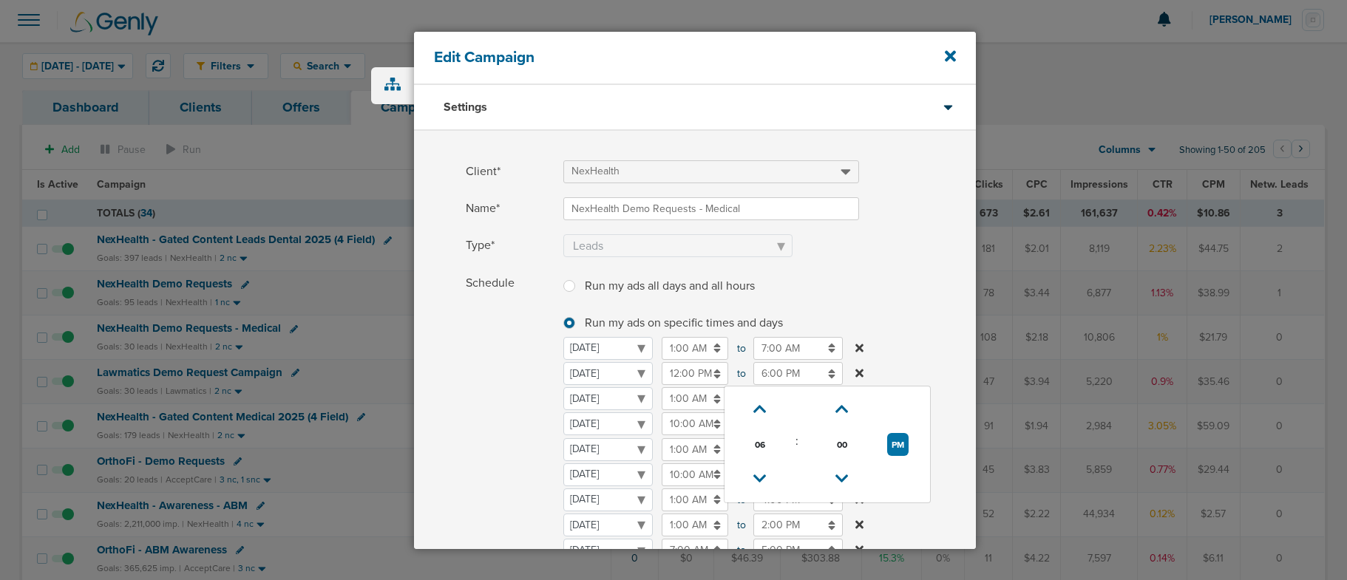
drag, startPoint x: 788, startPoint y: 375, endPoint x: 775, endPoint y: 413, distance: 40.7
click at [788, 375] on input "6:00 PM" at bounding box center [797, 373] width 89 height 23
click at [761, 475] on icon at bounding box center [759, 479] width 13 height 9
type input "4:00 PM"
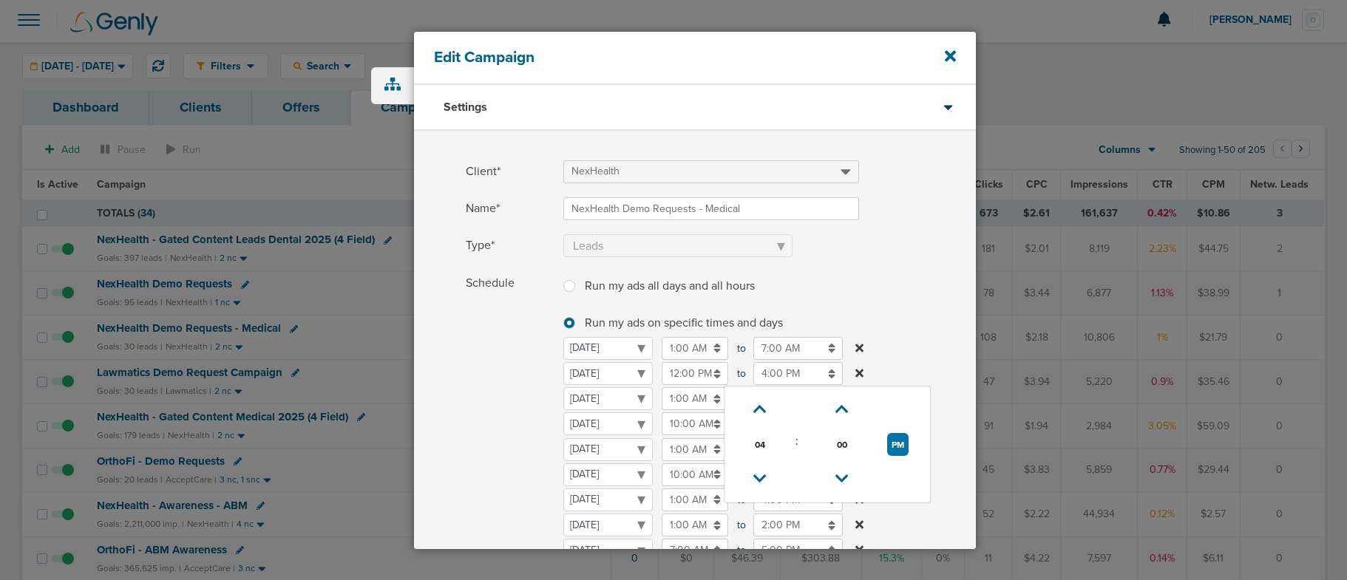
click at [528, 442] on span "Schedule" at bounding box center [510, 439] width 89 height 335
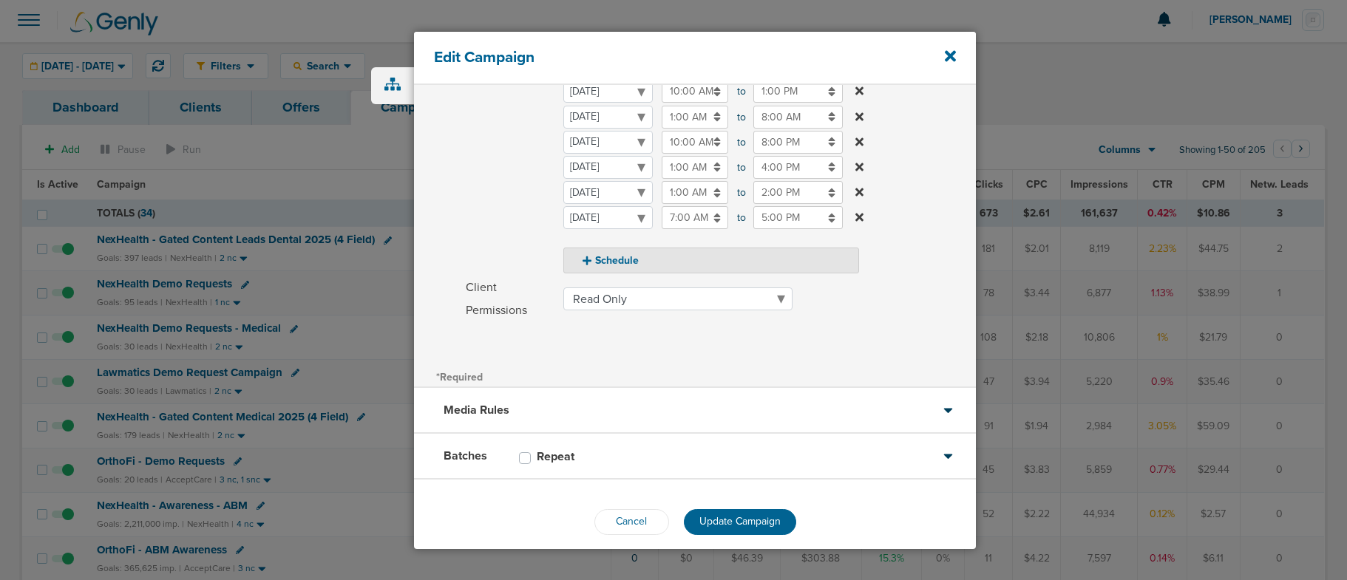
scroll to position [348, 0]
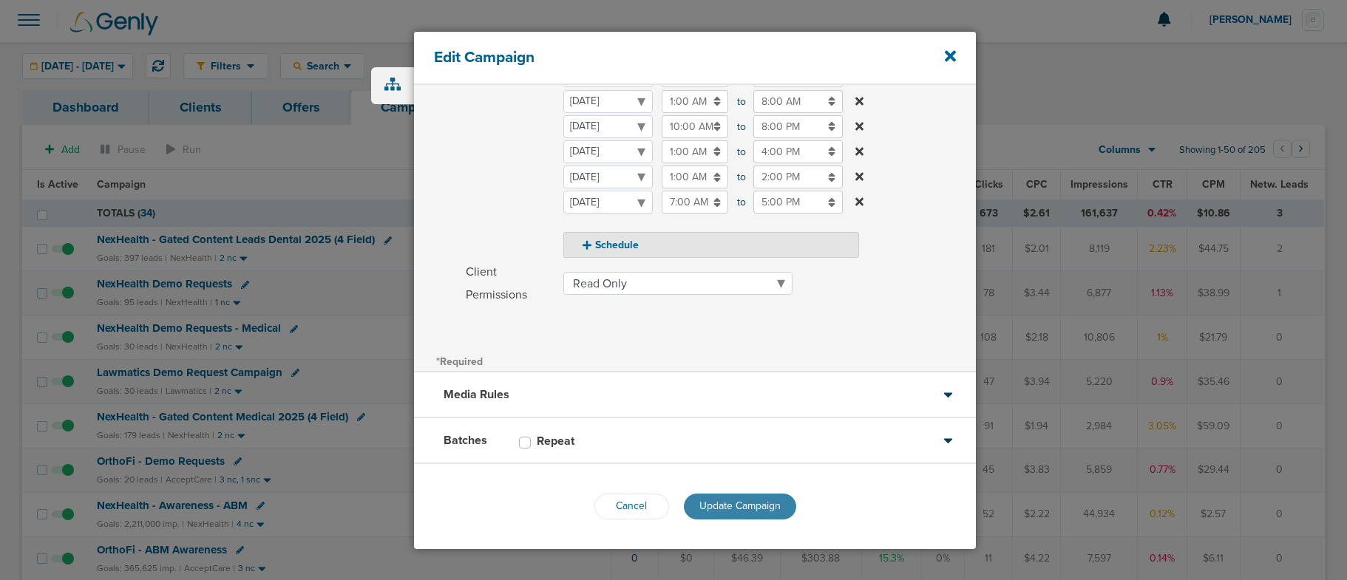
click at [730, 509] on span "Update Campaign" at bounding box center [739, 506] width 81 height 13
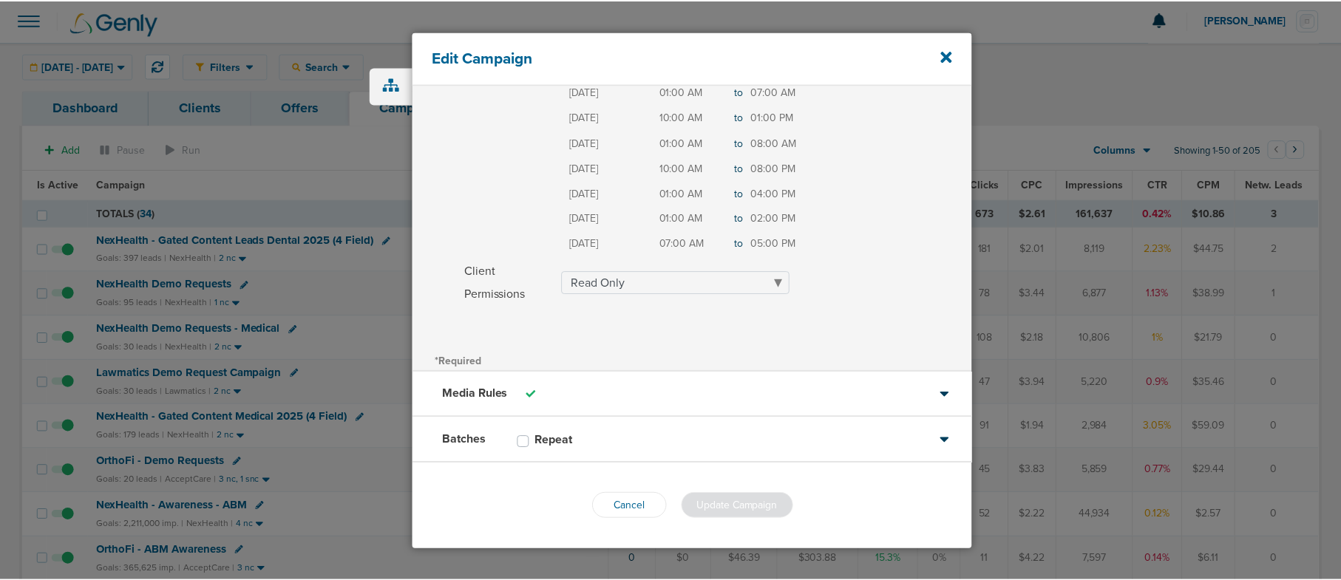
scroll to position [302, 0]
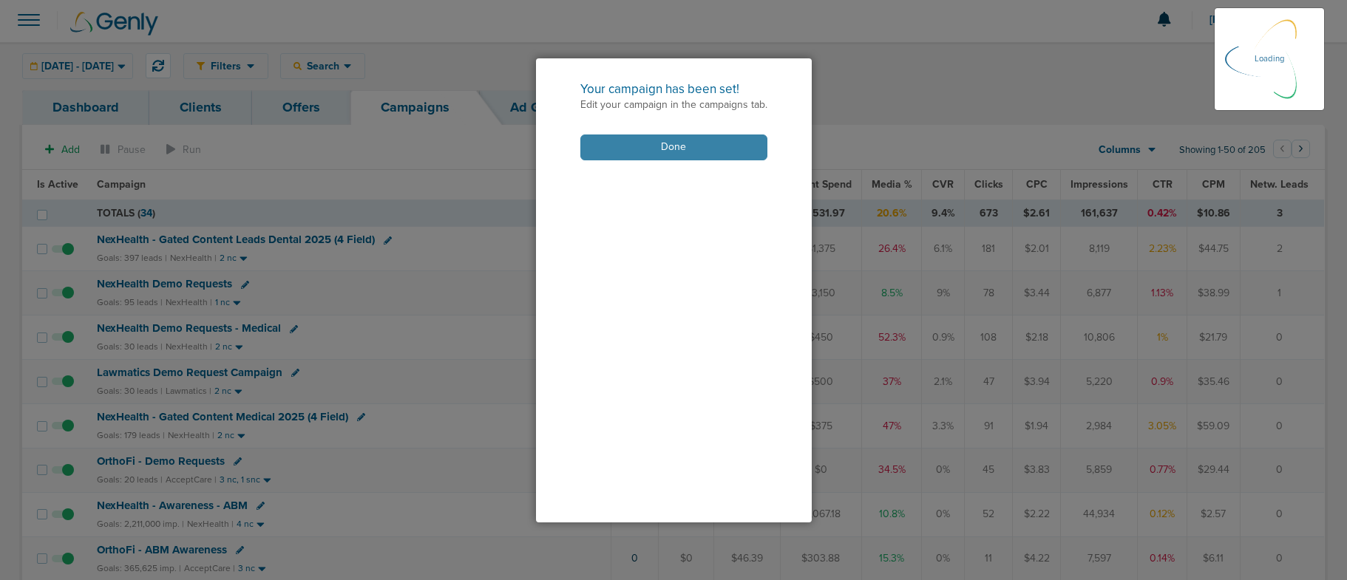
click at [643, 149] on button "Done" at bounding box center [673, 148] width 187 height 26
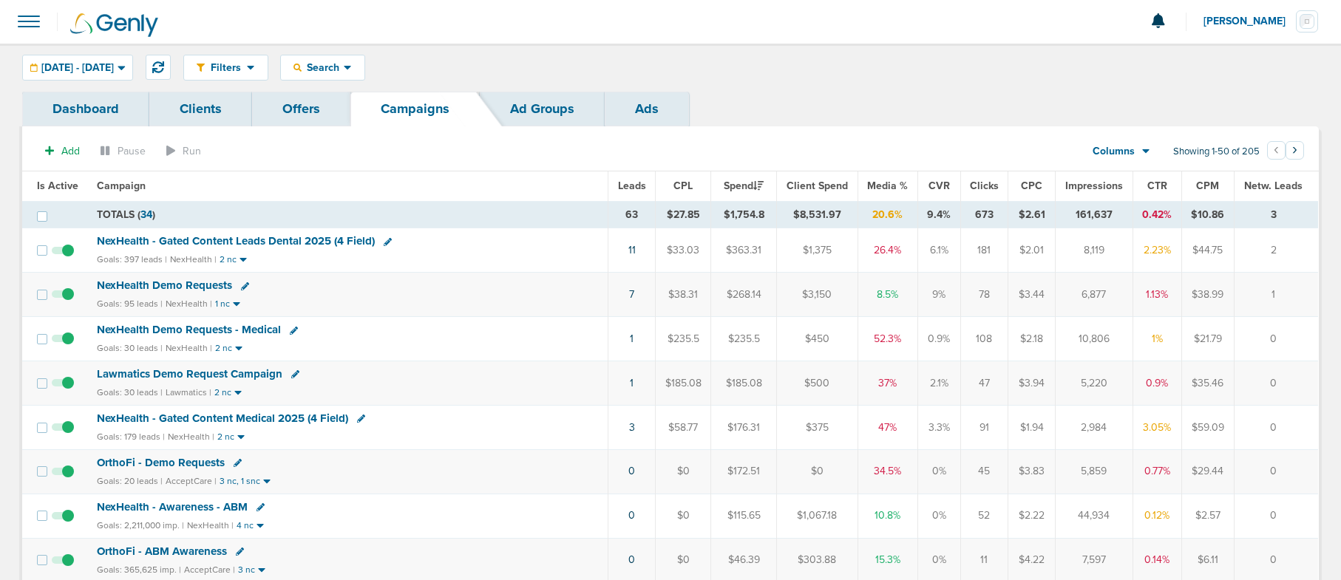
scroll to position [0, 0]
click at [164, 62] on icon at bounding box center [158, 68] width 12 height 12
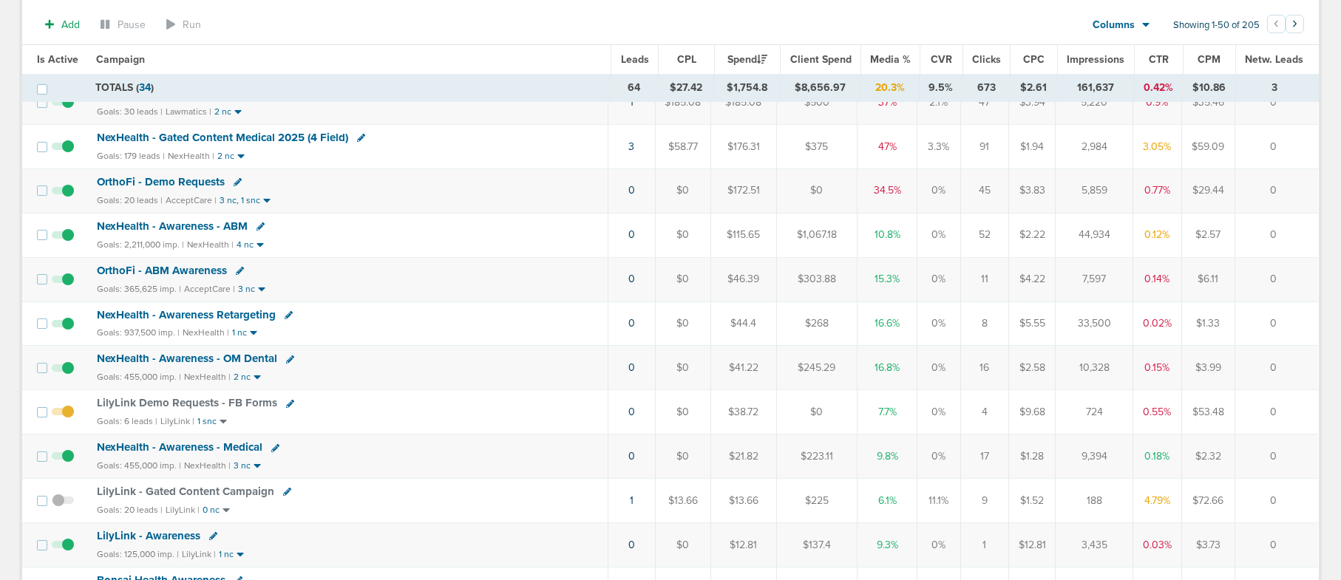
scroll to position [316, 0]
